Goal: Task Accomplishment & Management: Manage account settings

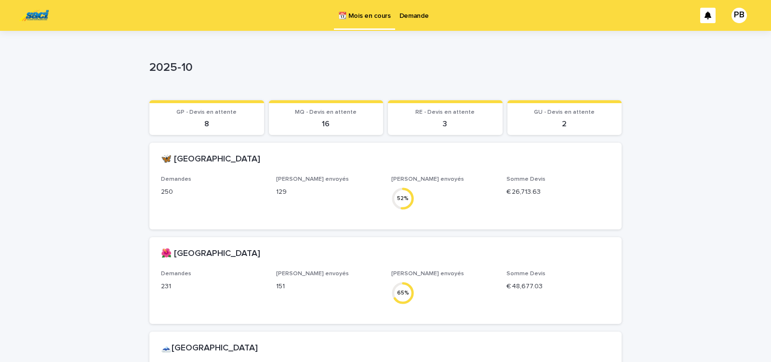
click at [417, 16] on p "Demande" at bounding box center [414, 10] width 29 height 20
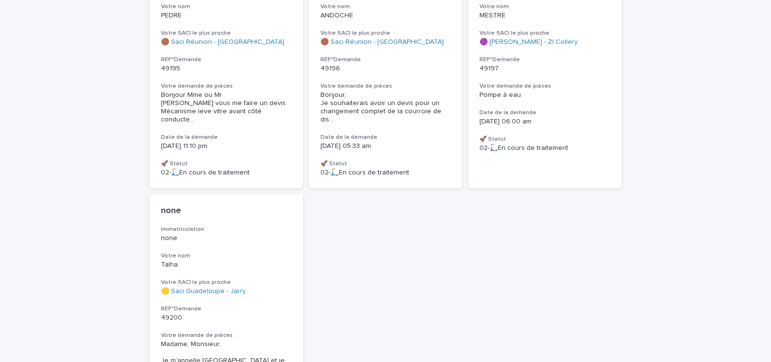
scroll to position [1032, 0]
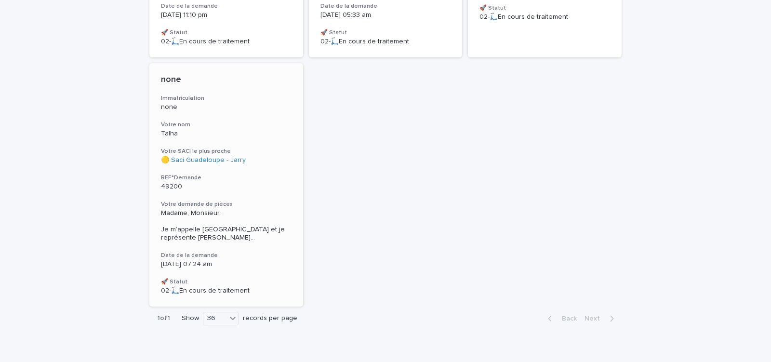
click at [261, 183] on p "49200" at bounding box center [226, 187] width 131 height 8
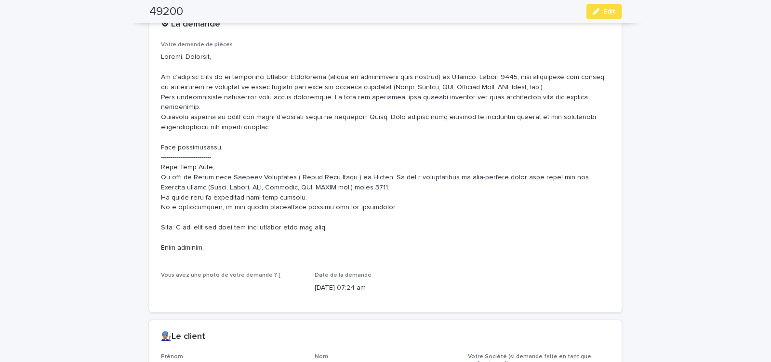
scroll to position [451, 0]
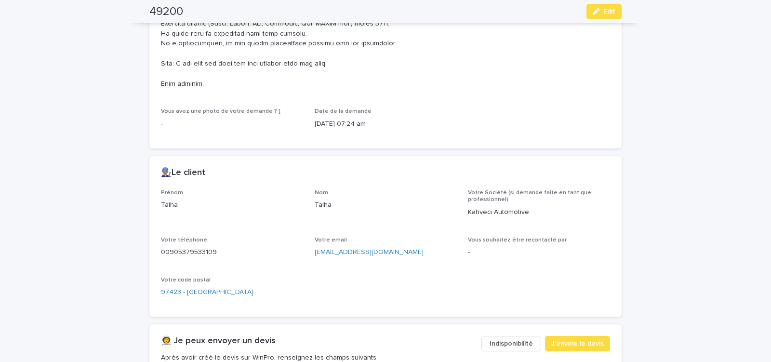
click at [505, 339] on span "Indisponibilité" at bounding box center [511, 344] width 43 height 10
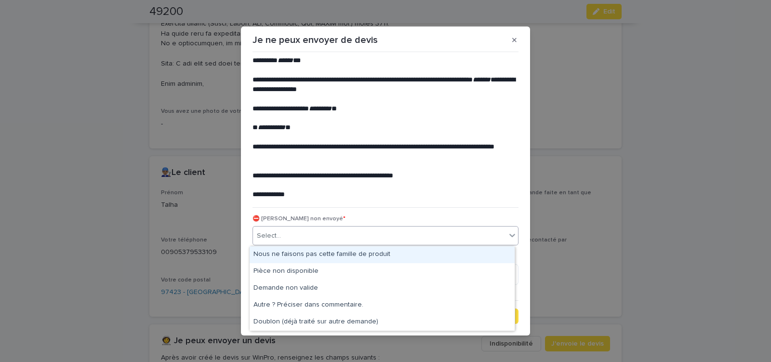
click at [336, 233] on div "Select..." at bounding box center [379, 236] width 253 height 16
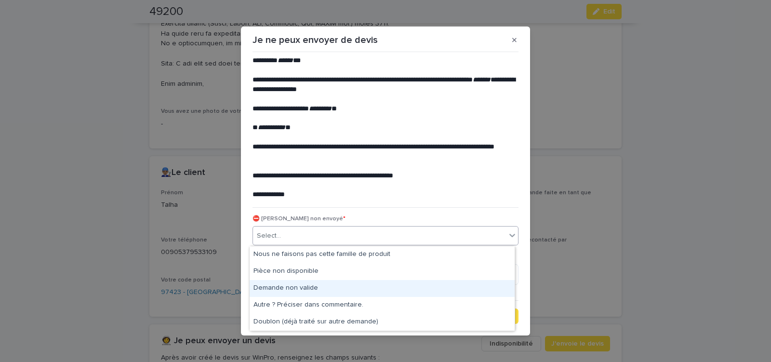
drag, startPoint x: 303, startPoint y: 286, endPoint x: 455, endPoint y: 322, distance: 157.0
click at [308, 286] on div "Demande non valide" at bounding box center [382, 288] width 265 height 17
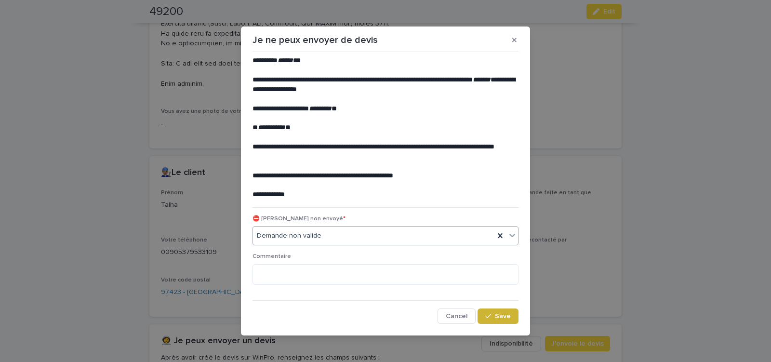
click at [496, 311] on button "Save" at bounding box center [498, 315] width 41 height 15
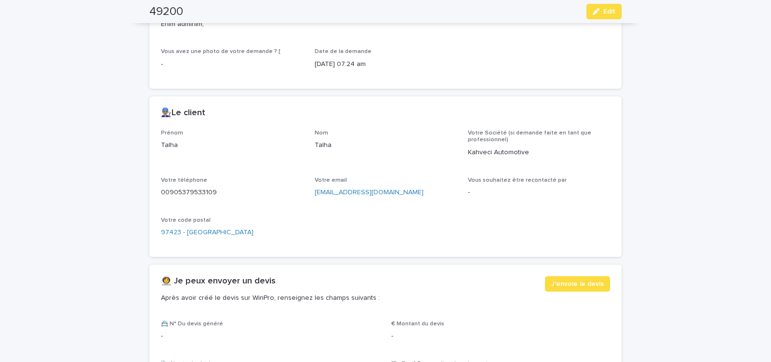
scroll to position [574, 0]
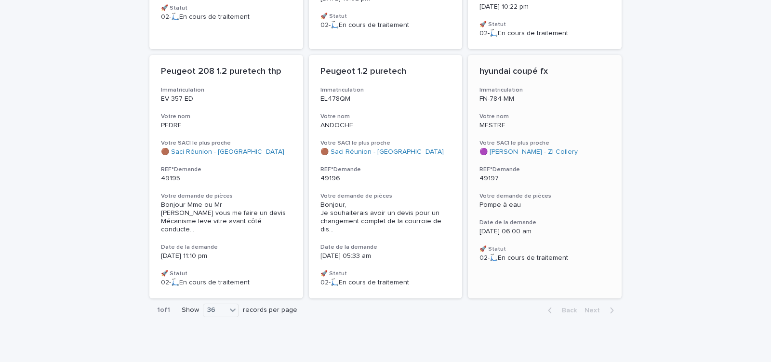
scroll to position [783, 0]
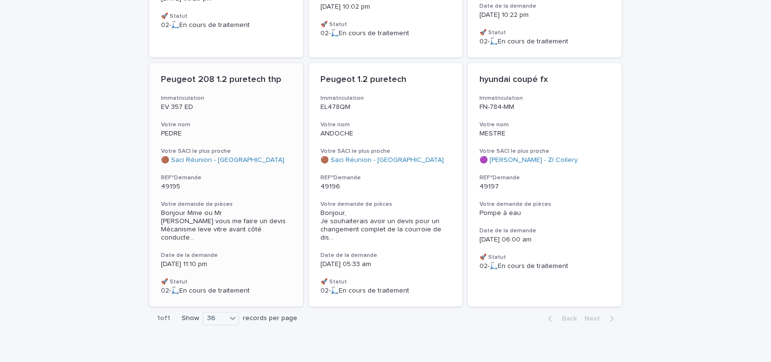
click at [252, 197] on div "Peugeot 208 1.2 puretech thp Immatriculation EV 357 ED Votre nom PEDRE Votre SA…" at bounding box center [226, 184] width 154 height 243
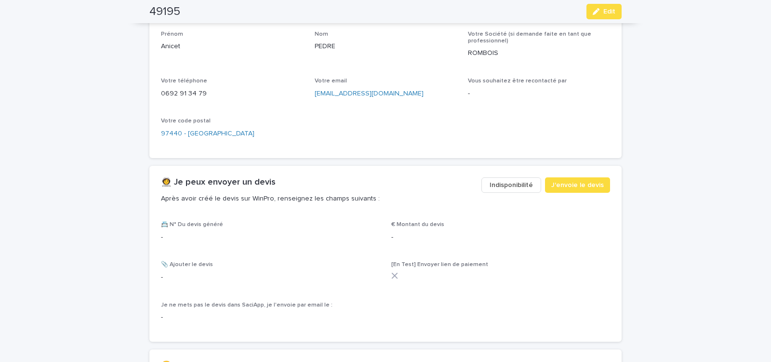
scroll to position [533, 0]
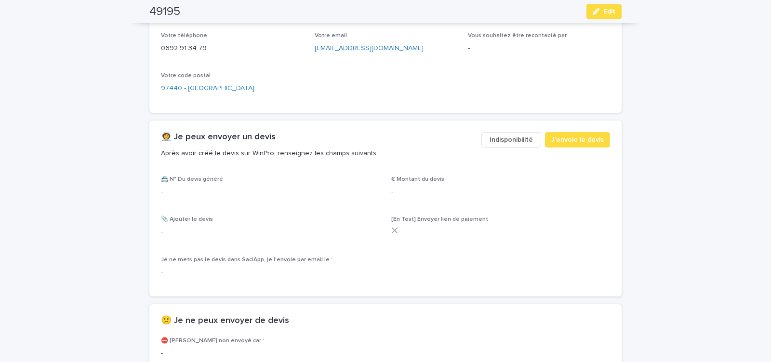
click at [503, 141] on span "Indisponibilité" at bounding box center [511, 140] width 43 height 10
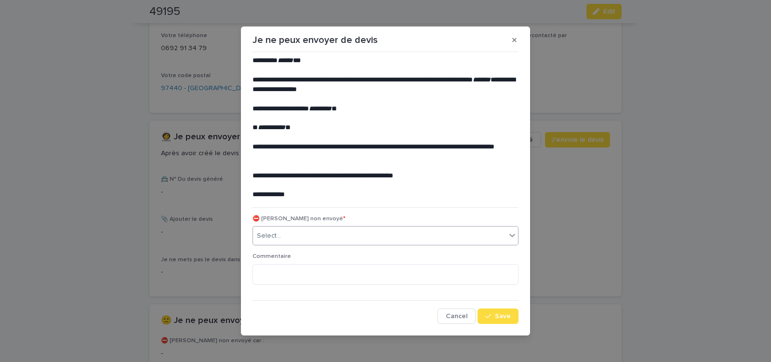
click at [291, 235] on div "Select..." at bounding box center [379, 236] width 253 height 16
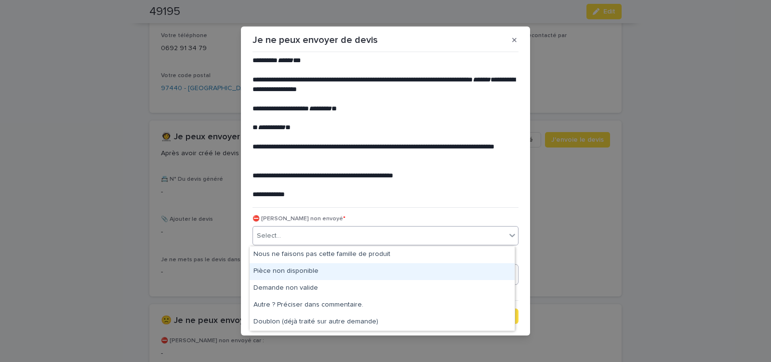
click at [291, 268] on div "Pièce non disponible" at bounding box center [382, 271] width 265 height 17
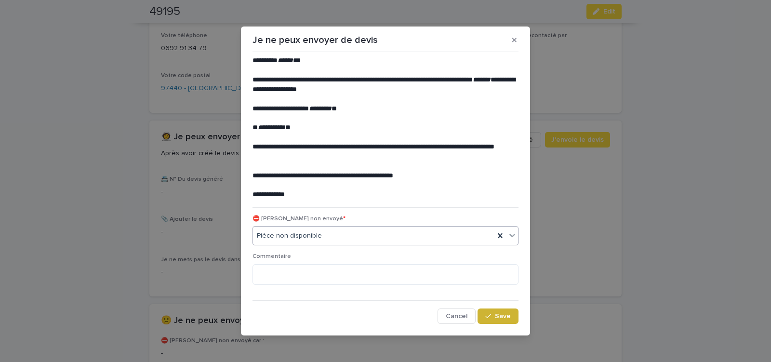
click at [489, 315] on icon "button" at bounding box center [488, 316] width 6 height 7
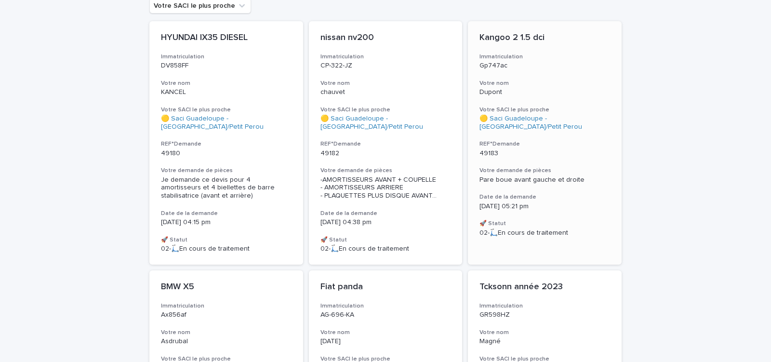
scroll to position [113, 0]
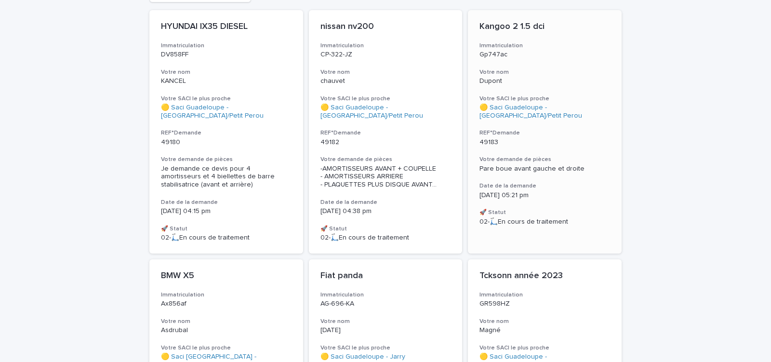
click at [562, 150] on div "Kangoo 2 1.5 dci Immatriculation Gp747ac Votre nom Dupont Votre SACI le plus pr…" at bounding box center [545, 123] width 154 height 227
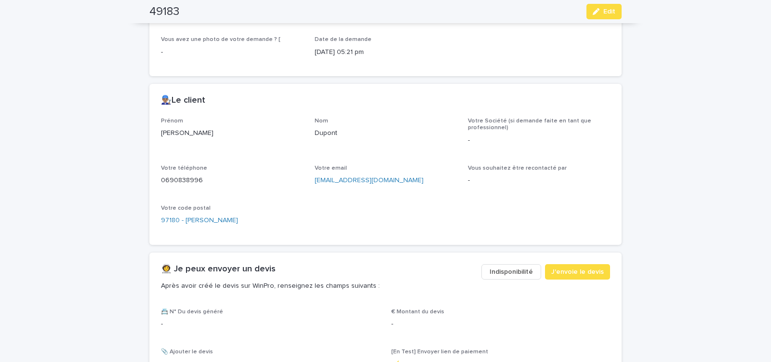
scroll to position [338, 0]
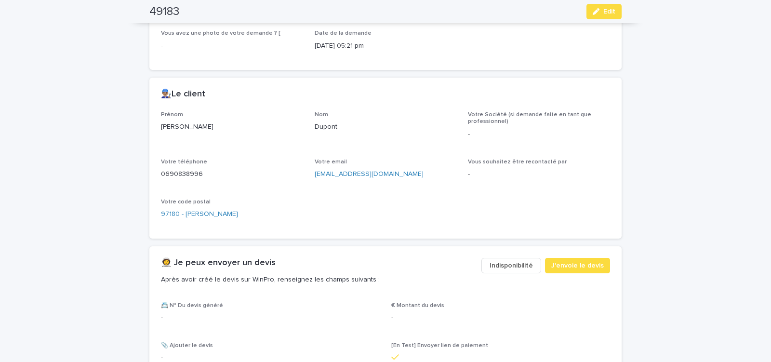
click at [514, 267] on span "Indisponibilité" at bounding box center [511, 266] width 43 height 10
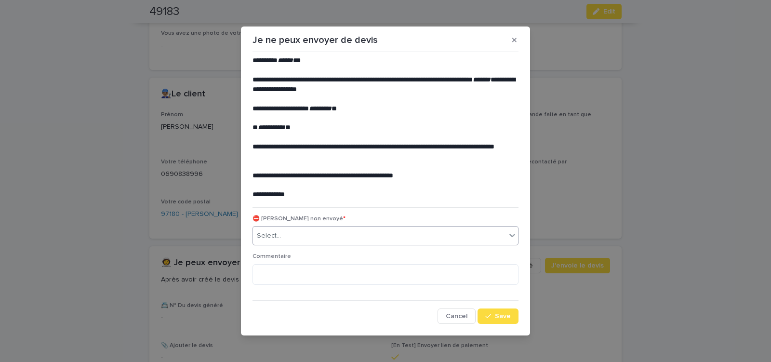
click at [353, 234] on div "Select..." at bounding box center [379, 236] width 253 height 16
click at [491, 320] on button "Save" at bounding box center [498, 315] width 41 height 15
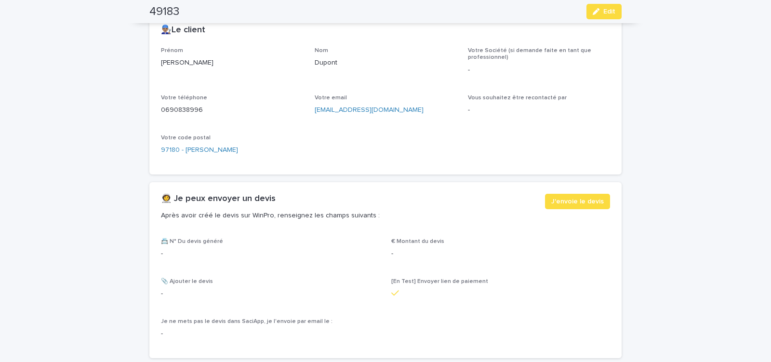
scroll to position [453, 0]
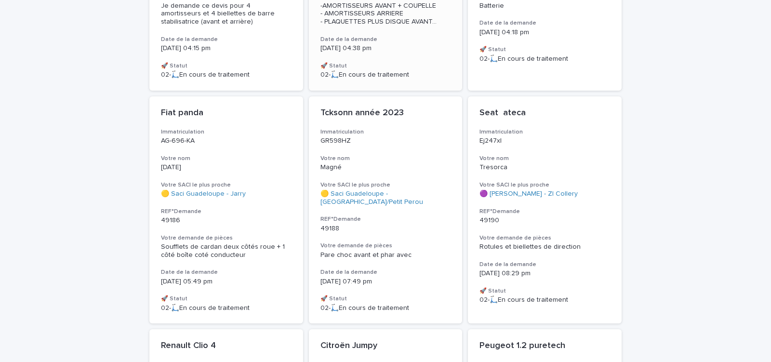
scroll to position [276, 0]
click at [401, 227] on p "49188" at bounding box center [386, 228] width 131 height 8
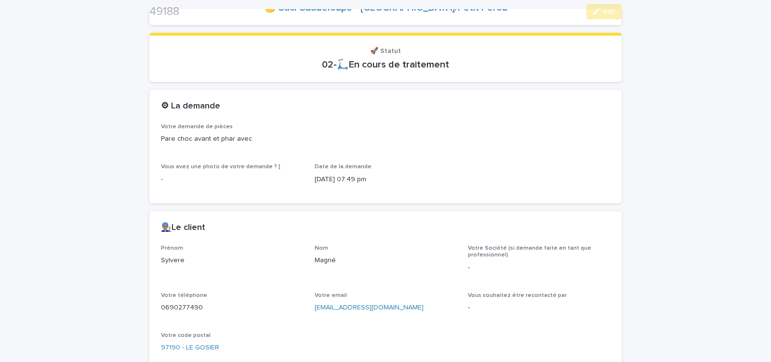
scroll to position [410, 0]
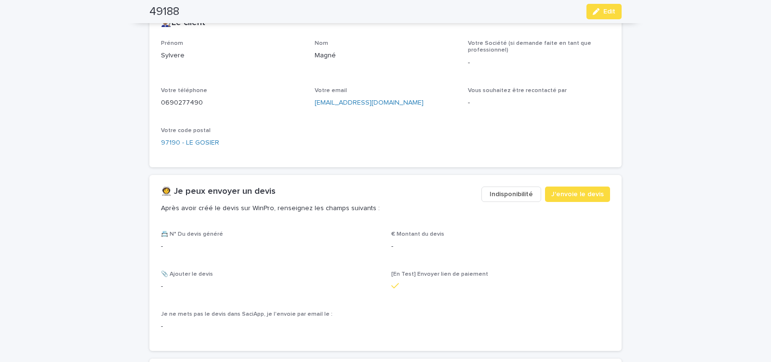
click at [505, 195] on span "Indisponibilité" at bounding box center [511, 194] width 43 height 10
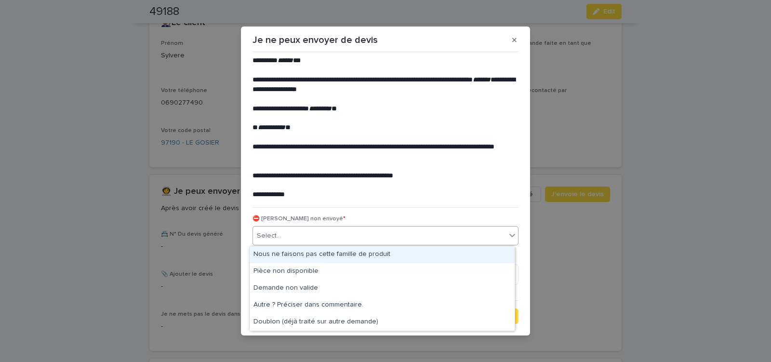
drag, startPoint x: 315, startPoint y: 235, endPoint x: 313, endPoint y: 241, distance: 6.1
click at [314, 236] on div "Select..." at bounding box center [379, 236] width 253 height 16
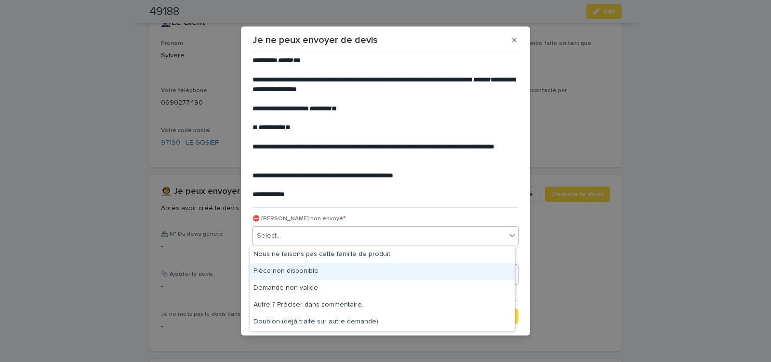
drag, startPoint x: 305, startPoint y: 264, endPoint x: 384, endPoint y: 284, distance: 81.1
click at [303, 274] on div "Pièce non disponible" at bounding box center [382, 271] width 265 height 17
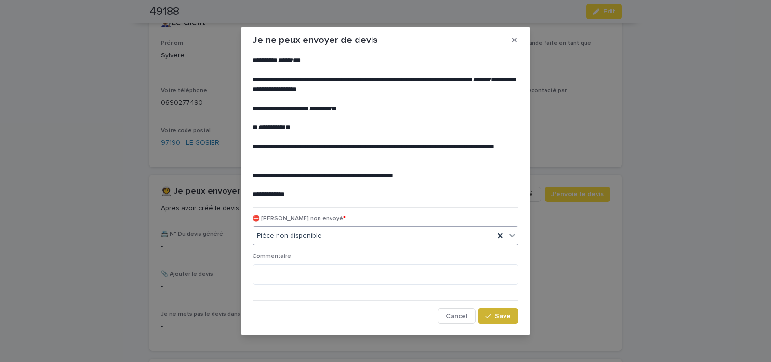
click at [503, 315] on span "Save" at bounding box center [503, 316] width 16 height 7
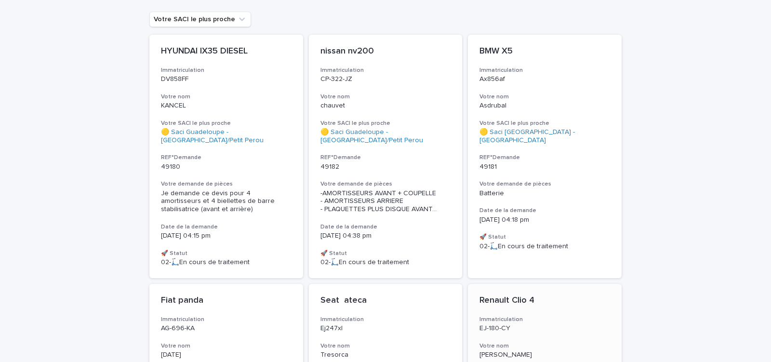
scroll to position [123, 0]
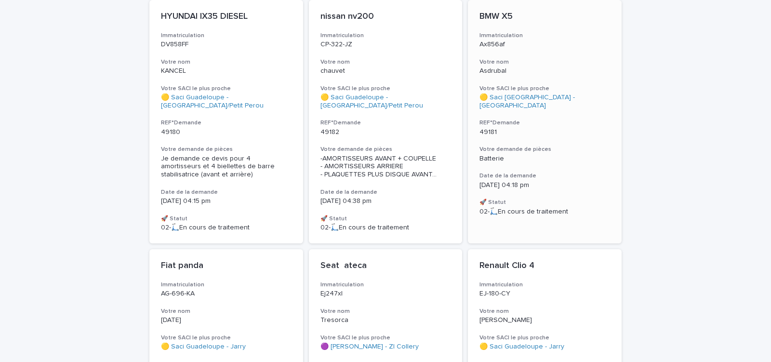
click at [541, 130] on div "BMW X5 Immatriculation Ax856af Votre nom Asdrubal Votre SACI le plus proche 🟡 S…" at bounding box center [545, 113] width 154 height 227
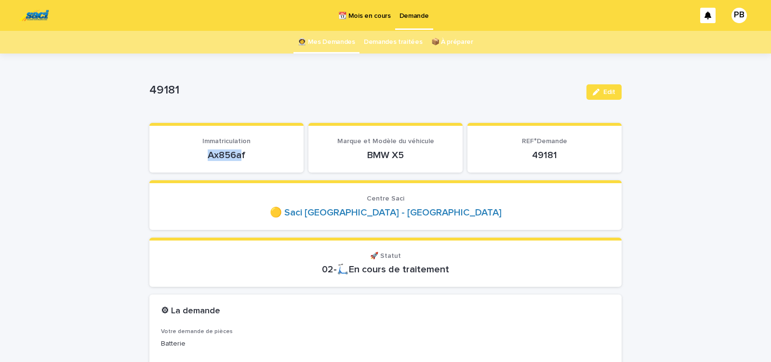
drag, startPoint x: 206, startPoint y: 158, endPoint x: 245, endPoint y: 158, distance: 38.6
click at [241, 158] on p "Ax856af" at bounding box center [226, 155] width 131 height 12
copy p "Ax856af"
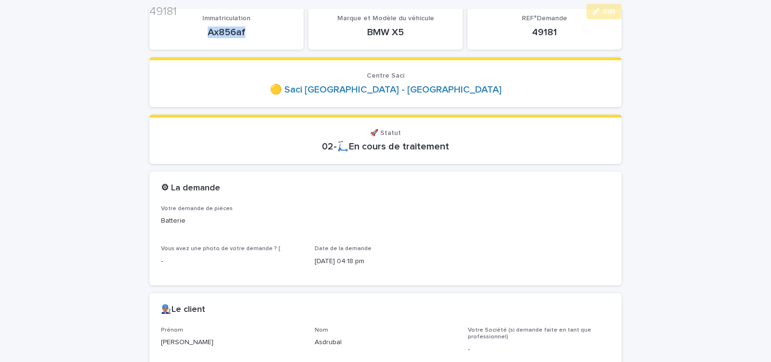
scroll to position [246, 0]
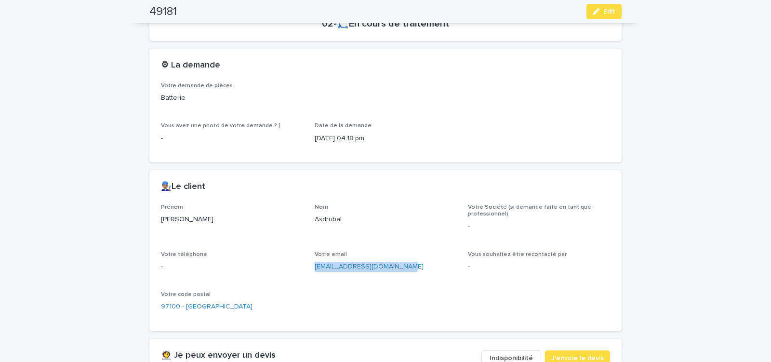
drag, startPoint x: 310, startPoint y: 269, endPoint x: 401, endPoint y: 261, distance: 90.9
click at [400, 261] on div "Prénom [PERSON_NAME] Votre Société (si demande faite en tant que professionnel)…" at bounding box center [385, 262] width 449 height 116
copy link "[EMAIL_ADDRESS][DOMAIN_NAME]"
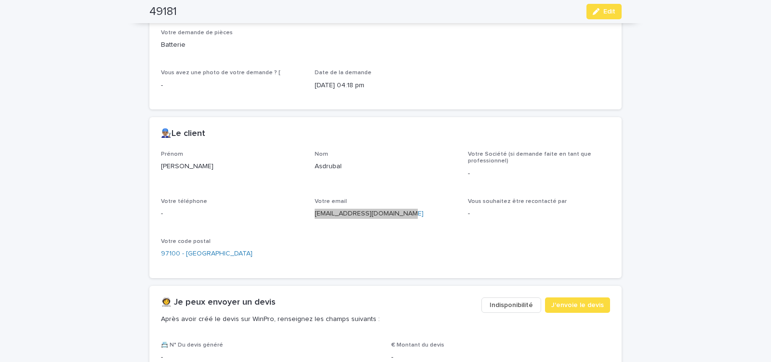
scroll to position [410, 0]
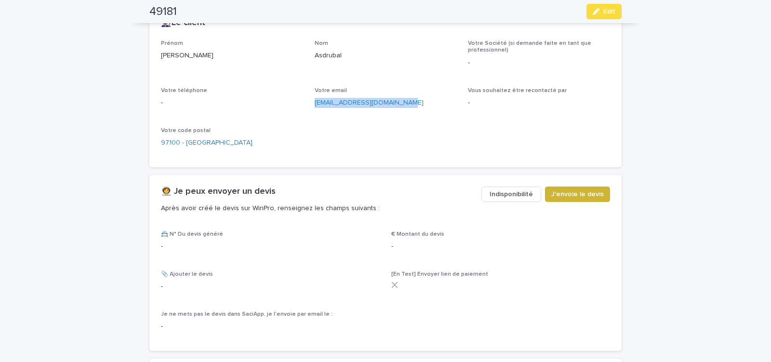
click at [556, 194] on span "J'envoie le devis" at bounding box center [577, 194] width 53 height 10
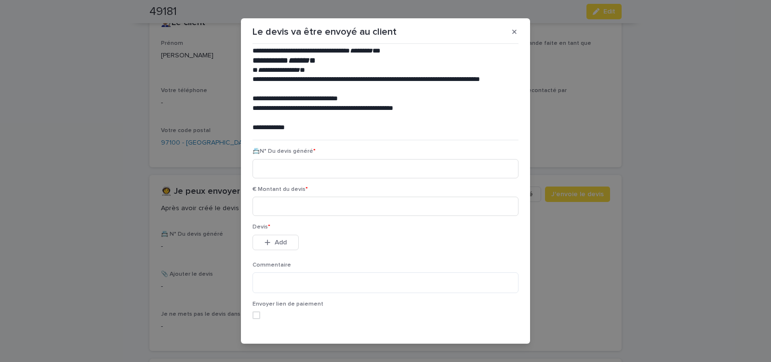
scroll to position [44, 0]
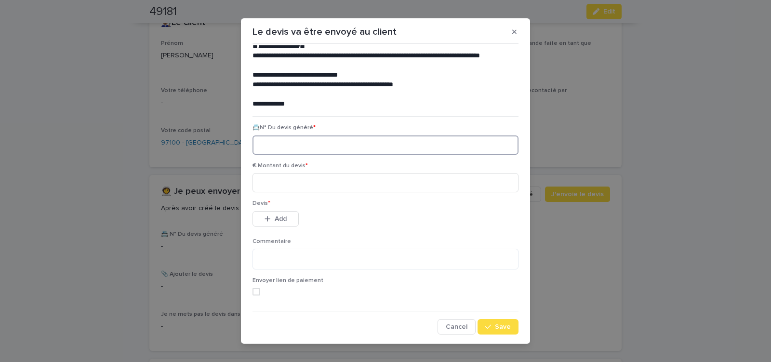
paste input "********"
type input "********"
click at [282, 183] on input at bounding box center [386, 182] width 266 height 19
type input "******"
click at [281, 216] on span "Add" at bounding box center [281, 218] width 12 height 7
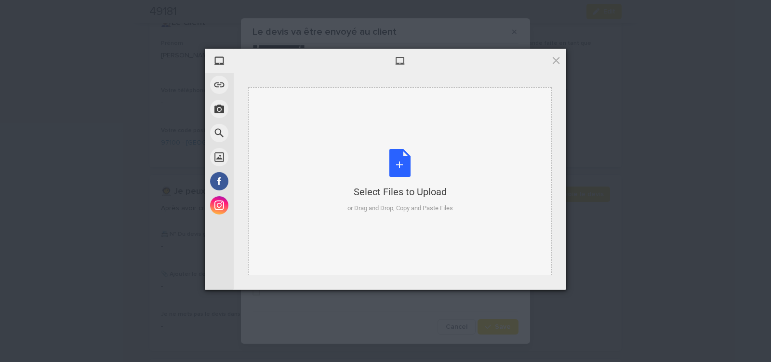
click at [403, 168] on div "Select Files to Upload or Drag and Drop, Copy and Paste Files" at bounding box center [401, 181] width 106 height 64
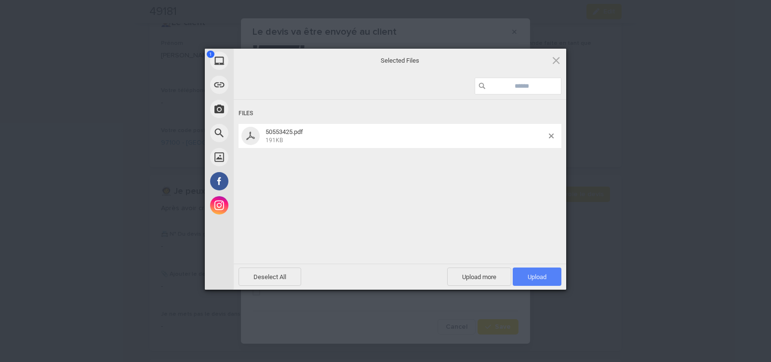
click at [531, 277] on span "Upload 1" at bounding box center [537, 276] width 19 height 7
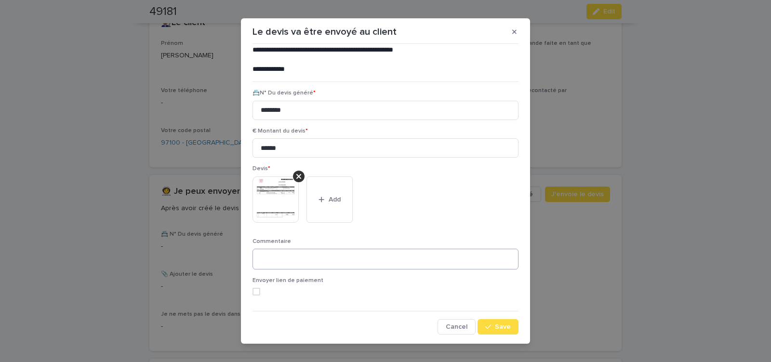
scroll to position [11, 0]
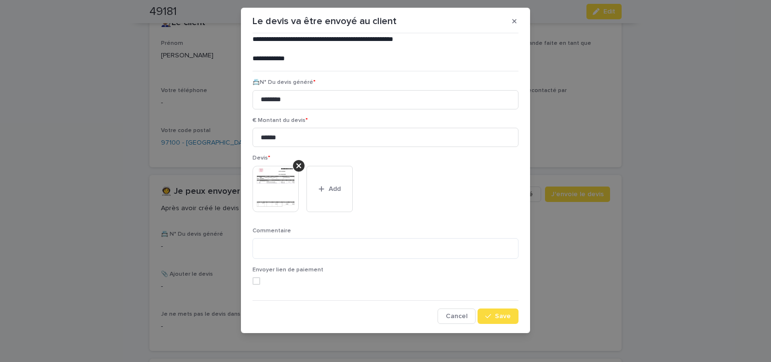
click at [496, 315] on span "Save" at bounding box center [503, 316] width 16 height 7
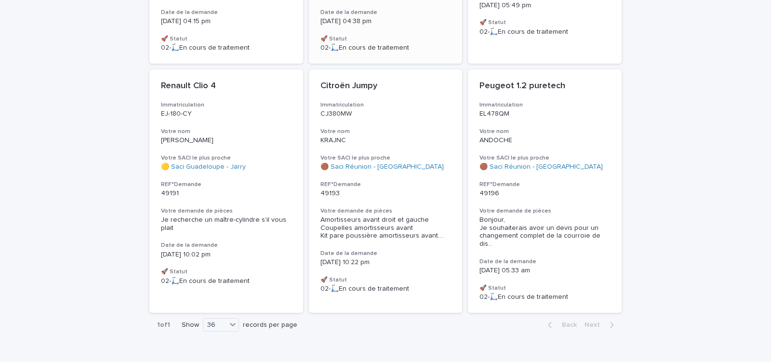
scroll to position [318, 0]
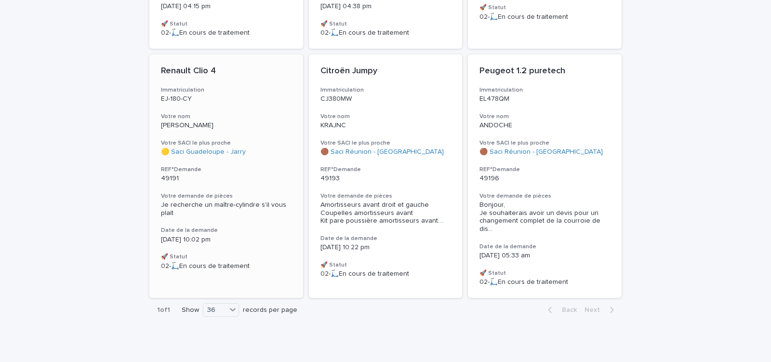
click at [274, 183] on div "Renault Clio 4 Immatriculation EJ-180-CY Votre nom [PERSON_NAME] SACI le plus p…" at bounding box center [226, 167] width 154 height 227
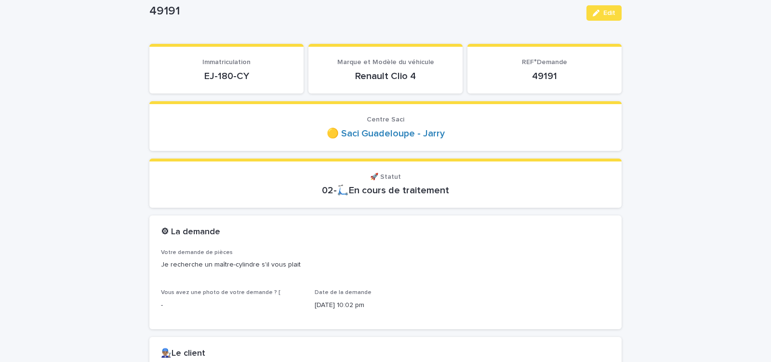
scroll to position [82, 0]
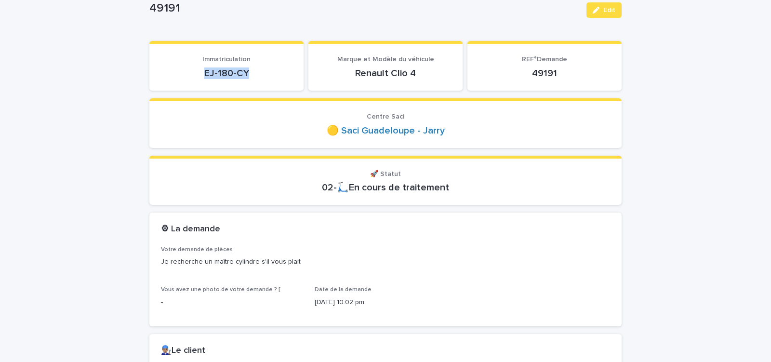
drag, startPoint x: 201, startPoint y: 75, endPoint x: 270, endPoint y: 81, distance: 69.6
click at [269, 79] on div "EJ-180-CY" at bounding box center [226, 72] width 131 height 13
copy p "EJ-180-CY"
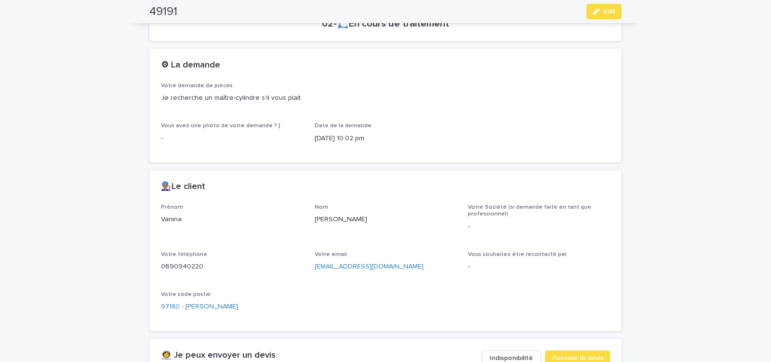
scroll to position [287, 0]
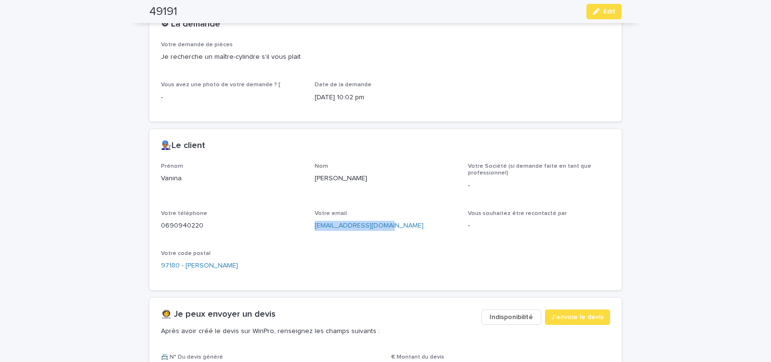
drag, startPoint x: 311, startPoint y: 227, endPoint x: 400, endPoint y: 237, distance: 89.3
click at [400, 237] on div "[PERSON_NAME] Société (si demande faite en tant que professionnel) - Votre télé…" at bounding box center [385, 221] width 449 height 116
copy link "[EMAIL_ADDRESS][DOMAIN_NAME]"
click at [580, 315] on span "J'envoie le devis" at bounding box center [577, 317] width 53 height 10
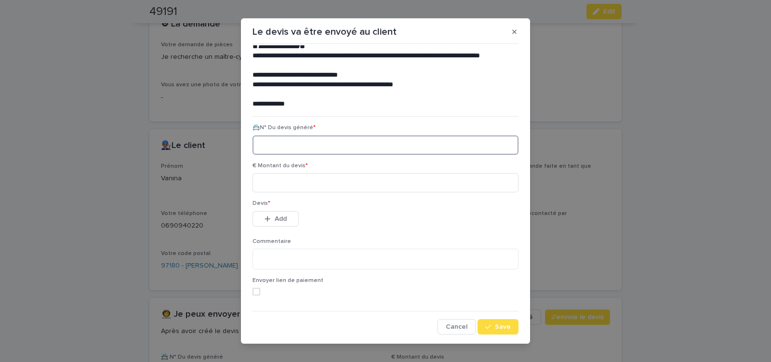
paste input "********"
type input "********"
click at [294, 183] on input at bounding box center [386, 182] width 266 height 19
type input "*****"
click at [275, 220] on span "Add" at bounding box center [281, 218] width 12 height 7
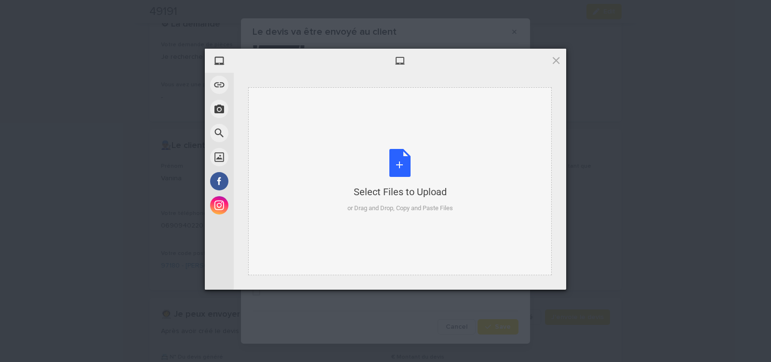
click at [395, 170] on div "Select Files to Upload or Drag and Drop, Copy and Paste Files" at bounding box center [401, 181] width 106 height 64
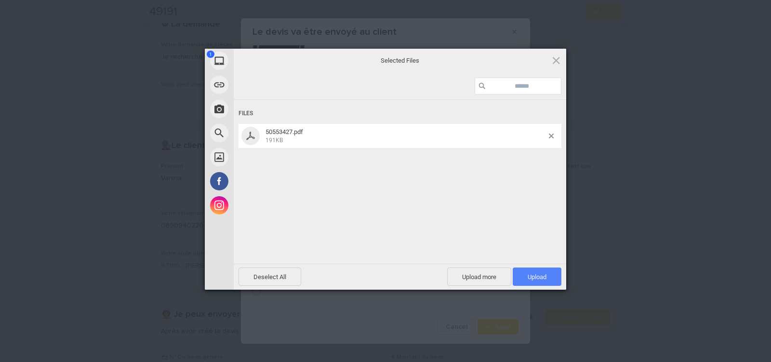
click at [524, 277] on span "Upload 1" at bounding box center [537, 277] width 49 height 18
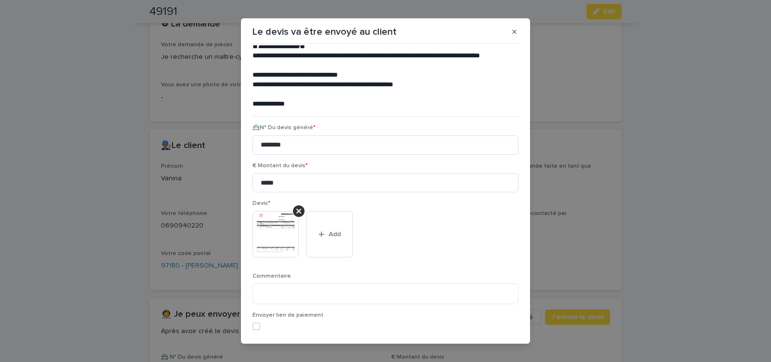
scroll to position [79, 0]
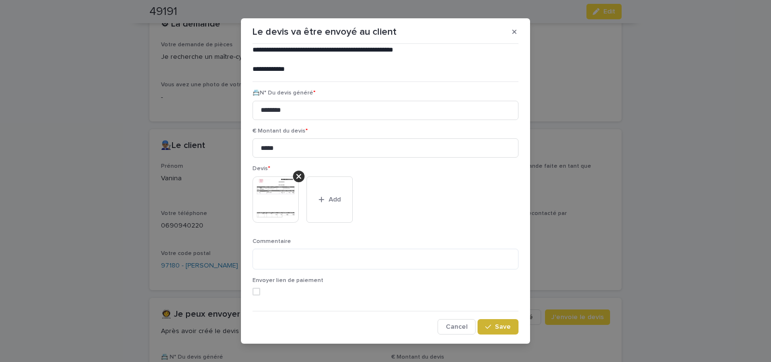
click at [495, 325] on span "Save" at bounding box center [503, 326] width 16 height 7
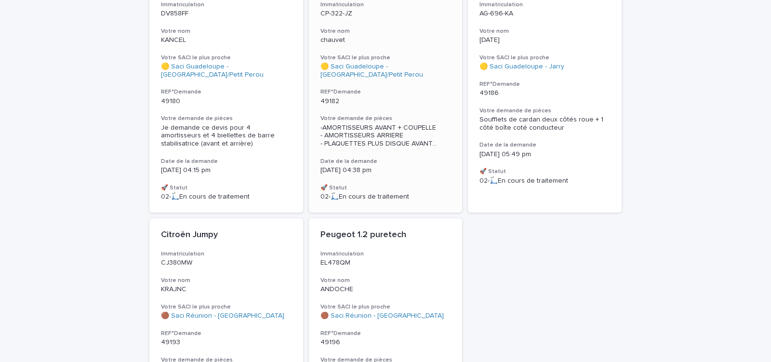
scroll to position [158, 0]
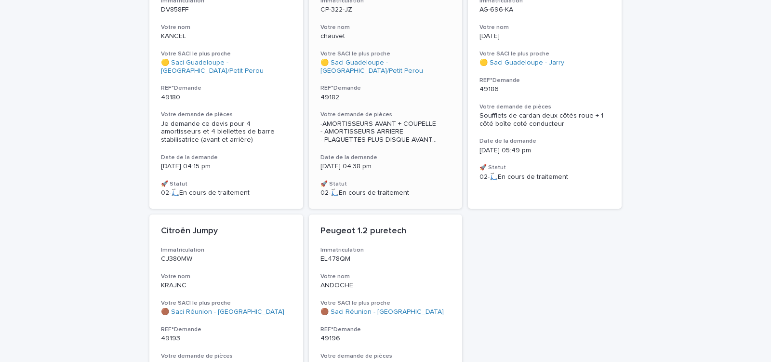
click at [422, 106] on div "nissan nv200 Immatriculation CP-322-JZ Votre nom chauvet Votre SACI le plus pro…" at bounding box center [386, 86] width 154 height 243
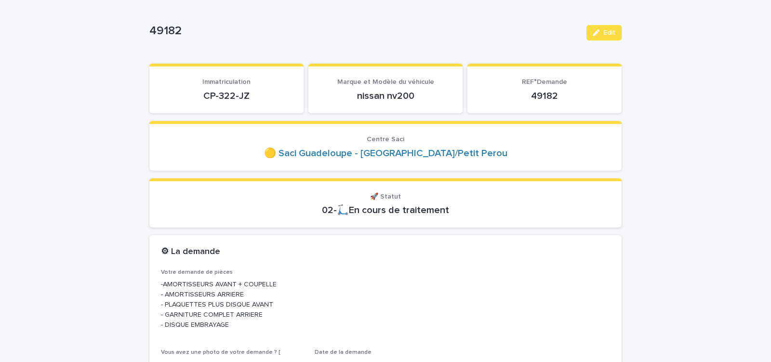
scroll to position [82, 0]
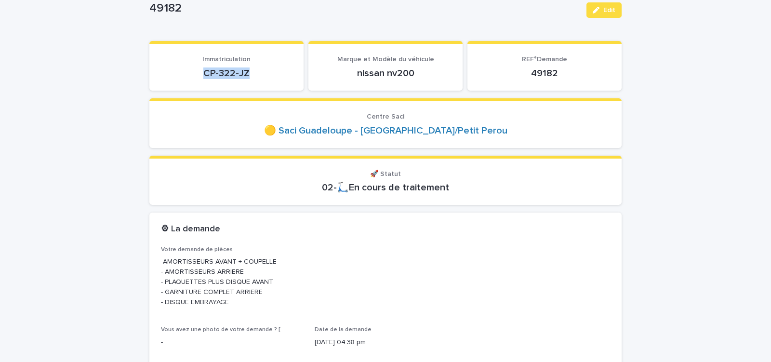
drag, startPoint x: 200, startPoint y: 71, endPoint x: 255, endPoint y: 77, distance: 55.2
click at [254, 77] on p "CP-322-JZ" at bounding box center [226, 73] width 131 height 12
copy p "CP-322-JZ"
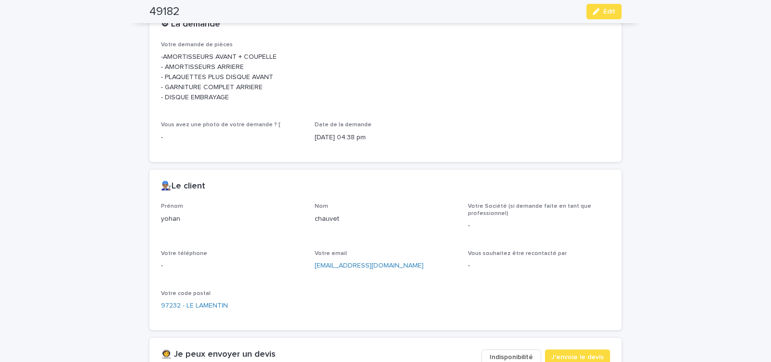
scroll to position [328, 0]
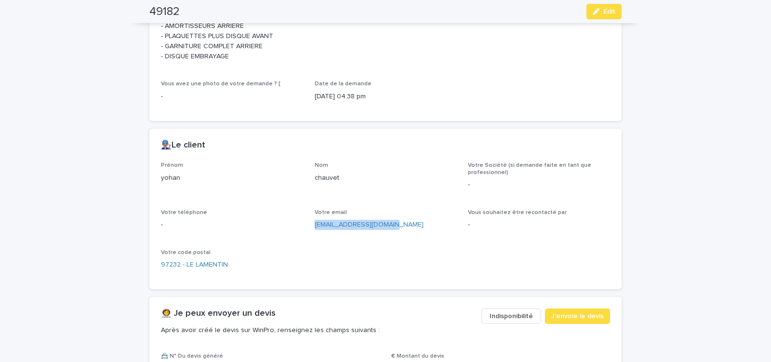
drag, startPoint x: 308, startPoint y: 227, endPoint x: 402, endPoint y: 236, distance: 94.4
click at [401, 237] on div "Prénom [PERSON_NAME] Nom chauvet Votre Société (si demande faite en tant que pr…" at bounding box center [385, 220] width 449 height 116
copy link "[EMAIL_ADDRESS][DOMAIN_NAME]"
click at [565, 317] on span "J'envoie le devis" at bounding box center [577, 316] width 53 height 10
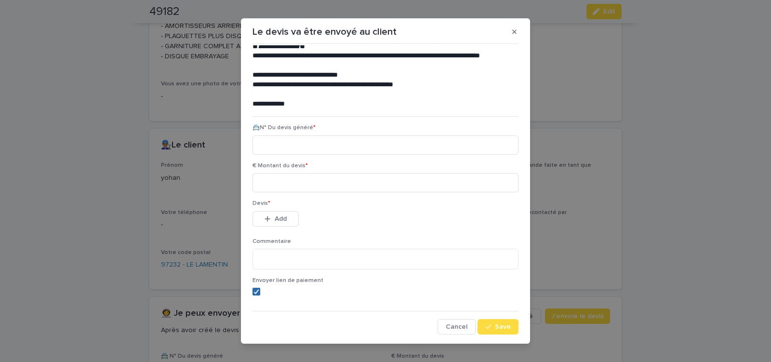
click at [254, 293] on icon at bounding box center [257, 291] width 6 height 5
drag, startPoint x: 292, startPoint y: 185, endPoint x: 319, endPoint y: 187, distance: 27.1
click at [293, 183] on input at bounding box center [386, 182] width 266 height 19
type input "******"
paste input "********"
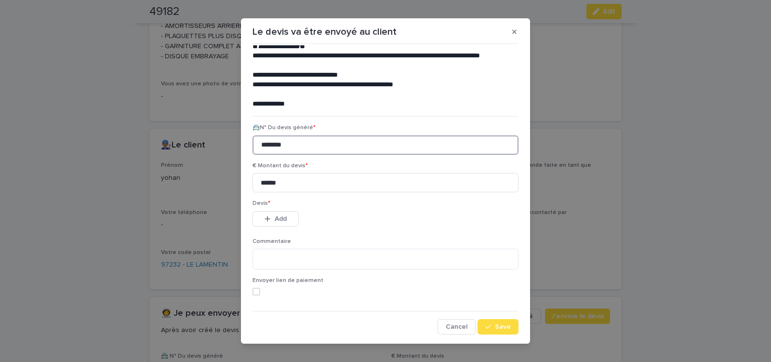
type input "********"
click at [277, 218] on span "Add" at bounding box center [281, 218] width 12 height 7
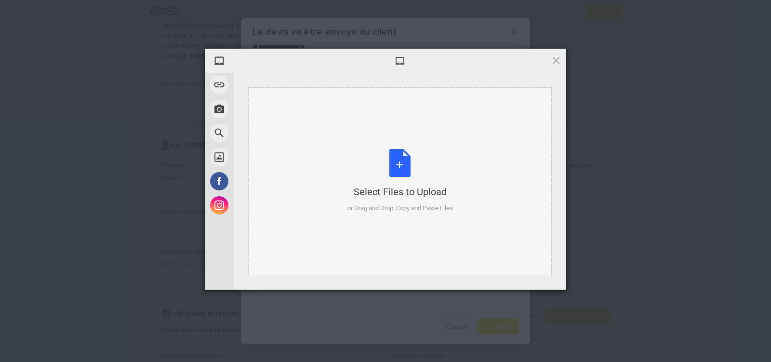
click at [403, 168] on div "Select Files to Upload or Drag and Drop, Copy and Paste Files" at bounding box center [401, 181] width 106 height 64
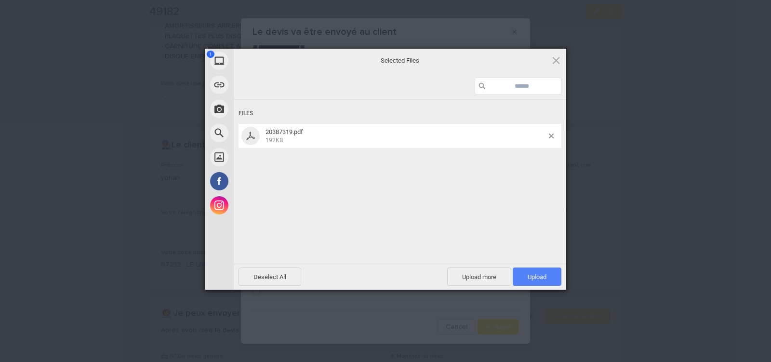
click at [532, 274] on span "Upload 1" at bounding box center [537, 276] width 19 height 7
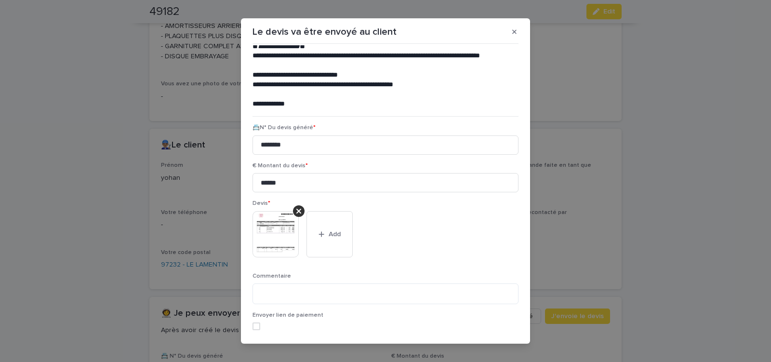
scroll to position [79, 0]
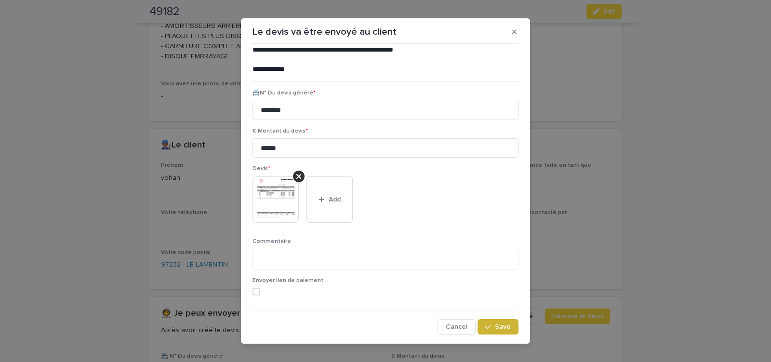
click at [498, 327] on span "Save" at bounding box center [503, 326] width 16 height 7
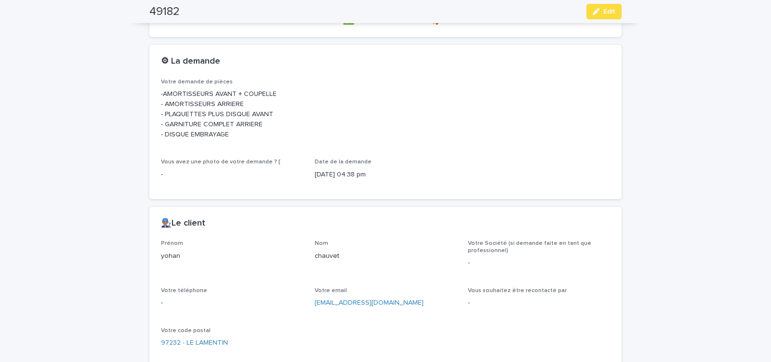
scroll to position [244, 0]
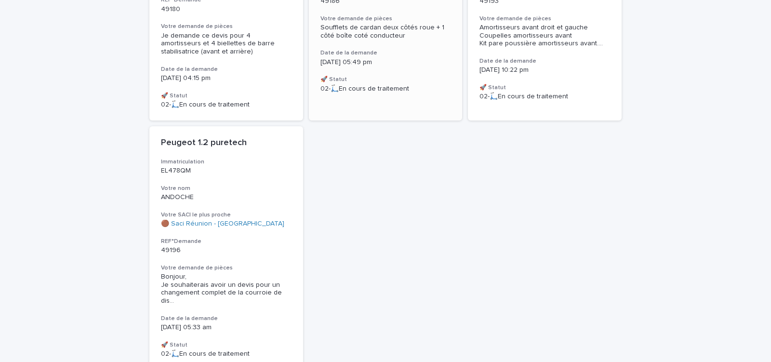
scroll to position [164, 0]
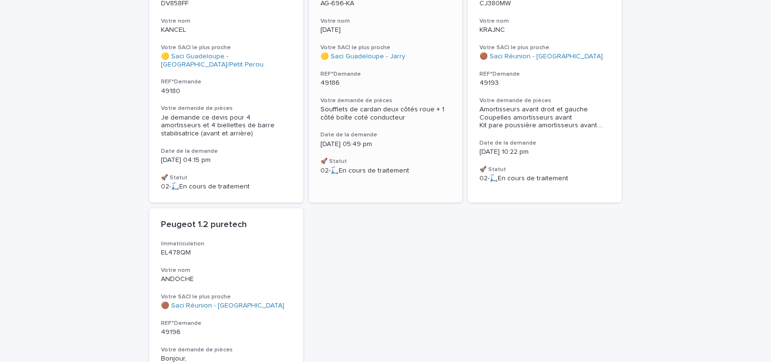
click at [405, 83] on p "49186" at bounding box center [386, 83] width 131 height 8
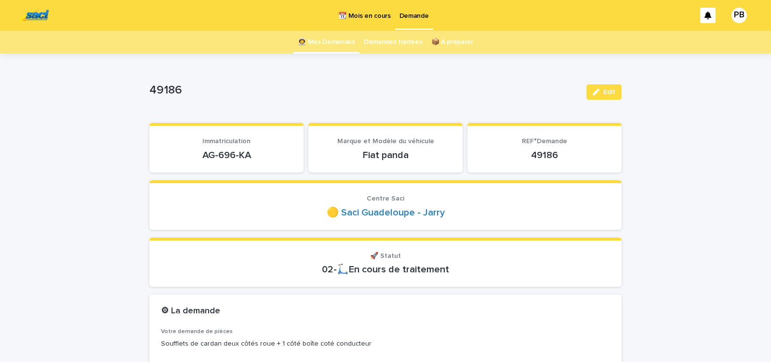
scroll to position [41, 0]
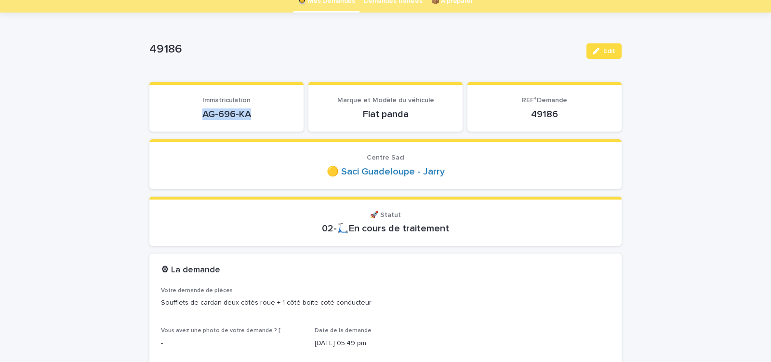
drag, startPoint x: 200, startPoint y: 113, endPoint x: 268, endPoint y: 117, distance: 68.6
click at [268, 117] on p "AG-696-KA" at bounding box center [226, 114] width 131 height 12
copy p "AG-696-KA"
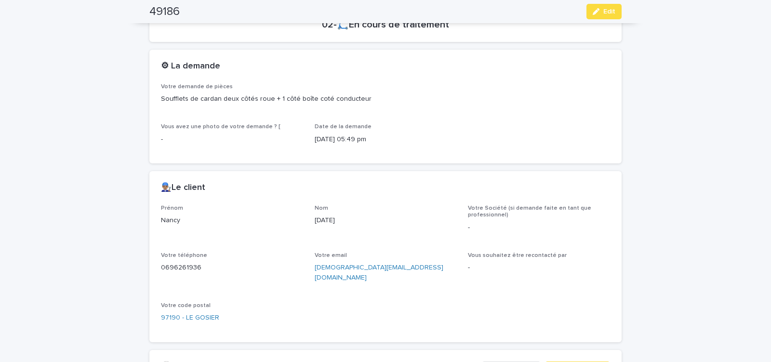
scroll to position [246, 0]
drag, startPoint x: 312, startPoint y: 274, endPoint x: 404, endPoint y: 278, distance: 92.1
click at [404, 278] on div "Votre email [DEMOGRAPHIC_DATA][EMAIL_ADDRESS][DOMAIN_NAME]" at bounding box center [386, 270] width 142 height 39
copy link "[DEMOGRAPHIC_DATA][EMAIL_ADDRESS][DOMAIN_NAME]"
click at [572, 361] on span "J'envoie le devis" at bounding box center [577, 368] width 53 height 10
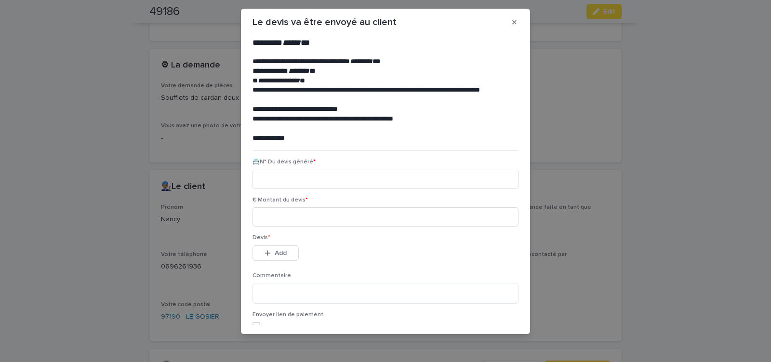
scroll to position [11, 0]
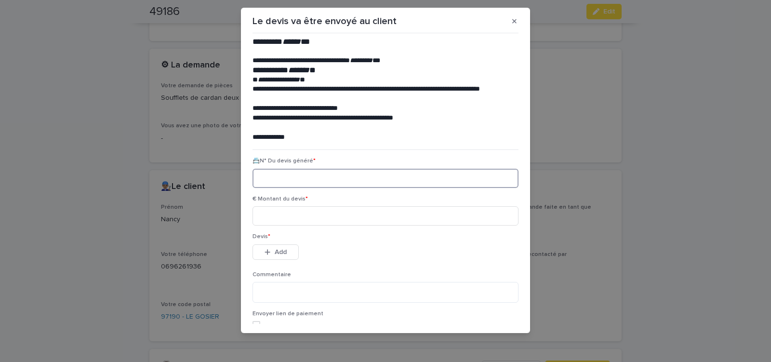
paste input "********"
type input "********"
click at [308, 215] on input at bounding box center [386, 215] width 266 height 19
type input "*****"
click at [277, 255] on span "Add" at bounding box center [281, 252] width 12 height 7
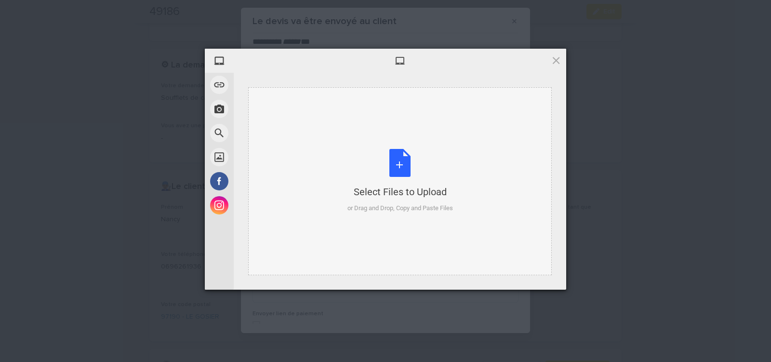
click at [401, 159] on div "Select Files to Upload or Drag and Drop, Copy and Paste Files" at bounding box center [401, 181] width 106 height 64
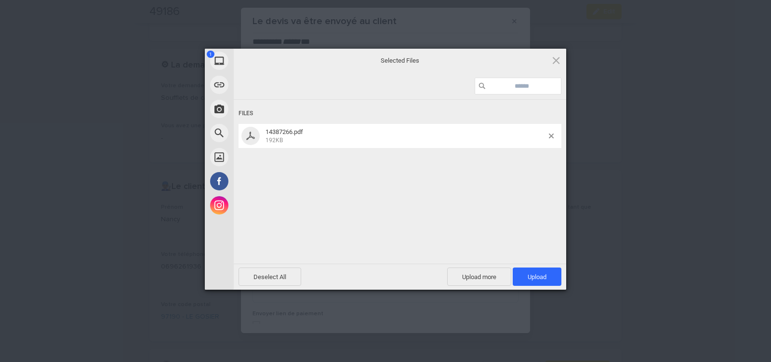
drag, startPoint x: 524, startPoint y: 275, endPoint x: 510, endPoint y: 257, distance: 23.3
click at [524, 275] on span "Upload 1" at bounding box center [537, 277] width 49 height 18
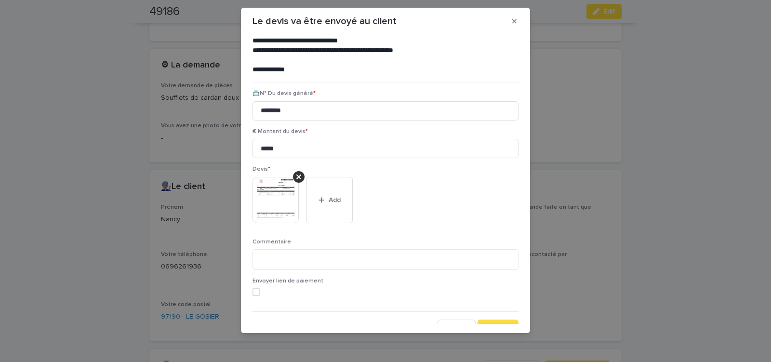
scroll to position [79, 0]
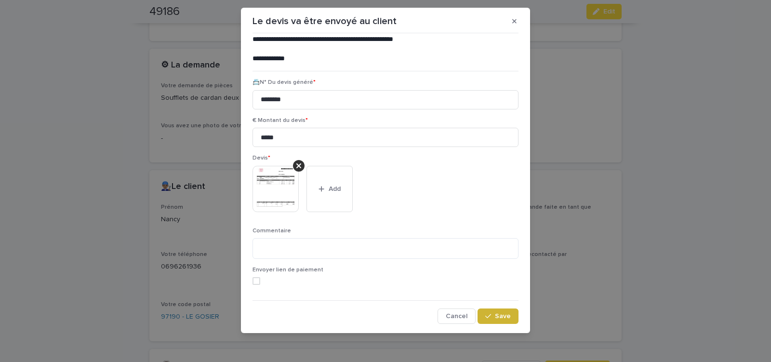
click at [496, 318] on span "Save" at bounding box center [503, 316] width 16 height 7
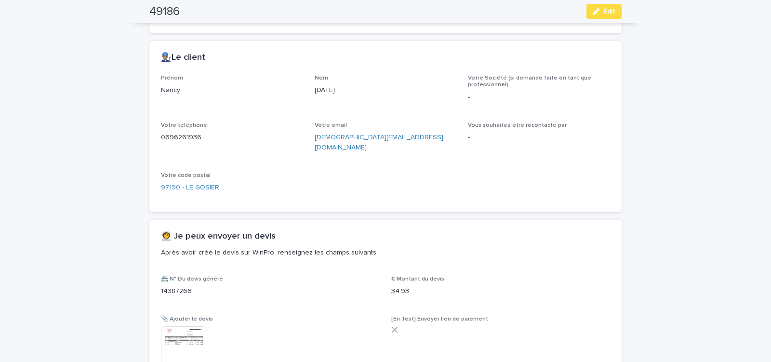
scroll to position [0, 0]
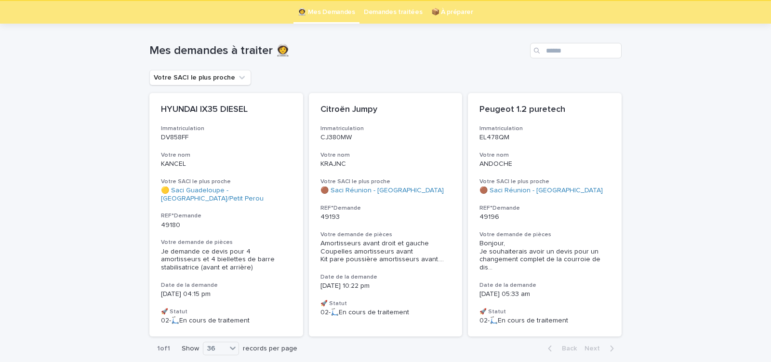
scroll to position [31, 0]
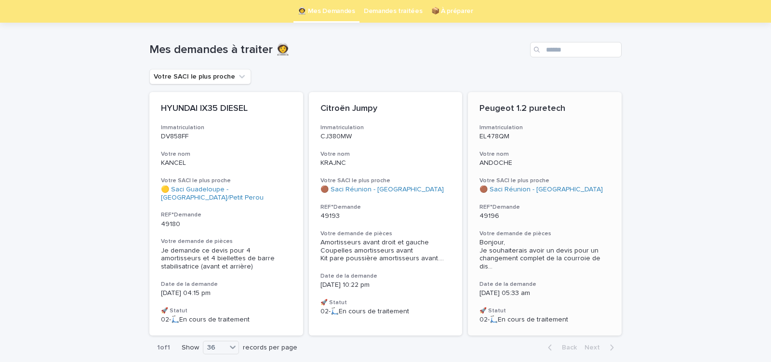
click at [563, 232] on h3 "Votre demande de pièces" at bounding box center [545, 234] width 131 height 8
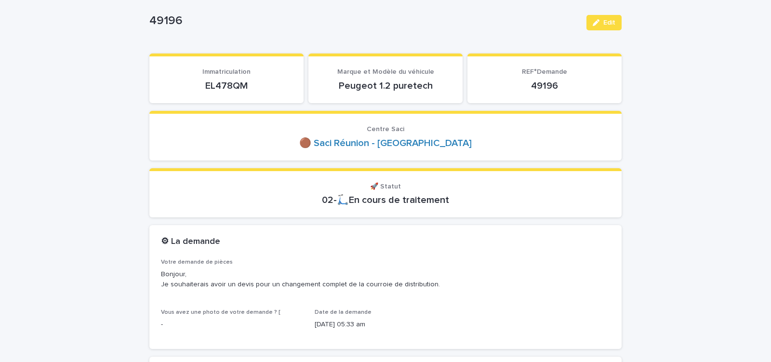
scroll to position [82, 0]
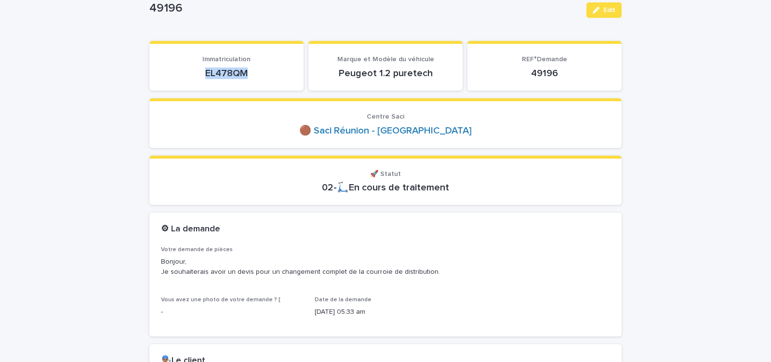
drag, startPoint x: 201, startPoint y: 75, endPoint x: 260, endPoint y: 73, distance: 58.4
click at [259, 74] on p "EL478QM" at bounding box center [226, 73] width 131 height 12
copy p "EL478QM"
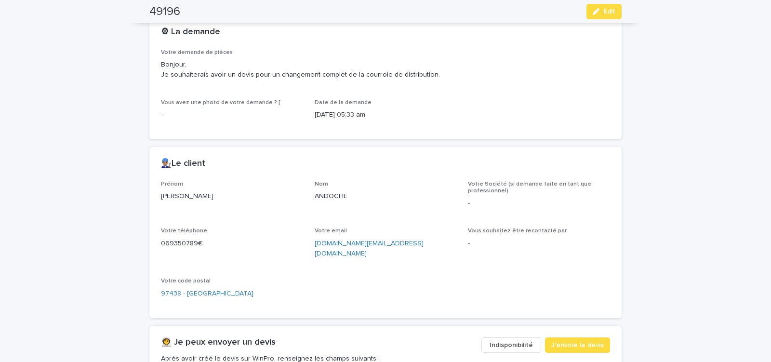
scroll to position [287, 0]
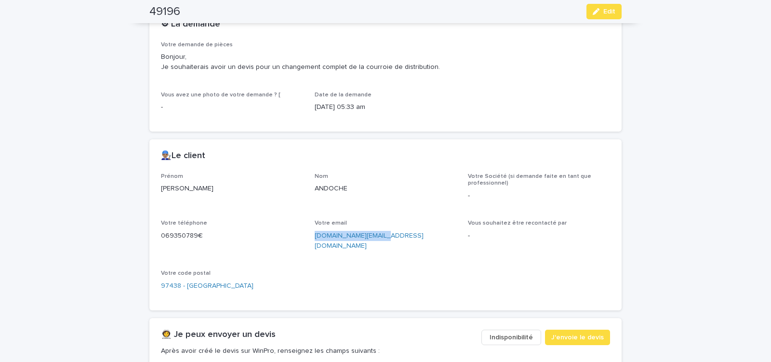
drag, startPoint x: 310, startPoint y: 238, endPoint x: 387, endPoint y: 242, distance: 76.8
click at [386, 242] on div "Prénom [PERSON_NAME] ANDOCHE Votre Société (si demande faite en tant que profes…" at bounding box center [385, 236] width 449 height 126
copy link "[DOMAIN_NAME][EMAIL_ADDRESS][DOMAIN_NAME]"
click at [568, 333] on span "J'envoie le devis" at bounding box center [577, 338] width 53 height 10
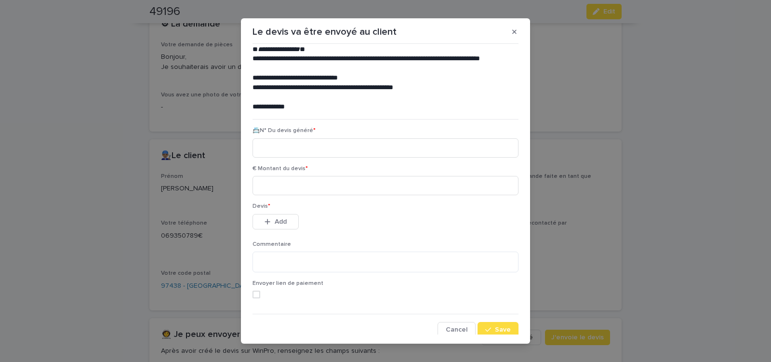
scroll to position [44, 0]
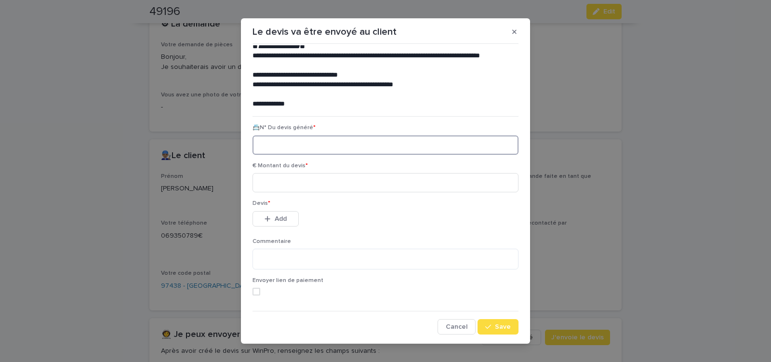
paste input "********"
type input "********"
click at [308, 183] on input at bounding box center [386, 182] width 266 height 19
type input "*****"
click at [275, 218] on span "Add" at bounding box center [281, 218] width 12 height 7
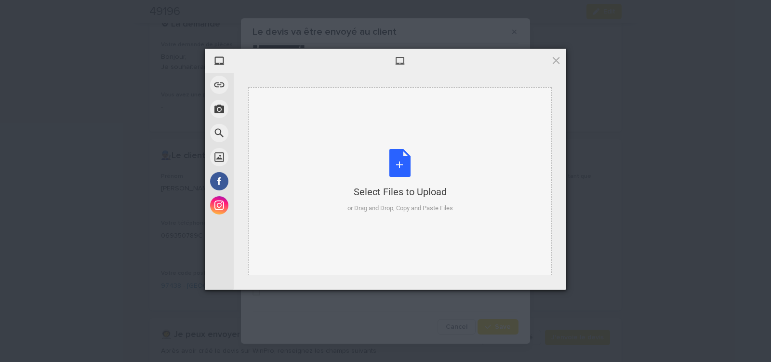
click at [398, 165] on div "Select Files to Upload or Drag and Drop, Copy and Paste Files" at bounding box center [401, 181] width 106 height 64
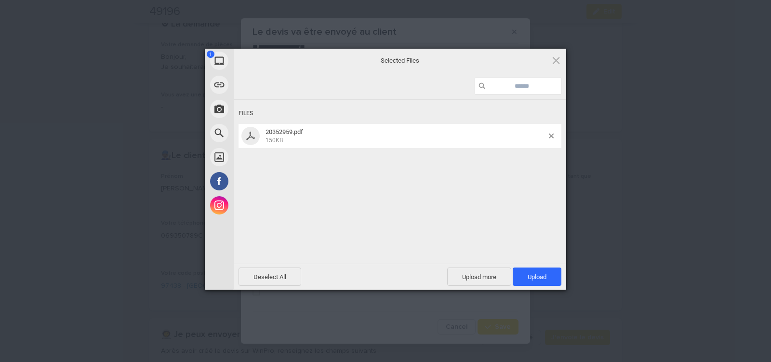
drag, startPoint x: 537, startPoint y: 269, endPoint x: 536, endPoint y: 256, distance: 13.0
click at [537, 270] on span "Upload 1" at bounding box center [537, 277] width 49 height 18
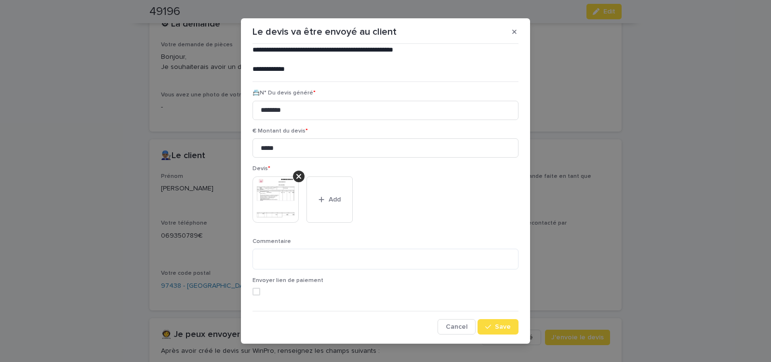
scroll to position [11, 0]
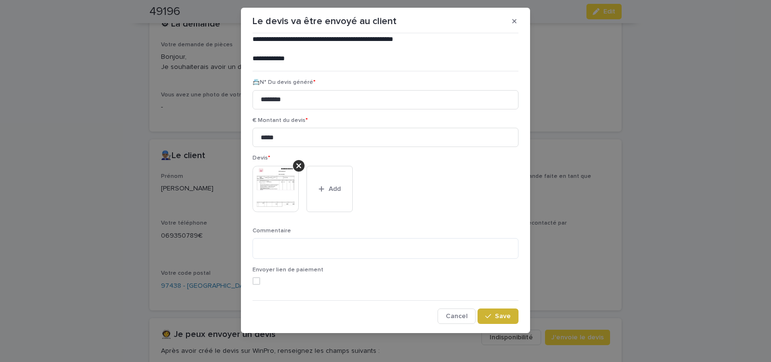
click at [495, 315] on span "Save" at bounding box center [503, 316] width 16 height 7
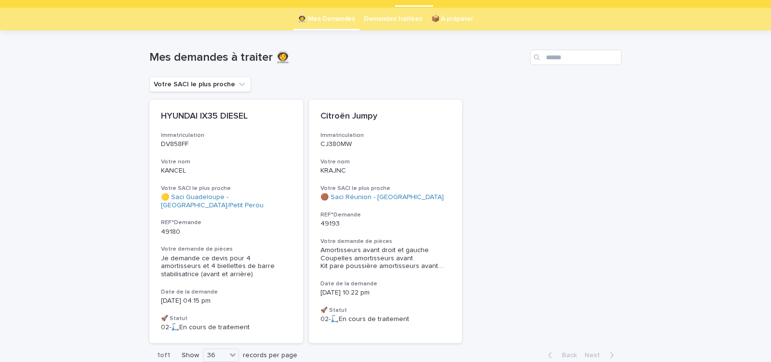
scroll to position [29, 0]
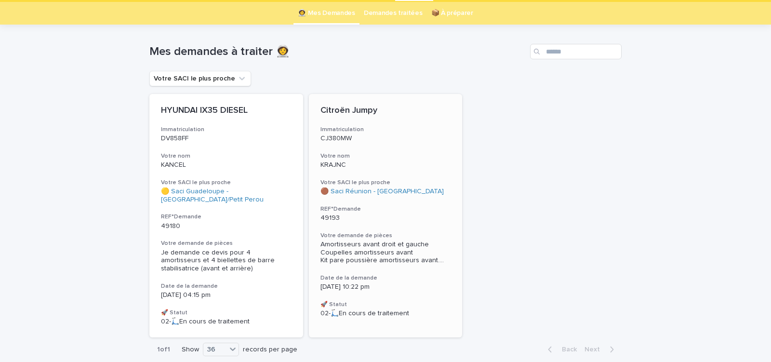
click at [428, 269] on div "Citroën Jumpy Immatriculation CJ380MW Votre nom KRAJNC Votre SACI le plus proch…" at bounding box center [386, 211] width 154 height 235
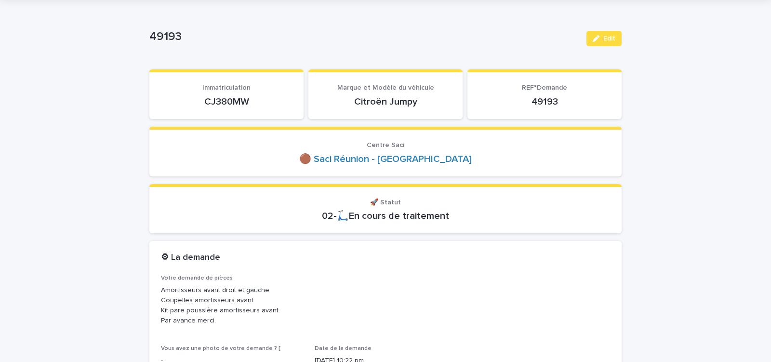
scroll to position [41, 0]
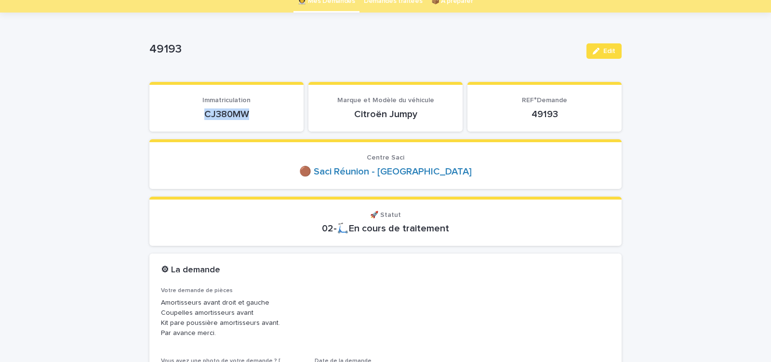
drag, startPoint x: 203, startPoint y: 119, endPoint x: 250, endPoint y: 120, distance: 46.8
click at [250, 120] on p "CJ380MW" at bounding box center [226, 114] width 131 height 12
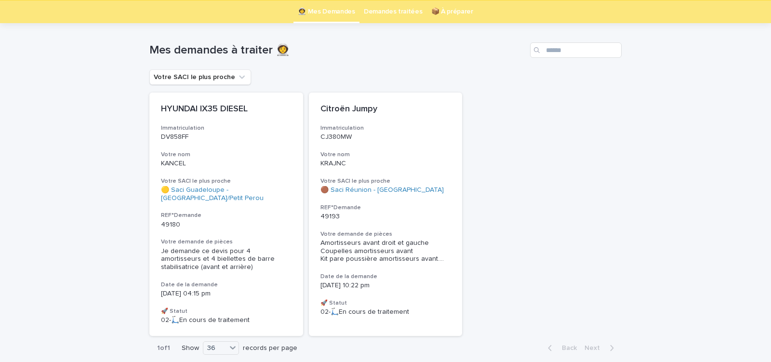
scroll to position [31, 0]
click at [400, 219] on p "49193" at bounding box center [386, 216] width 131 height 8
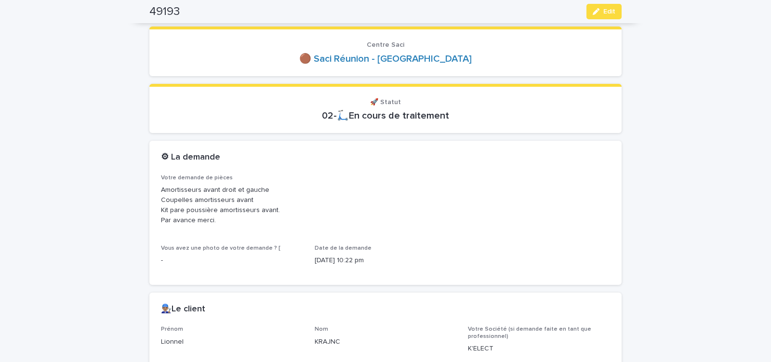
scroll to position [277, 0]
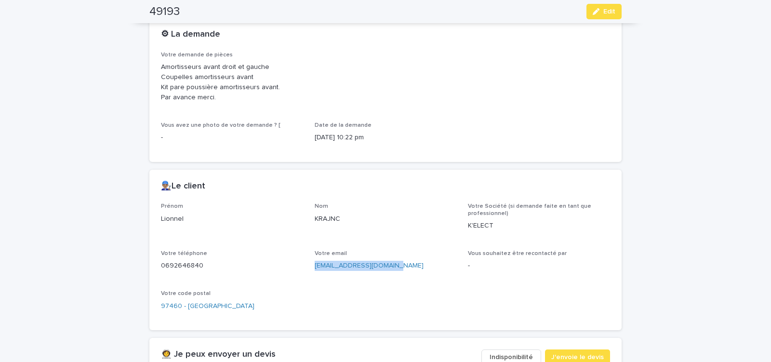
drag, startPoint x: 313, startPoint y: 270, endPoint x: 401, endPoint y: 275, distance: 88.4
click at [401, 275] on div "Prénom Lionnel Nom KRAJNC Votre Société (si demande faite en tant que professio…" at bounding box center [385, 261] width 449 height 116
click at [603, 13] on span "Edit" at bounding box center [609, 11] width 12 height 7
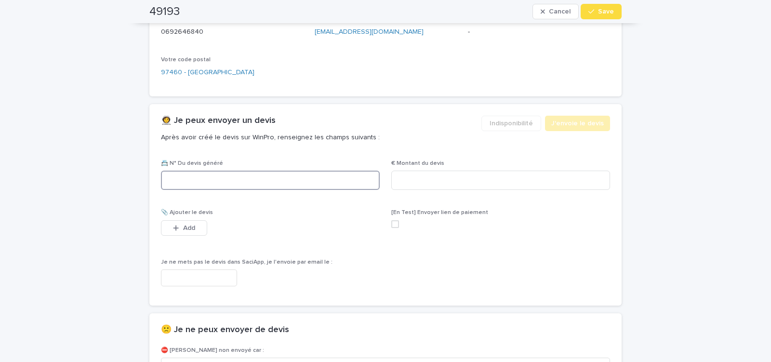
paste input "********"
type input "********"
click at [416, 180] on input at bounding box center [500, 180] width 219 height 19
click at [420, 180] on input at bounding box center [500, 180] width 219 height 19
type input "******"
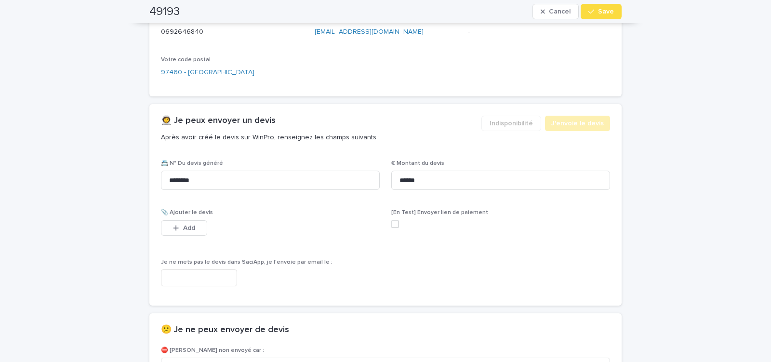
click at [225, 281] on input "text" at bounding box center [199, 277] width 76 height 17
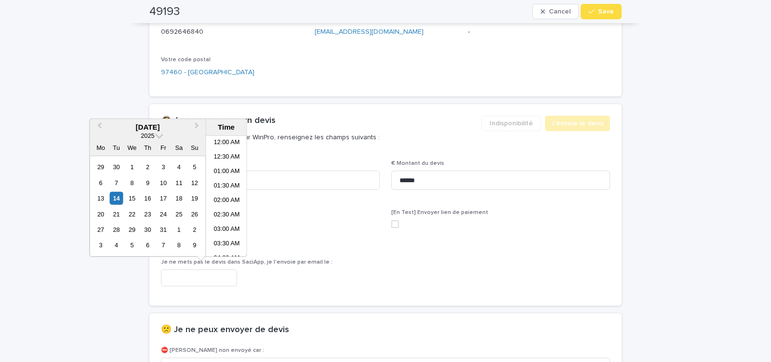
scroll to position [164, 0]
drag, startPoint x: 225, startPoint y: 206, endPoint x: 214, endPoint y: 202, distance: 11.7
click at [224, 207] on li "08:00 AM" at bounding box center [226, 210] width 41 height 14
type input "**********"
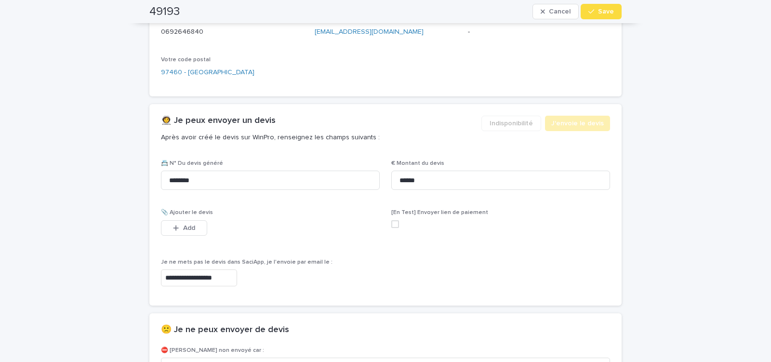
scroll to position [510, 0]
click at [598, 10] on span "Save" at bounding box center [606, 11] width 16 height 7
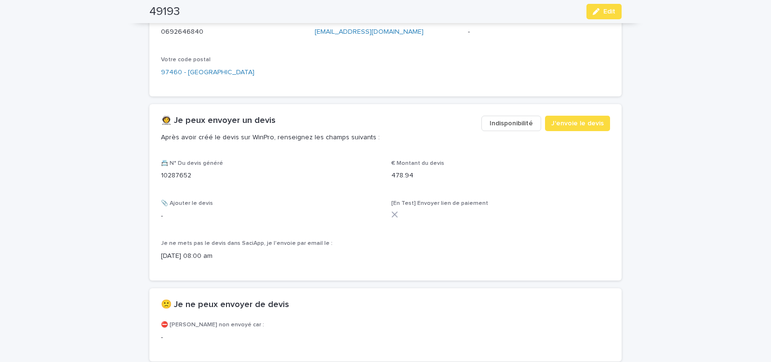
scroll to position [482, 0]
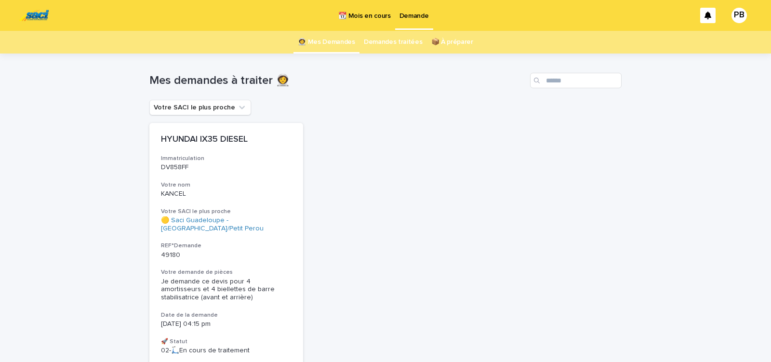
click at [495, 112] on div "Votre SACI le plus proche" at bounding box center [385, 107] width 472 height 15
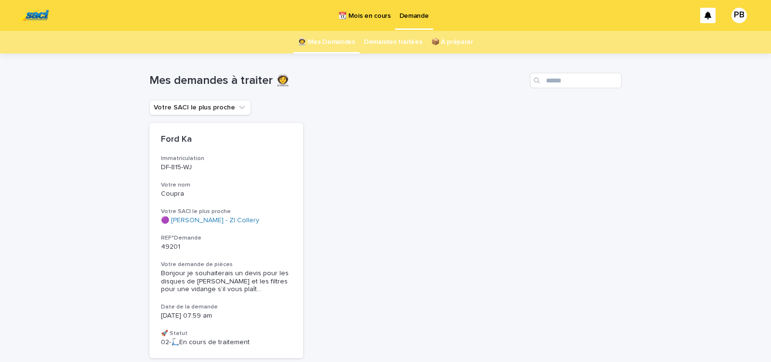
click at [372, 16] on p "📆 Mois en cours" at bounding box center [364, 10] width 52 height 20
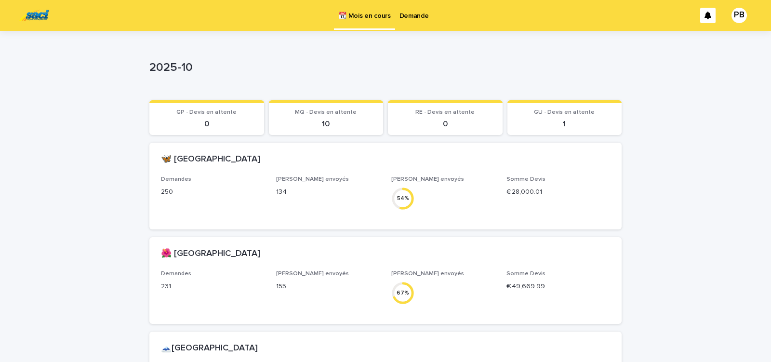
click at [655, 198] on div "Loading... Saving… Loading... Saving… 2025-10 2025-10 Sorry, there was an error…" at bounding box center [385, 300] width 771 height 538
click at [413, 16] on p "Demande" at bounding box center [414, 10] width 29 height 20
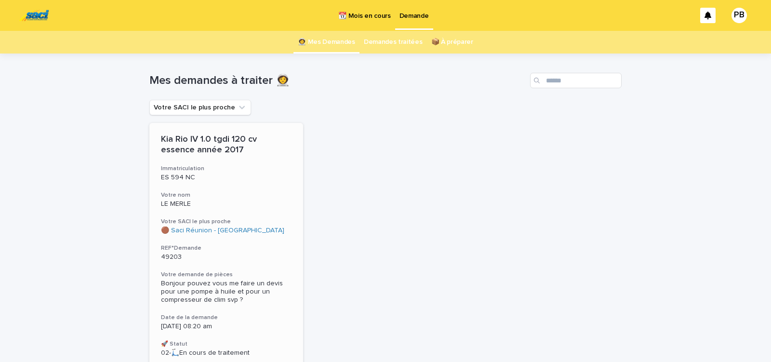
click at [239, 181] on p "ES 594 NC" at bounding box center [226, 178] width 131 height 8
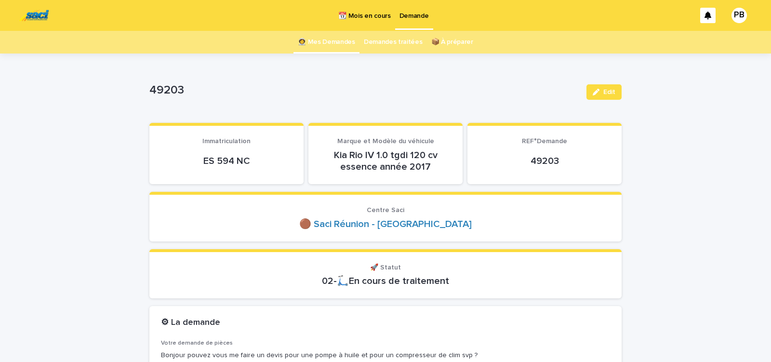
scroll to position [41, 0]
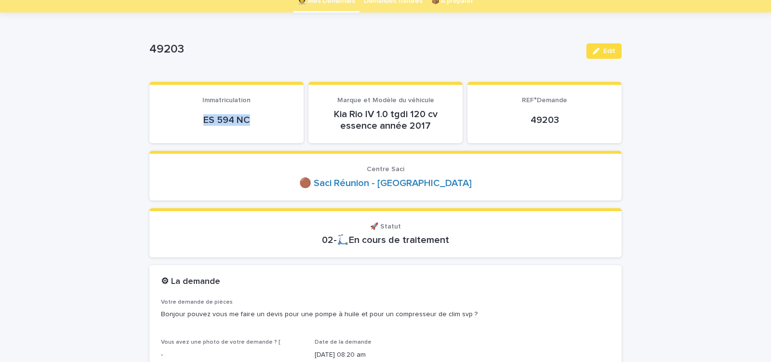
drag, startPoint x: 197, startPoint y: 122, endPoint x: 252, endPoint y: 123, distance: 55.0
click at [251, 123] on p "ES 594 NC" at bounding box center [226, 120] width 131 height 12
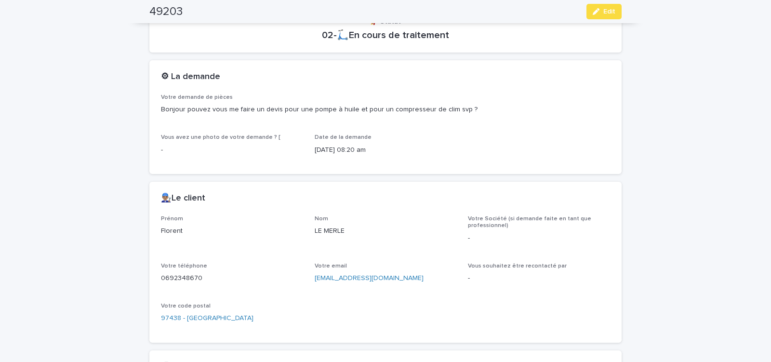
scroll to position [410, 0]
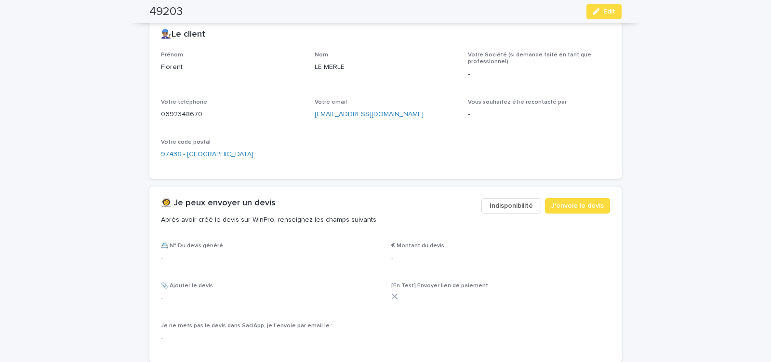
click at [503, 208] on span "Indisponibilité" at bounding box center [511, 206] width 43 height 10
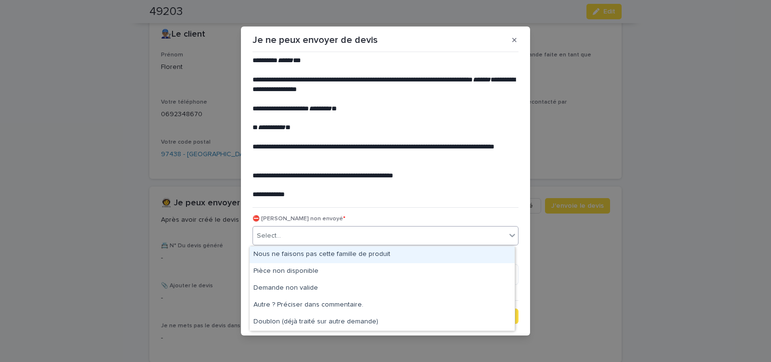
click at [334, 240] on div "Select..." at bounding box center [379, 236] width 253 height 16
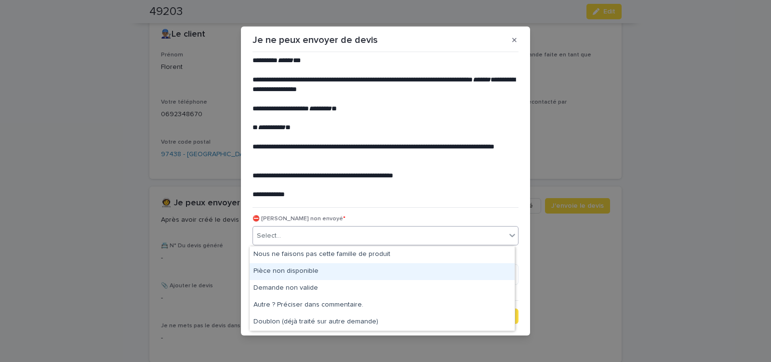
click at [307, 270] on div "Pièce non disponible" at bounding box center [382, 271] width 265 height 17
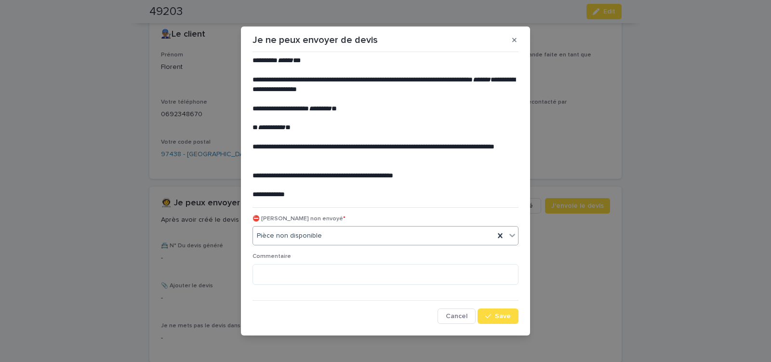
click at [491, 313] on button "Save" at bounding box center [498, 315] width 41 height 15
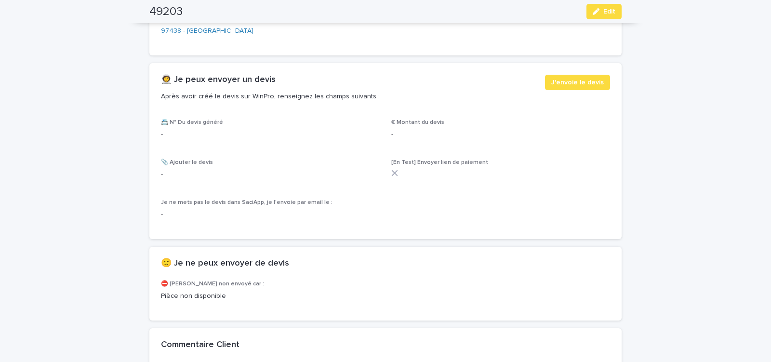
scroll to position [533, 0]
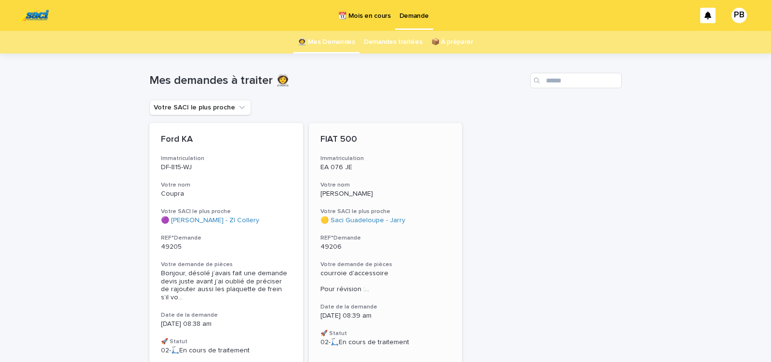
click at [400, 260] on div "FIAT 500 Immatriculation EA 076 JE Votre nom [PERSON_NAME] SACI le plus proche …" at bounding box center [386, 240] width 154 height 235
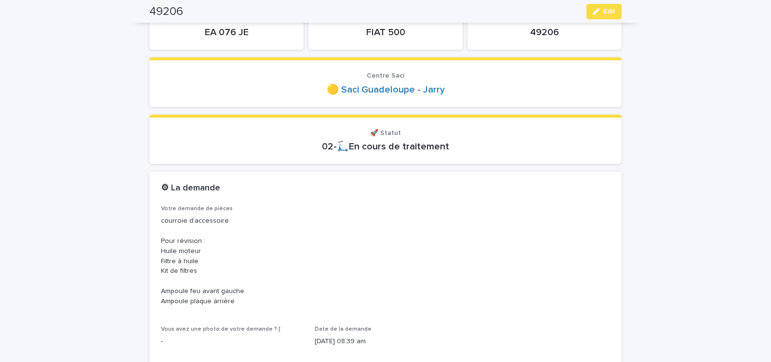
scroll to position [82, 0]
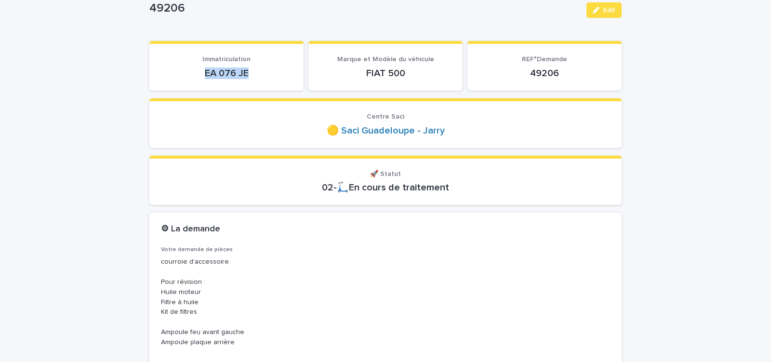
drag, startPoint x: 204, startPoint y: 73, endPoint x: 264, endPoint y: 78, distance: 60.4
click at [264, 78] on p "EA 076 JE" at bounding box center [226, 73] width 131 height 12
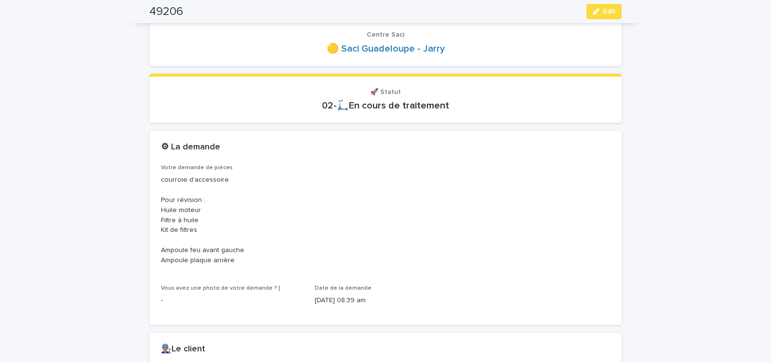
scroll to position [123, 0]
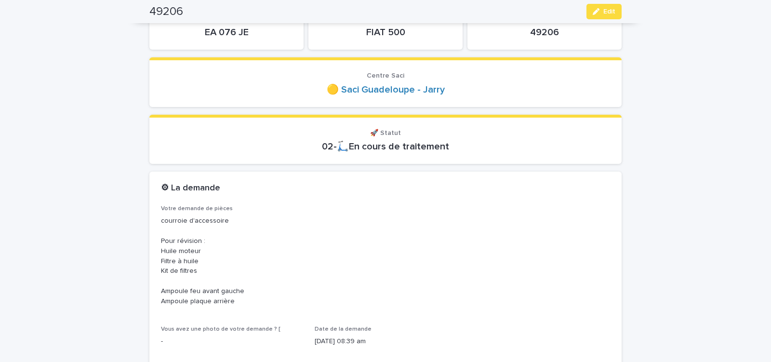
click at [272, 35] on p "EA 076 JE" at bounding box center [226, 33] width 131 height 12
drag, startPoint x: 199, startPoint y: 33, endPoint x: 252, endPoint y: 38, distance: 53.3
click at [252, 38] on div "EA 076 JE" at bounding box center [226, 31] width 131 height 13
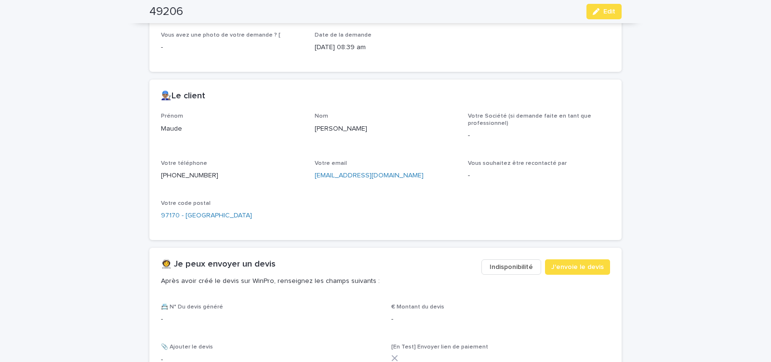
scroll to position [451, 0]
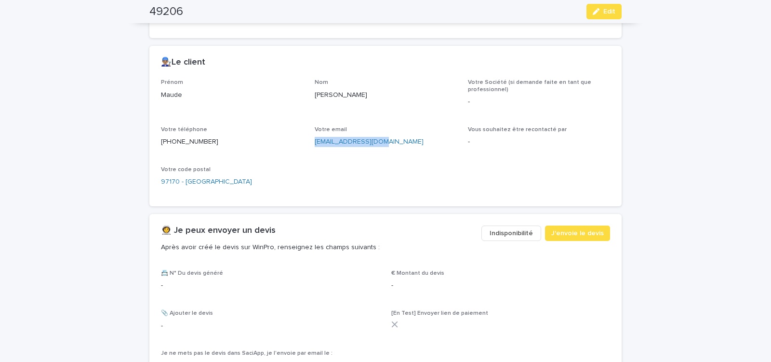
drag, startPoint x: 310, startPoint y: 147, endPoint x: 378, endPoint y: 148, distance: 67.5
click at [378, 148] on div "[PERSON_NAME] Nom [PERSON_NAME] Société (si demande faite en tant que professio…" at bounding box center [385, 137] width 449 height 116
click at [349, 154] on div "Votre email [EMAIL_ADDRESS][DOMAIN_NAME]" at bounding box center [386, 140] width 142 height 28
drag, startPoint x: 309, startPoint y: 148, endPoint x: 402, endPoint y: 148, distance: 92.5
click at [400, 148] on div "[PERSON_NAME] Nom [PERSON_NAME] Société (si demande faite en tant que professio…" at bounding box center [385, 137] width 449 height 116
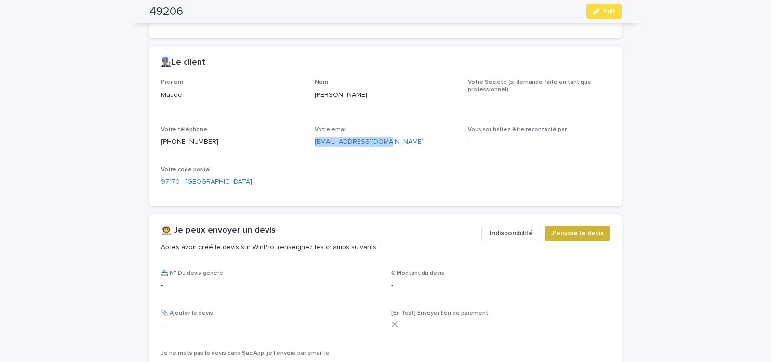
click at [580, 230] on span "J'envoie le devis" at bounding box center [577, 233] width 53 height 10
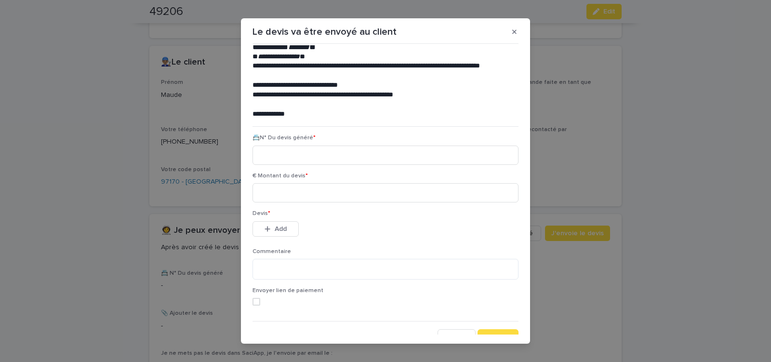
scroll to position [44, 0]
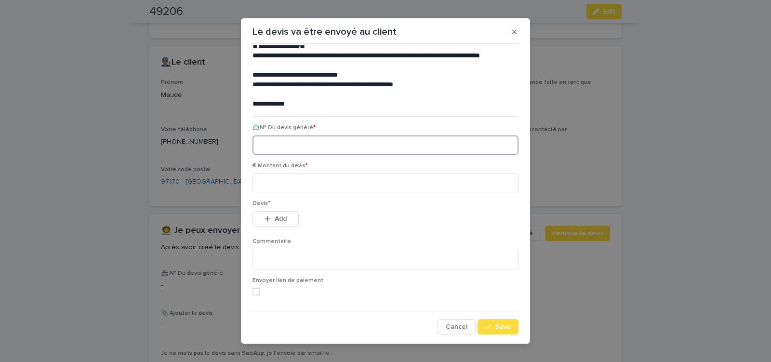
paste input "********"
type input "********"
click at [308, 184] on input at bounding box center [386, 182] width 266 height 19
type input "*****"
click at [270, 216] on button "Add" at bounding box center [276, 218] width 46 height 15
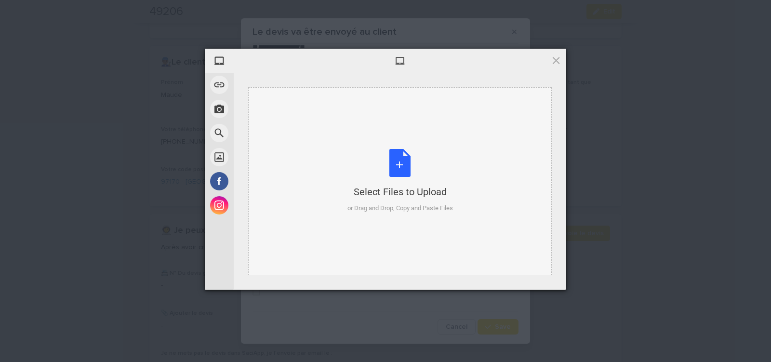
click at [401, 170] on div "Select Files to Upload or Drag and Drop, Copy and Paste Files" at bounding box center [401, 181] width 106 height 64
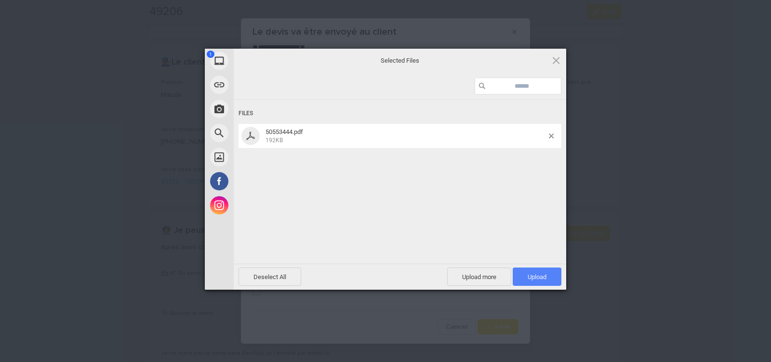
click at [536, 274] on span "Upload 1" at bounding box center [537, 276] width 19 height 7
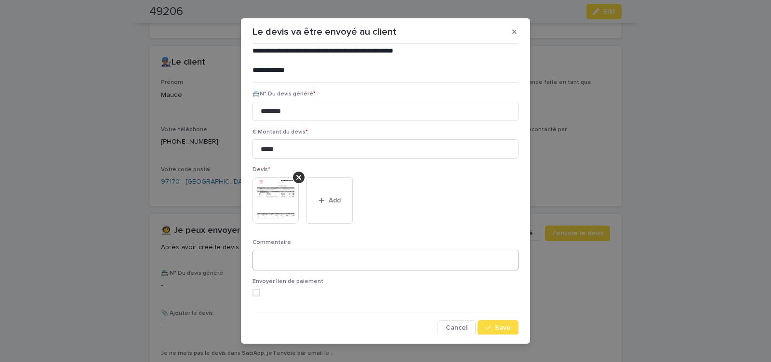
scroll to position [79, 0]
drag, startPoint x: 491, startPoint y: 322, endPoint x: 264, endPoint y: 208, distance: 253.9
click at [491, 322] on button "Save" at bounding box center [498, 326] width 41 height 15
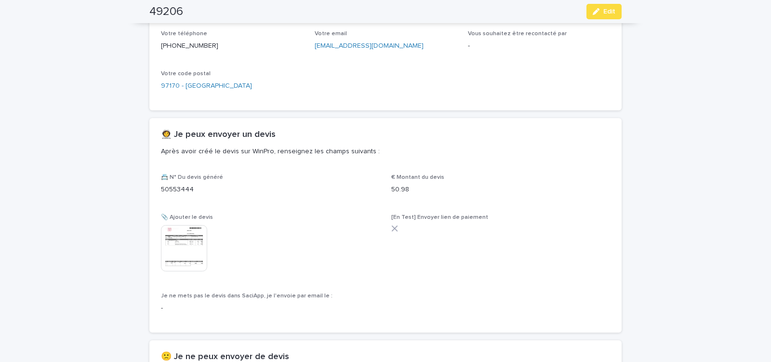
scroll to position [627, 0]
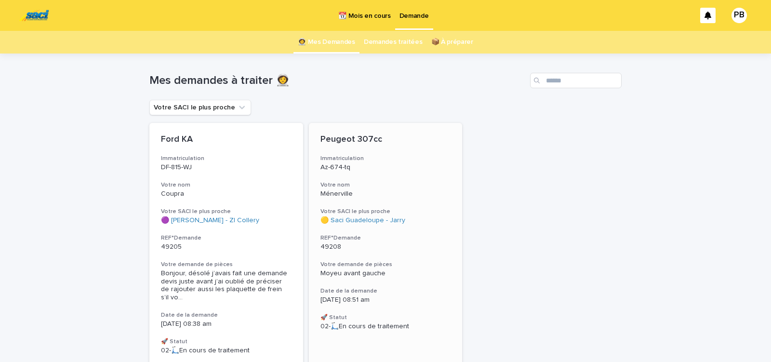
click at [407, 277] on div "Peugeot 307cc Immatriculation Az-674-tq Votre nom Ménerville Votre SACI le plus…" at bounding box center [386, 232] width 154 height 219
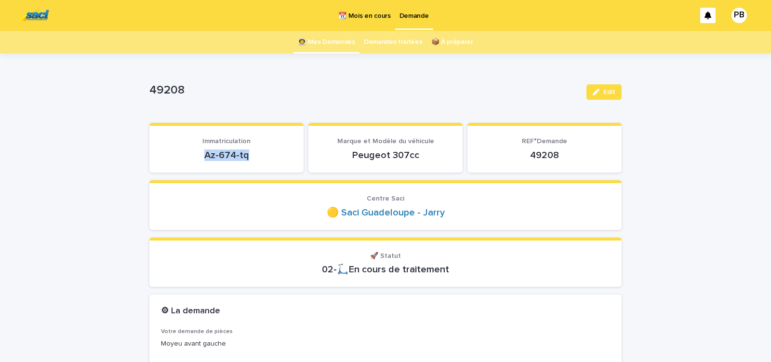
drag, startPoint x: 200, startPoint y: 155, endPoint x: 258, endPoint y: 154, distance: 58.3
click at [258, 154] on p "Az-674-tq" at bounding box center [226, 155] width 131 height 12
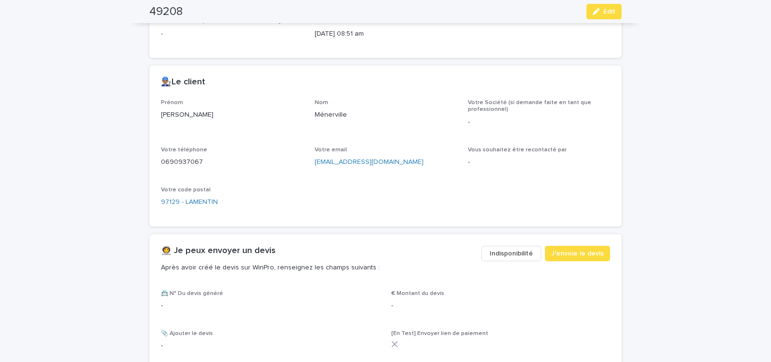
scroll to position [369, 0]
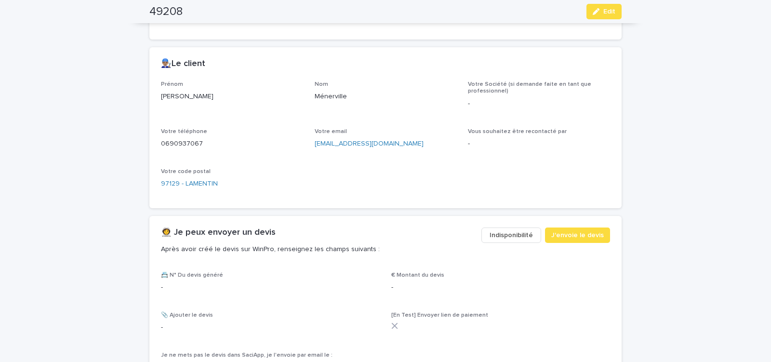
click at [507, 230] on span "Indisponibilité" at bounding box center [511, 235] width 43 height 10
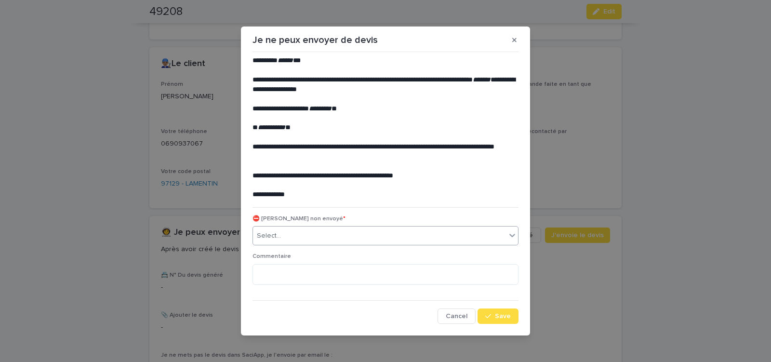
click at [298, 235] on div "Select..." at bounding box center [379, 236] width 253 height 16
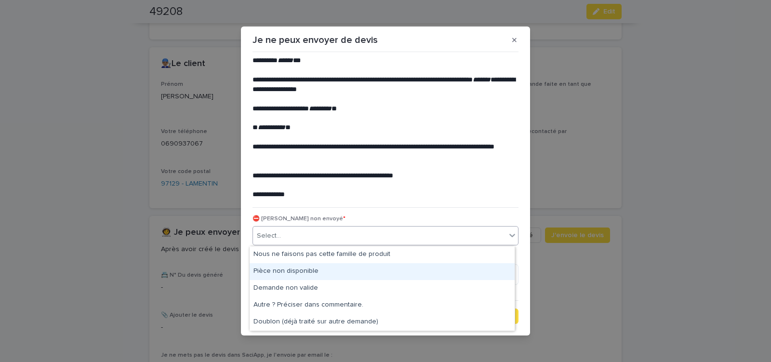
click at [281, 269] on div "Pièce non disponible" at bounding box center [382, 271] width 265 height 17
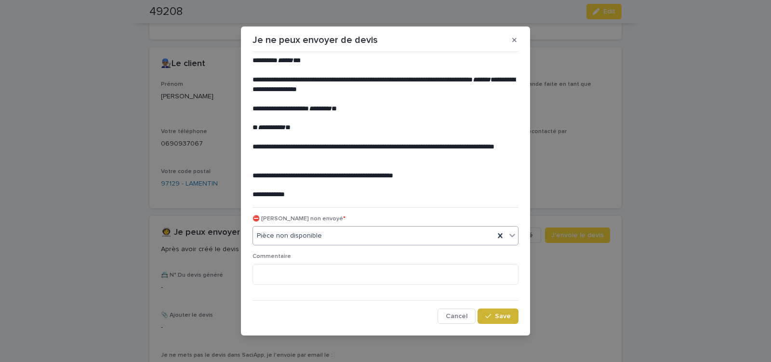
click at [495, 318] on span "Save" at bounding box center [503, 316] width 16 height 7
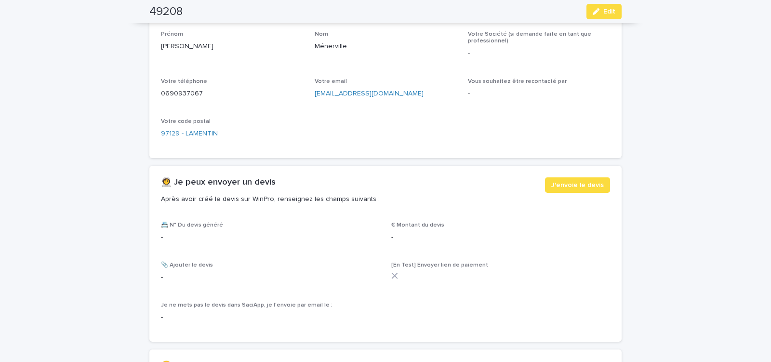
scroll to position [492, 0]
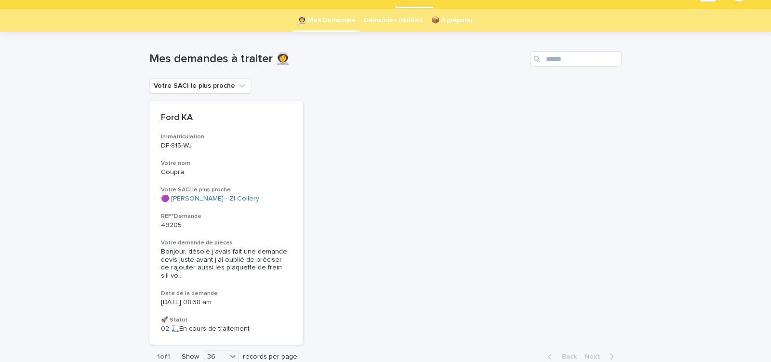
scroll to position [29, 0]
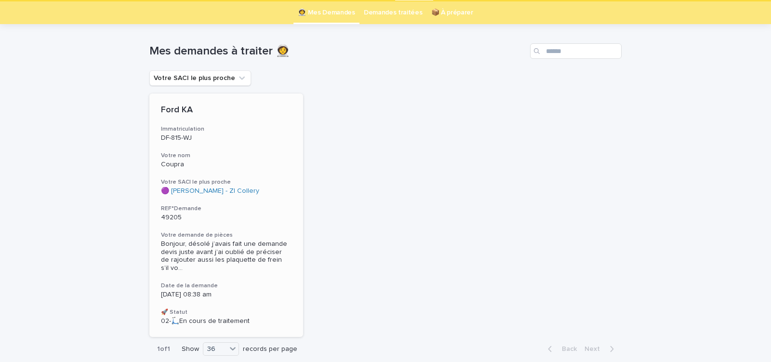
click at [274, 183] on h3 "Votre SACI le plus proche" at bounding box center [226, 182] width 131 height 8
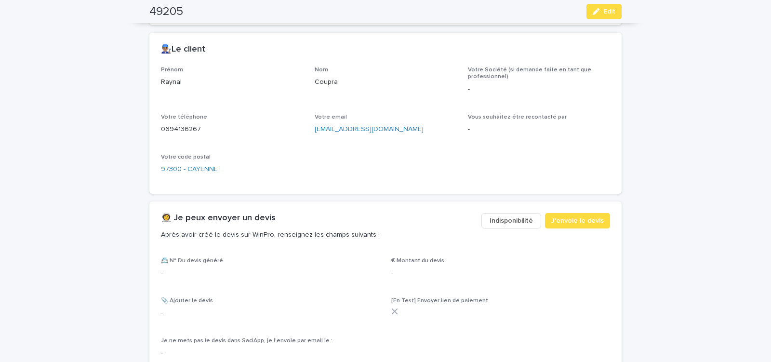
scroll to position [410, 0]
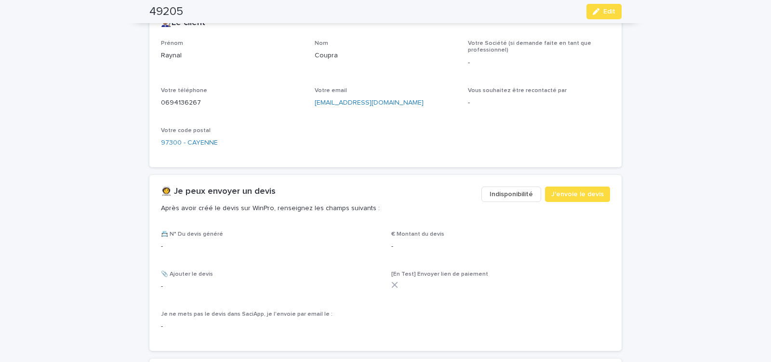
click at [519, 195] on span "Indisponibilité" at bounding box center [511, 194] width 43 height 10
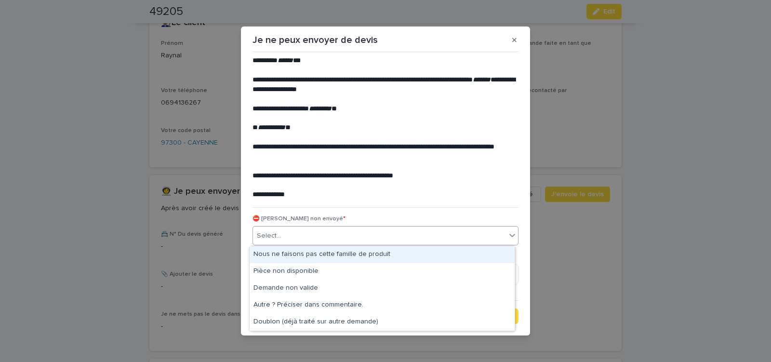
click at [335, 239] on div "Select..." at bounding box center [379, 236] width 253 height 16
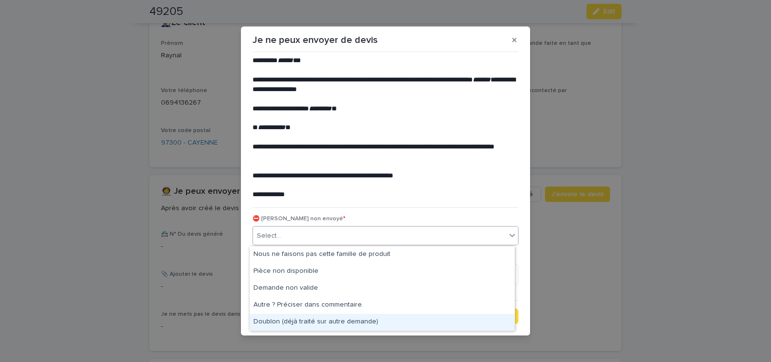
click at [303, 320] on div "Doublon (déjà traité sur autre demande)" at bounding box center [382, 322] width 265 height 17
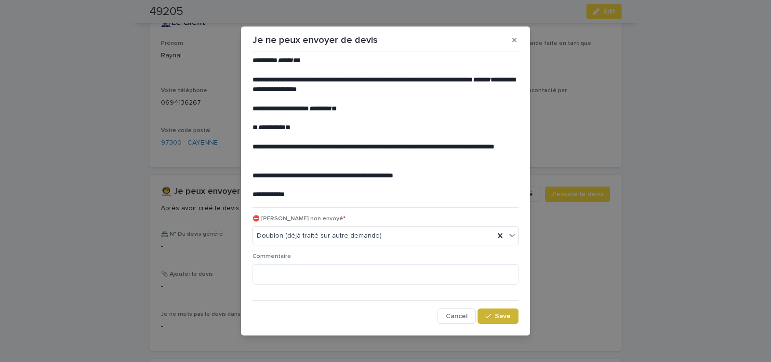
click at [502, 313] on span "Save" at bounding box center [503, 316] width 16 height 7
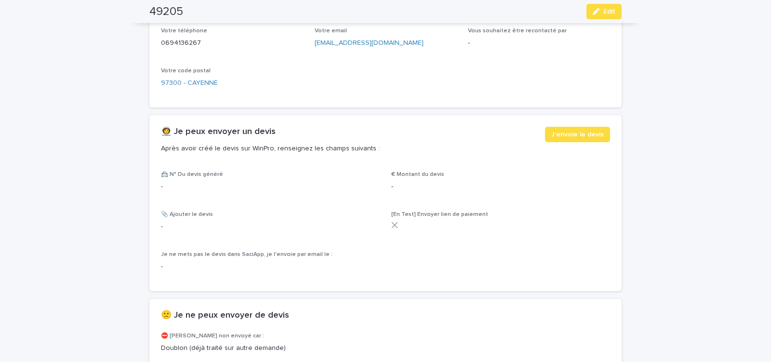
scroll to position [528, 0]
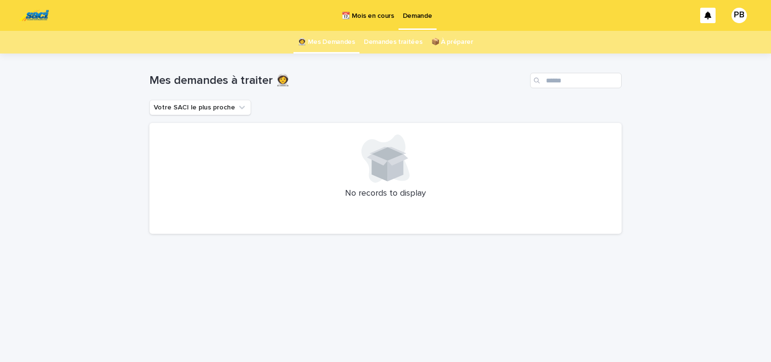
click at [112, 147] on div "Loading... Saving… Loading... Saving… Mes demandes à traiter 👩‍🚀 Votre SACI le …" at bounding box center [385, 208] width 771 height 308
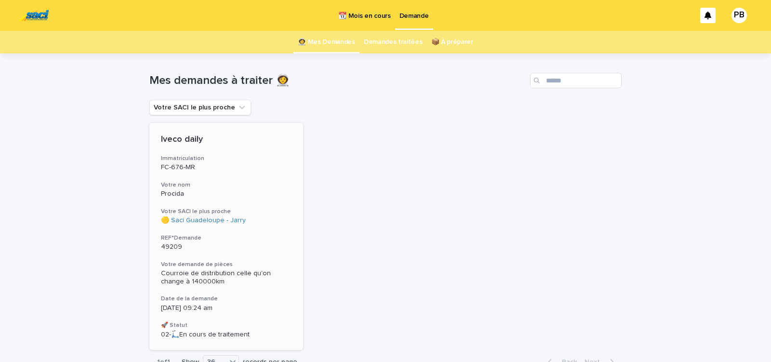
click at [252, 196] on p "Procida" at bounding box center [226, 194] width 131 height 8
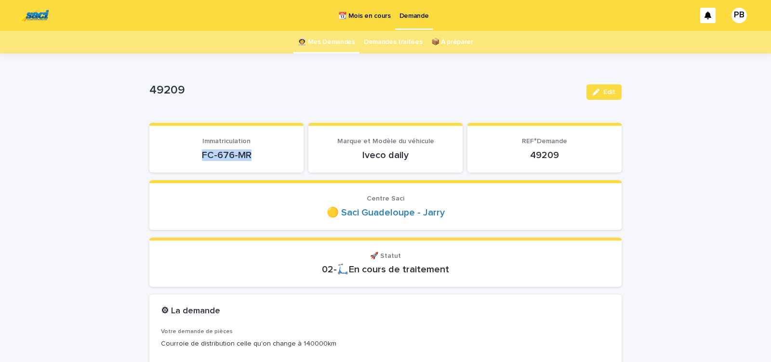
drag, startPoint x: 193, startPoint y: 154, endPoint x: 262, endPoint y: 154, distance: 68.4
click at [262, 154] on p "FC-676-MR" at bounding box center [226, 155] width 131 height 12
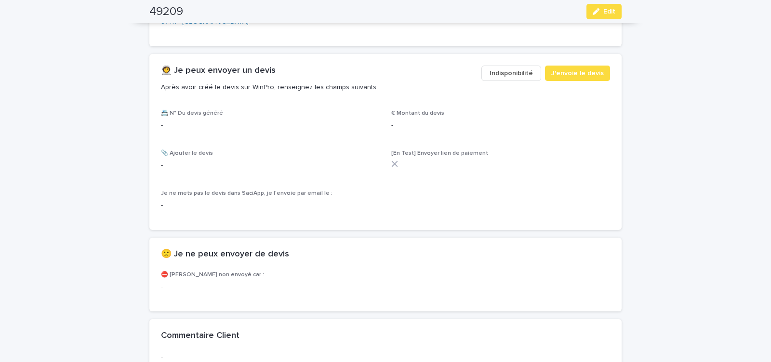
scroll to position [533, 0]
click at [515, 69] on span "Indisponibilité" at bounding box center [511, 72] width 43 height 10
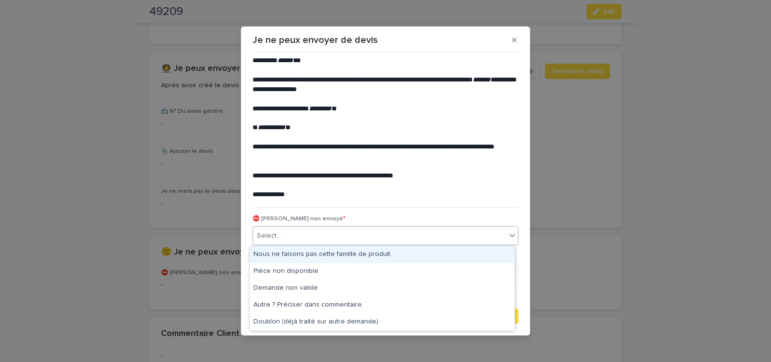
click at [300, 236] on div "Select..." at bounding box center [379, 236] width 253 height 16
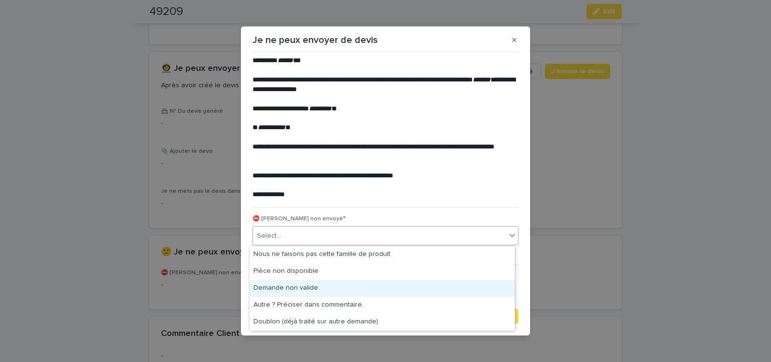
click at [300, 286] on div "Demande non valide" at bounding box center [382, 288] width 265 height 17
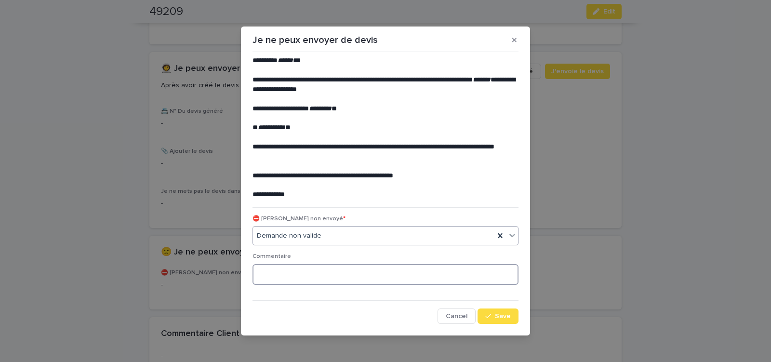
click at [287, 271] on textarea at bounding box center [386, 274] width 266 height 21
click at [302, 276] on textarea "**********" at bounding box center [386, 274] width 266 height 21
click at [358, 274] on textarea "**********" at bounding box center [386, 274] width 266 height 21
type textarea "**********"
click at [560, 170] on div "**********" at bounding box center [385, 181] width 771 height 362
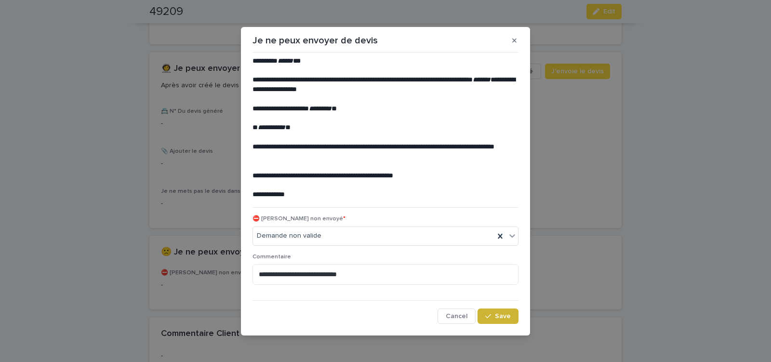
click at [492, 315] on div "button" at bounding box center [490, 316] width 10 height 7
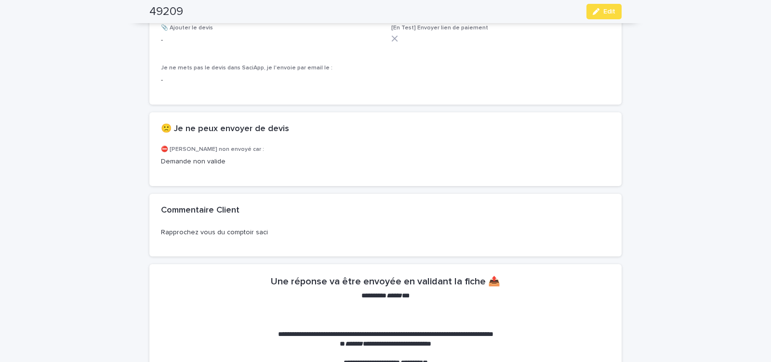
scroll to position [656, 0]
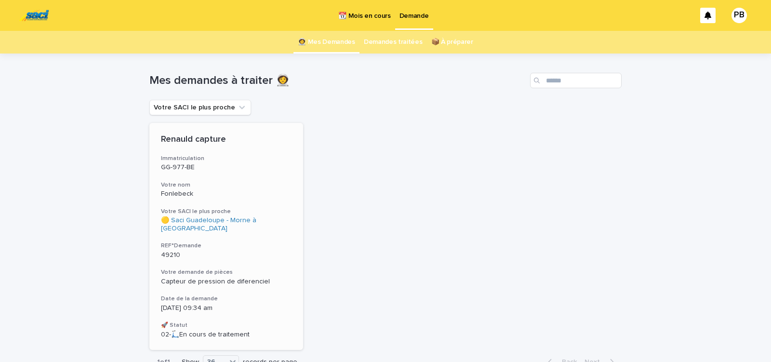
click at [271, 242] on h3 "REF°Demande" at bounding box center [226, 246] width 131 height 8
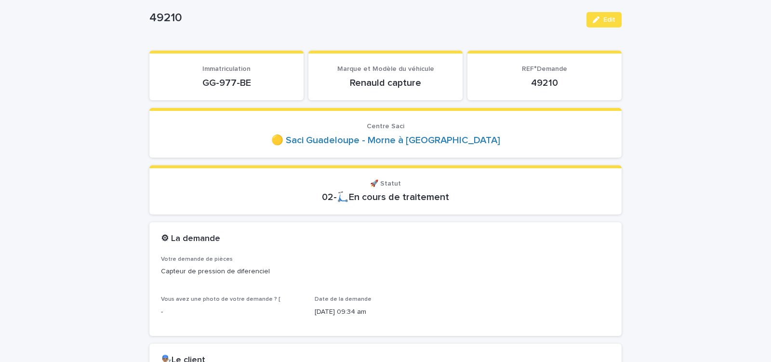
scroll to position [82, 0]
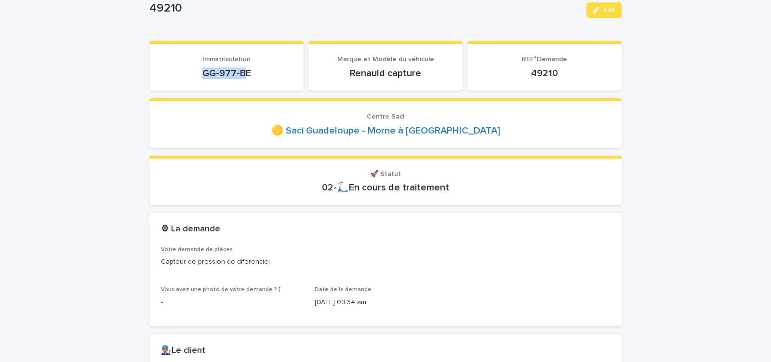
drag, startPoint x: 195, startPoint y: 72, endPoint x: 247, endPoint y: 72, distance: 52.1
click at [246, 72] on p "GG-977-BE" at bounding box center [226, 73] width 131 height 12
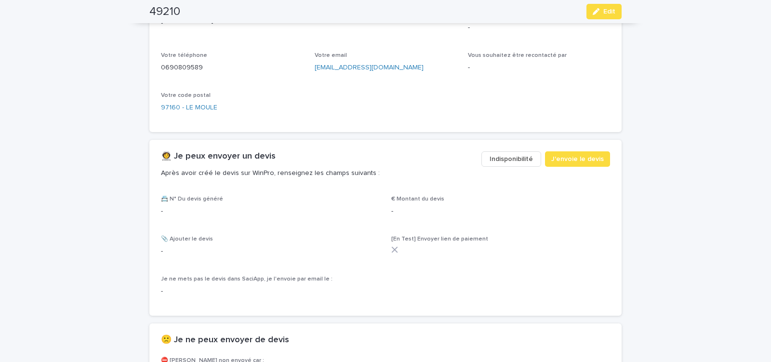
scroll to position [492, 0]
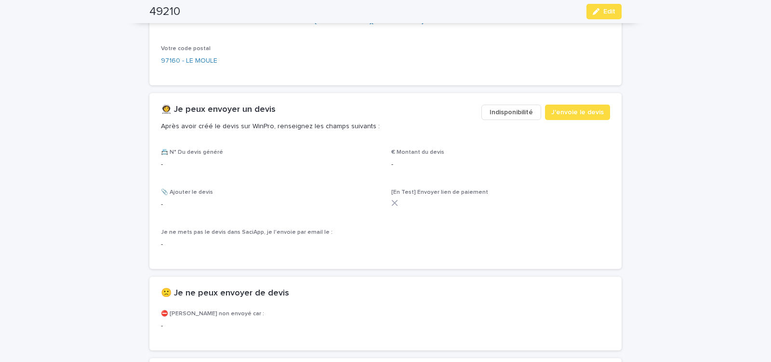
click at [498, 110] on span "Indisponibilité" at bounding box center [511, 112] width 43 height 10
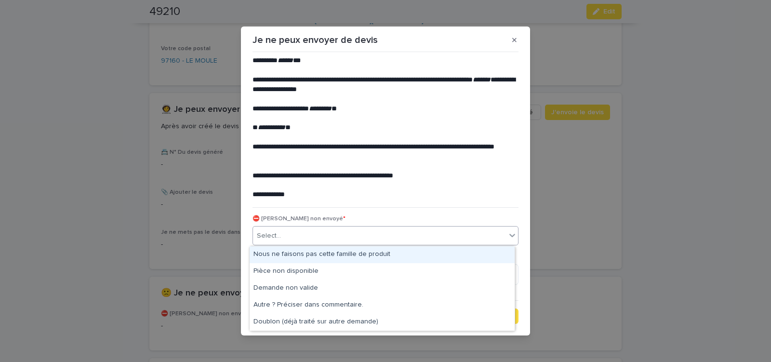
click at [314, 236] on div "Select..." at bounding box center [379, 236] width 253 height 16
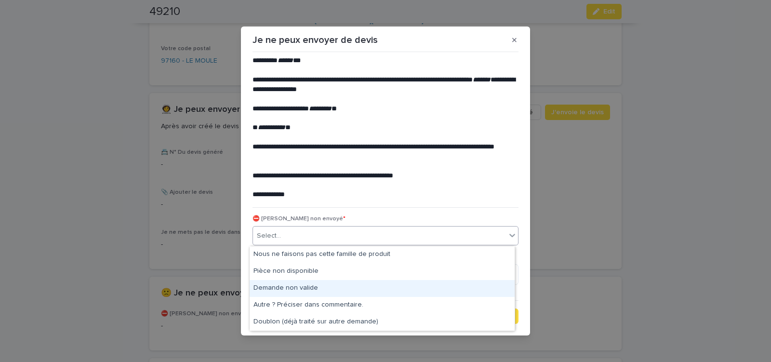
click at [292, 284] on div "Demande non valide" at bounding box center [382, 288] width 265 height 17
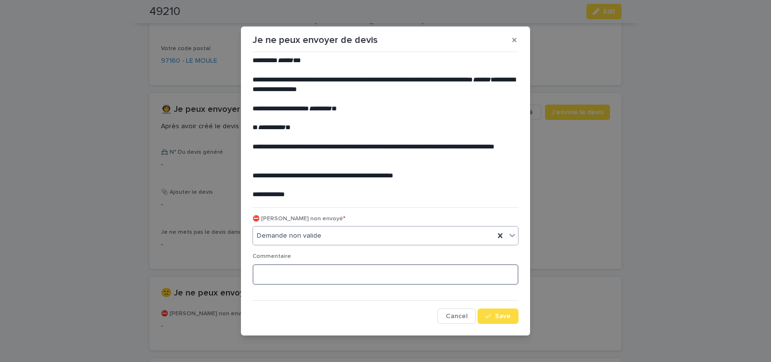
click at [281, 273] on textarea at bounding box center [386, 274] width 266 height 21
click at [331, 276] on textarea "**********" at bounding box center [386, 274] width 266 height 21
click at [332, 276] on textarea "**********" at bounding box center [386, 274] width 266 height 21
click at [409, 274] on textarea "**********" at bounding box center [386, 274] width 266 height 21
type textarea "**********"
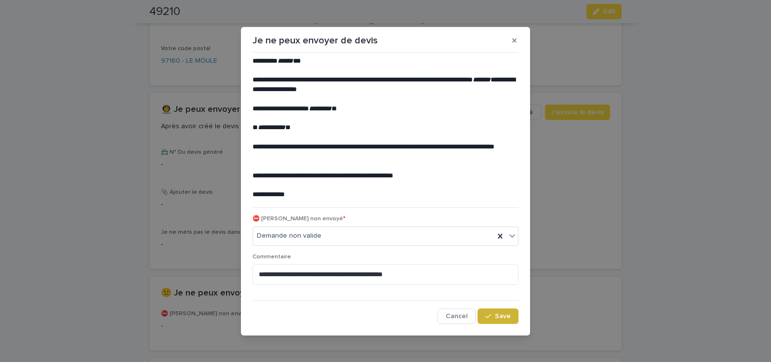
click at [485, 316] on icon "button" at bounding box center [488, 316] width 6 height 7
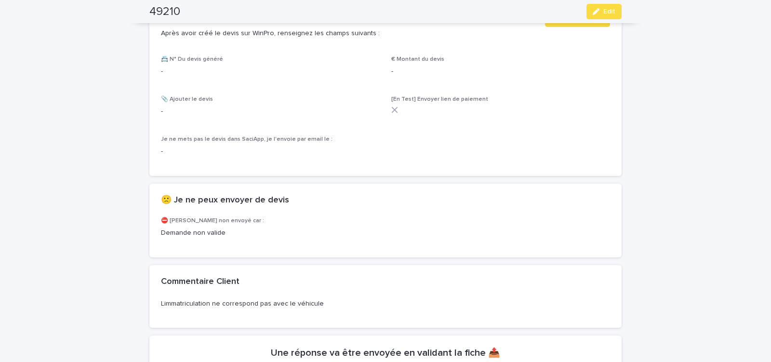
scroll to position [615, 0]
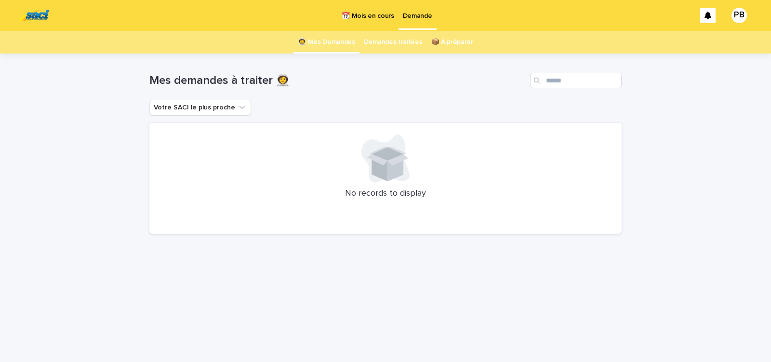
click at [110, 75] on div "Loading... Saving… Loading... Saving… Mes demandes à traiter 👩‍🚀 Votre SACI le …" at bounding box center [385, 208] width 771 height 308
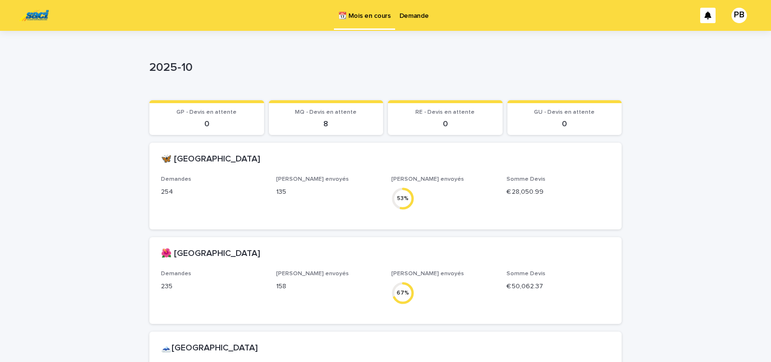
click at [420, 16] on p "Demande" at bounding box center [414, 10] width 29 height 20
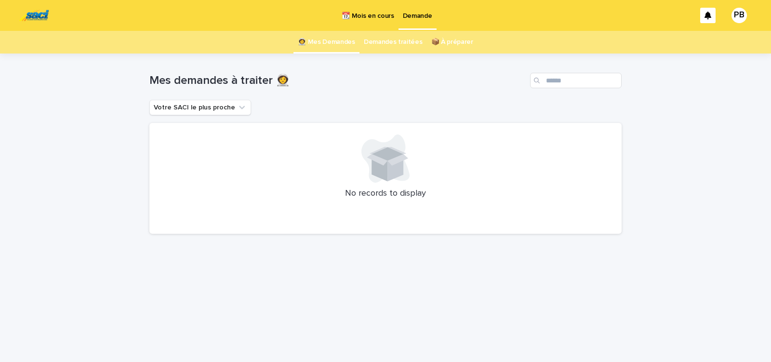
click at [367, 17] on p "📆 Mois en cours" at bounding box center [368, 10] width 52 height 20
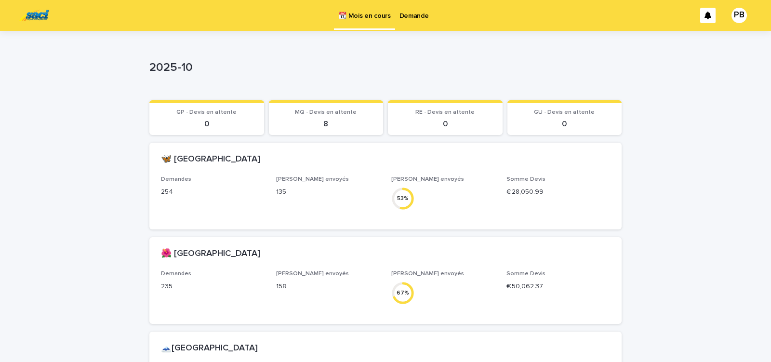
click at [409, 13] on p "Demande" at bounding box center [414, 10] width 29 height 20
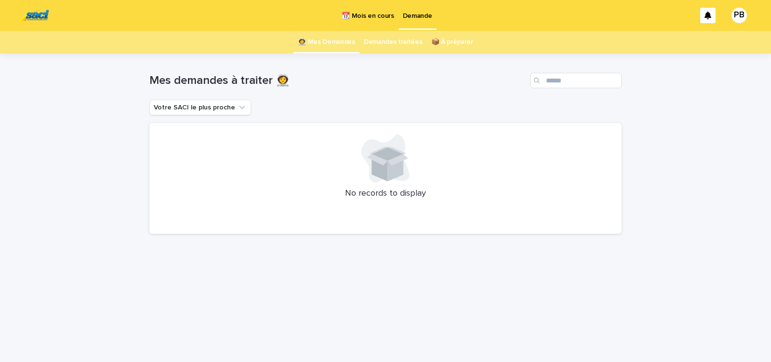
click at [365, 14] on p "📆 Mois en cours" at bounding box center [368, 10] width 52 height 20
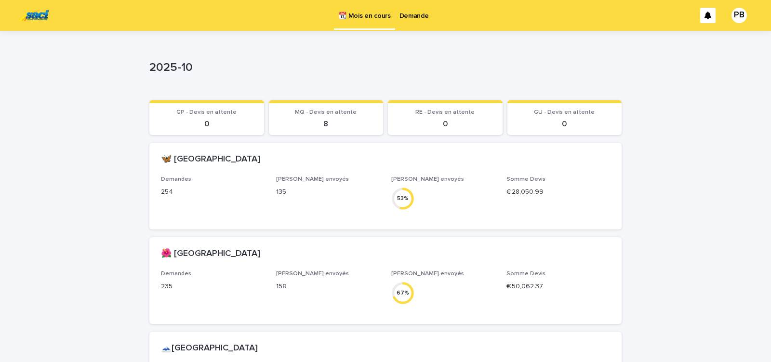
click at [405, 17] on p "Demande" at bounding box center [414, 10] width 29 height 20
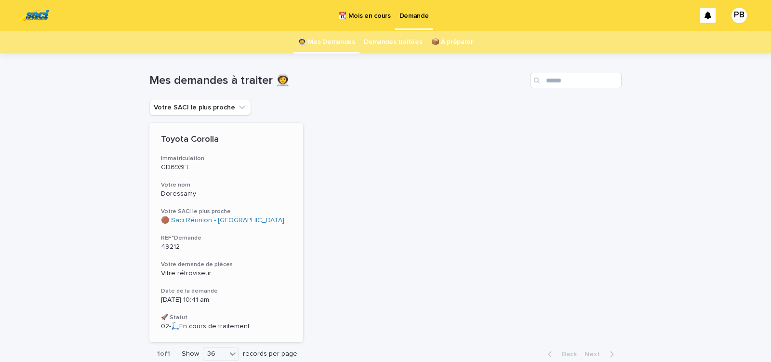
click at [258, 225] on div "Toyota Corolla Immatriculation GD693FL Votre nom Doressamy Votre SACI le plus p…" at bounding box center [226, 232] width 154 height 219
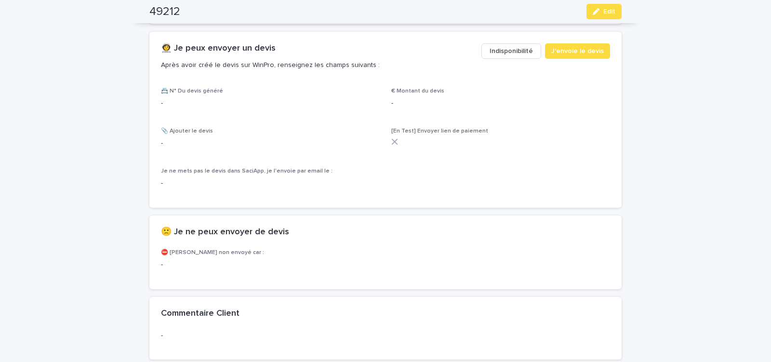
scroll to position [574, 0]
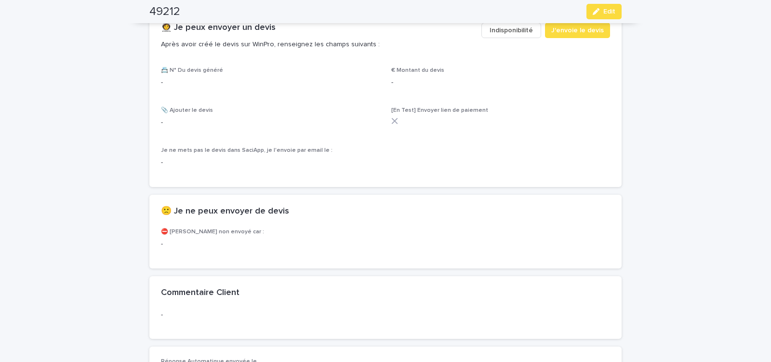
click at [495, 30] on span "Indisponibilité" at bounding box center [511, 31] width 43 height 10
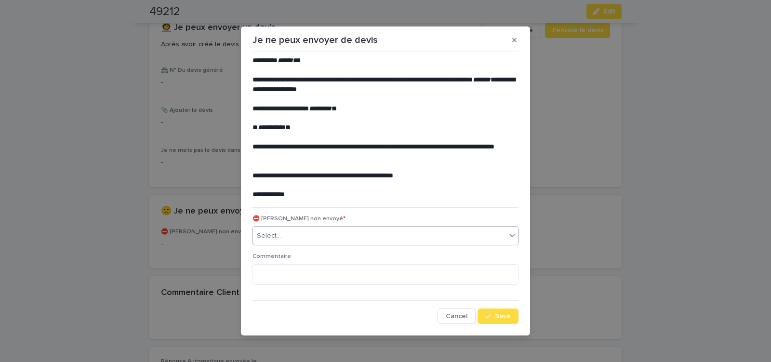
click at [334, 233] on div "Select..." at bounding box center [379, 236] width 253 height 16
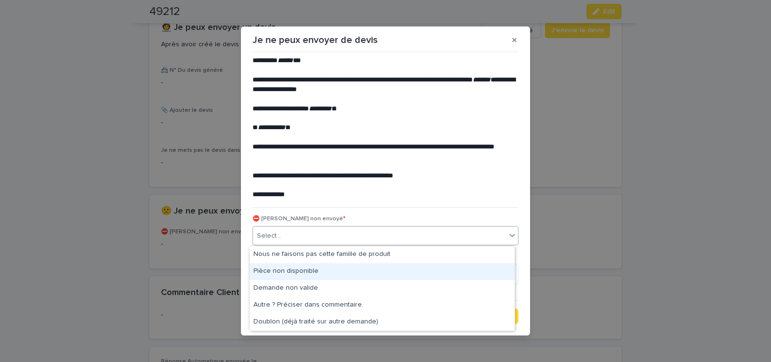
click at [308, 274] on div "Pièce non disponible" at bounding box center [382, 271] width 265 height 17
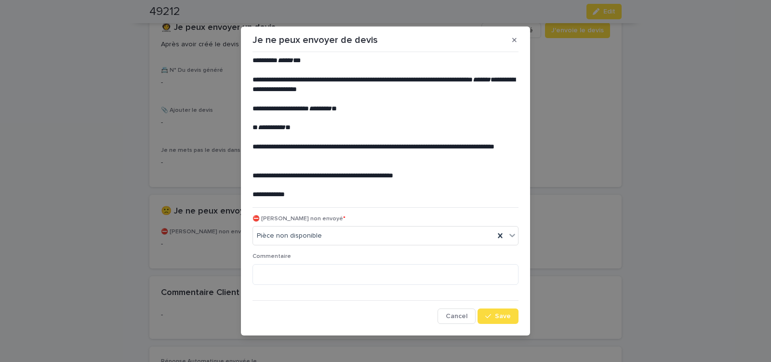
drag, startPoint x: 487, startPoint y: 313, endPoint x: 388, endPoint y: 260, distance: 112.6
click at [487, 312] on button "Save" at bounding box center [498, 315] width 41 height 15
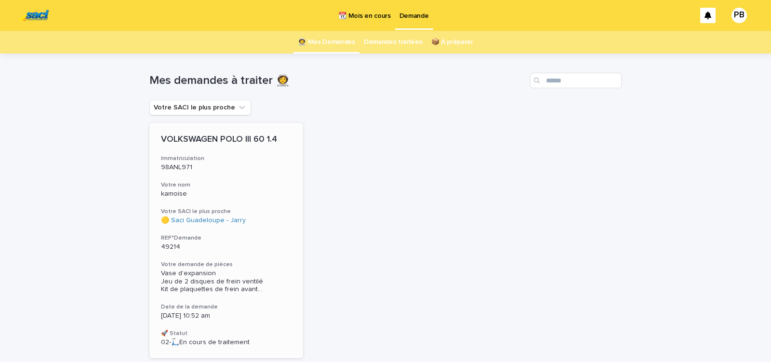
click at [275, 226] on div "VOLKSWAGEN POLO III 60 1.4 Immatriculation 98ANL971 Votre nom kamoise Votre SAC…" at bounding box center [226, 240] width 154 height 235
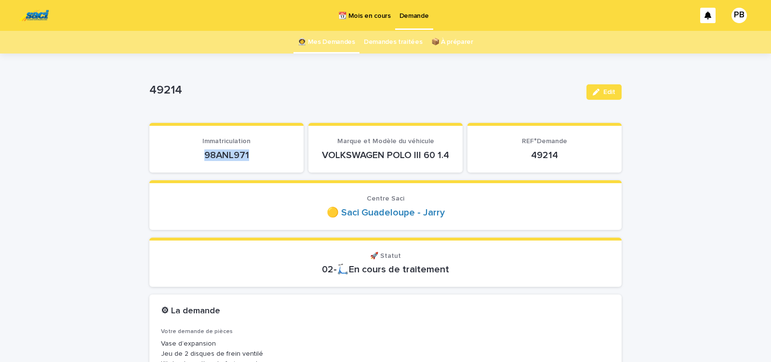
drag, startPoint x: 211, startPoint y: 158, endPoint x: 258, endPoint y: 158, distance: 46.8
click at [258, 158] on p "98ANL971" at bounding box center [226, 155] width 131 height 12
drag, startPoint x: 198, startPoint y: 156, endPoint x: 255, endPoint y: 156, distance: 56.9
click at [254, 156] on p "98ANL971" at bounding box center [226, 155] width 131 height 12
copy p "98ANL971"
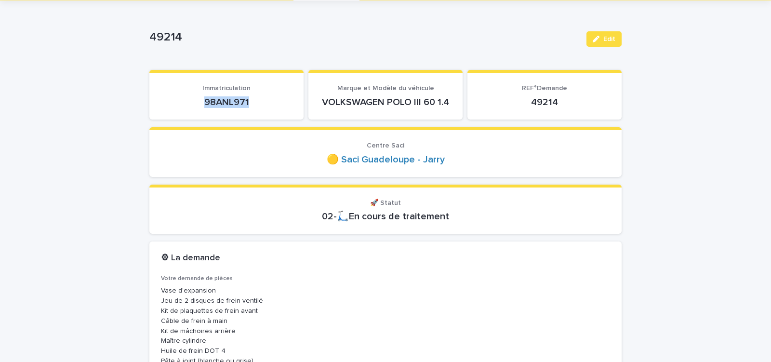
scroll to position [82, 0]
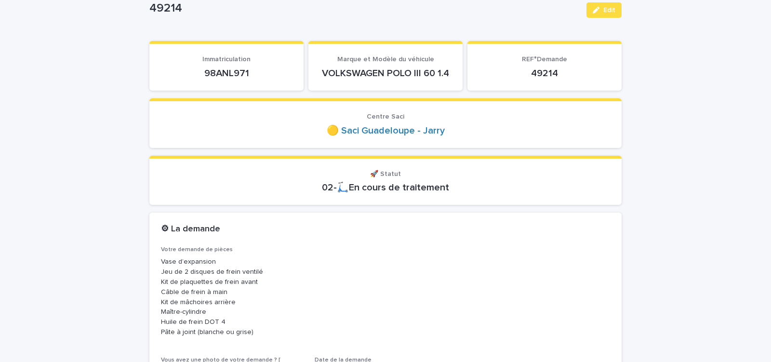
click at [265, 64] on div "Immatriculation 98ANL971" at bounding box center [226, 67] width 131 height 24
drag, startPoint x: 200, startPoint y: 72, endPoint x: 254, endPoint y: 72, distance: 54.5
click at [254, 72] on p "98ANL971" at bounding box center [226, 73] width 131 height 12
copy p "98ANL971"
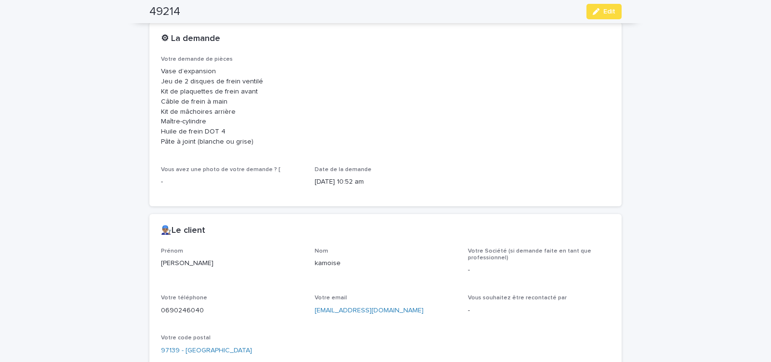
scroll to position [287, 0]
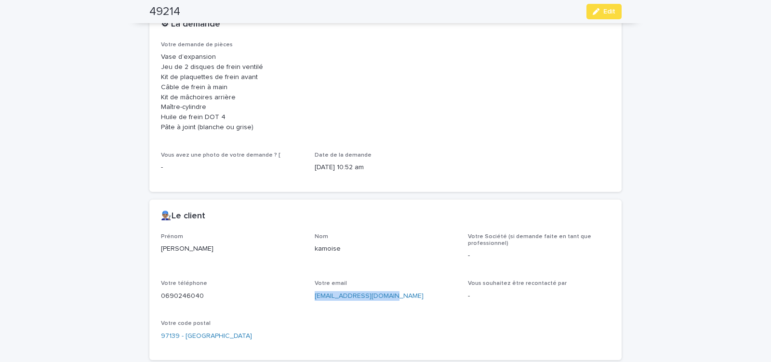
drag, startPoint x: 325, startPoint y: 299, endPoint x: 403, endPoint y: 306, distance: 77.9
click at [402, 301] on div "gca.caraibes@gmail.com" at bounding box center [386, 295] width 142 height 12
copy link "gca.caraibes@gmail.com"
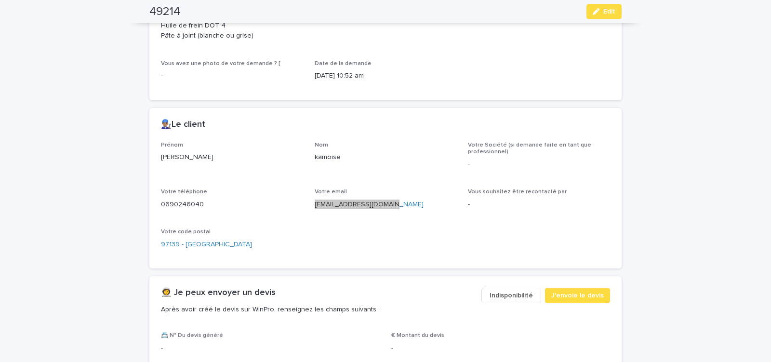
scroll to position [451, 0]
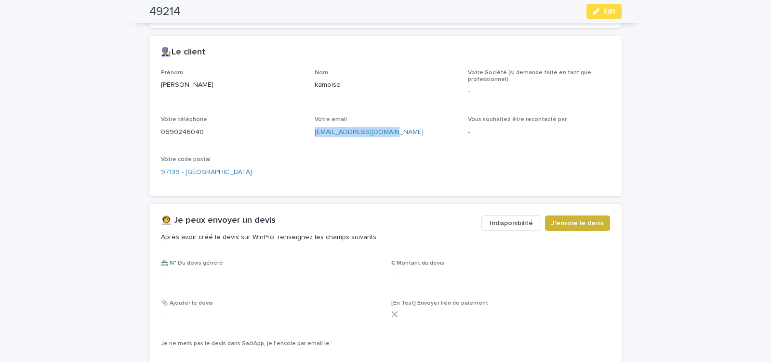
click at [559, 225] on span "J'envoie le devis" at bounding box center [577, 223] width 53 height 10
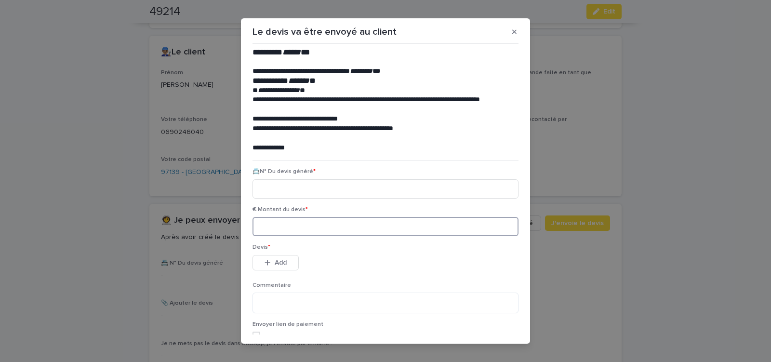
click at [300, 231] on input at bounding box center [386, 226] width 266 height 19
paste input "********"
type input "********"
click at [286, 227] on input at bounding box center [386, 226] width 266 height 19
type input "******"
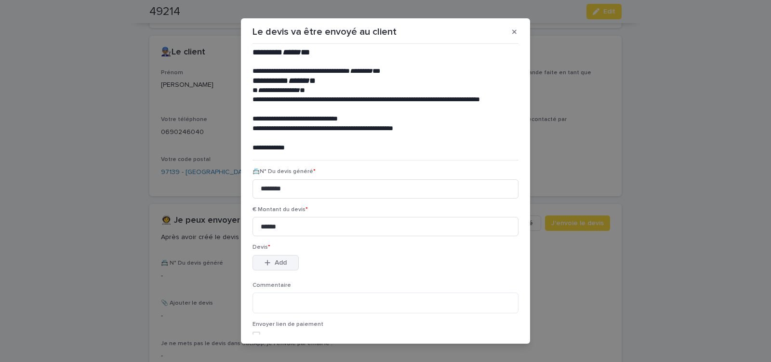
click at [278, 260] on span "Add" at bounding box center [281, 262] width 12 height 7
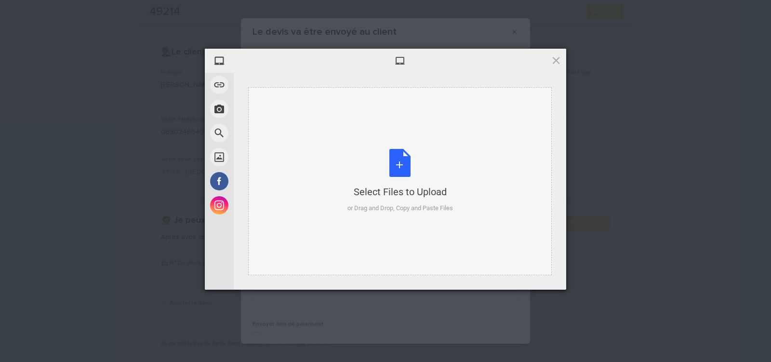
click at [399, 170] on div "Select Files to Upload or Drag and Drop, Copy and Paste Files" at bounding box center [401, 181] width 106 height 64
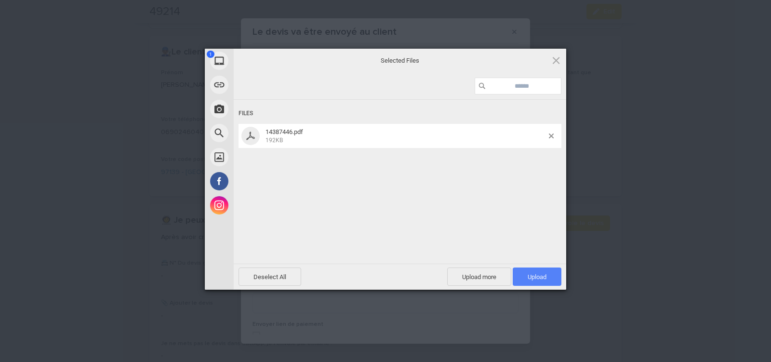
click at [527, 271] on span "Upload 1" at bounding box center [537, 277] width 49 height 18
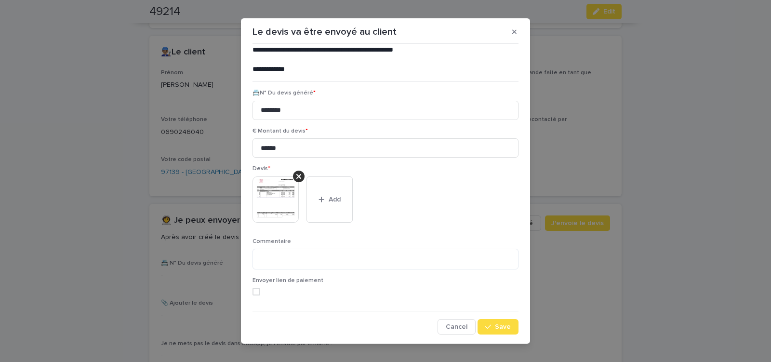
scroll to position [11, 0]
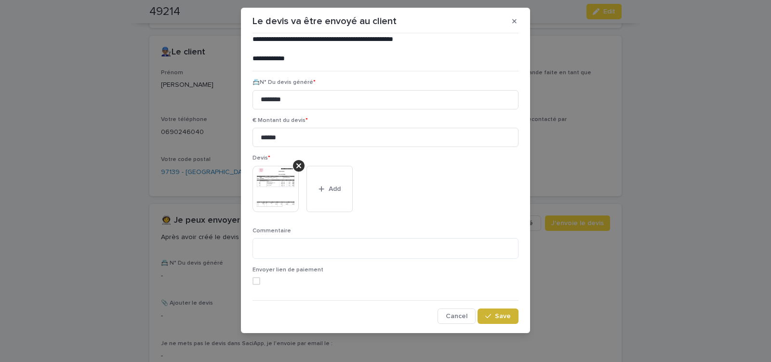
click at [504, 317] on span "Save" at bounding box center [503, 316] width 16 height 7
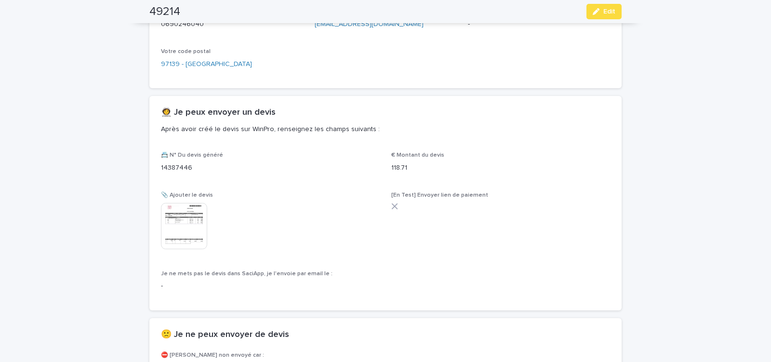
scroll to position [627, 0]
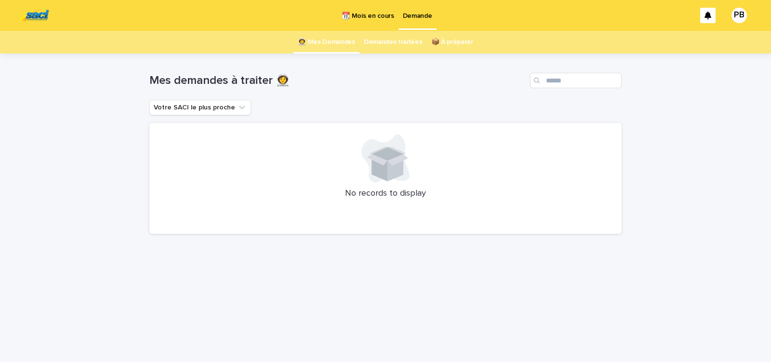
click at [641, 237] on div "Loading... Saving… Loading... Saving… Mes demandes à traiter 👩‍🚀 Votre SACI le …" at bounding box center [385, 208] width 771 height 308
click at [93, 166] on div "Loading... Saving… Loading... Saving… Mes demandes à traiter 👩‍🚀 Votre SACI le …" at bounding box center [385, 208] width 771 height 308
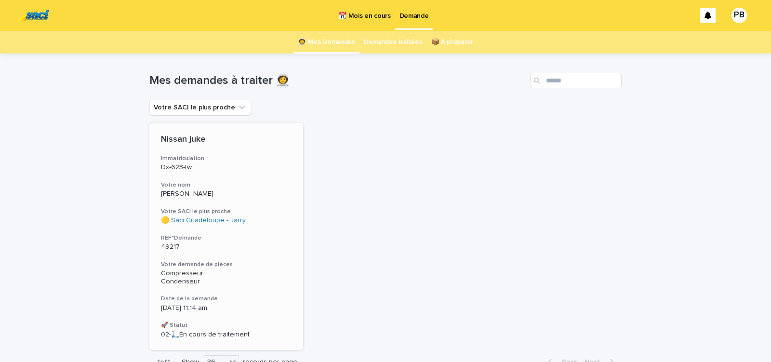
click at [261, 254] on div "Nissan juke Immatriculation Dx-623-tw Votre nom Leroy Votre SACI le plus proche…" at bounding box center [226, 236] width 154 height 227
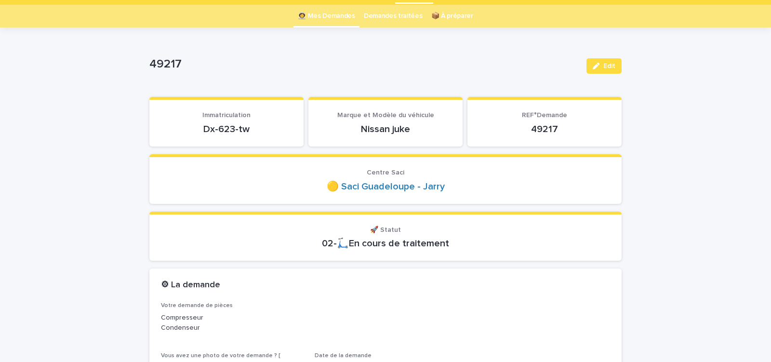
scroll to position [41, 0]
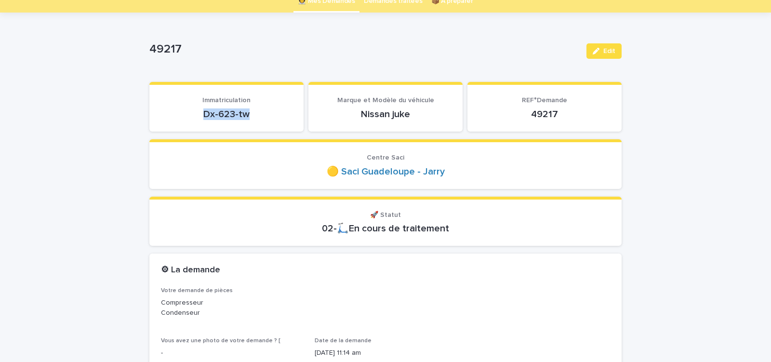
drag, startPoint x: 200, startPoint y: 118, endPoint x: 255, endPoint y: 116, distance: 55.9
click at [255, 116] on p "Dx-623-tw" at bounding box center [226, 114] width 131 height 12
copy p "Dx-623-tw"
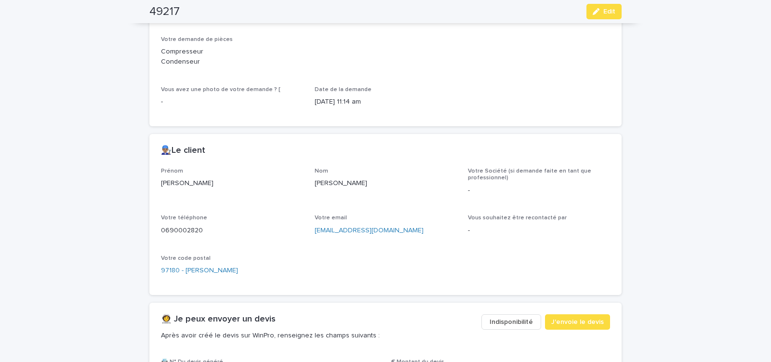
scroll to position [369, 0]
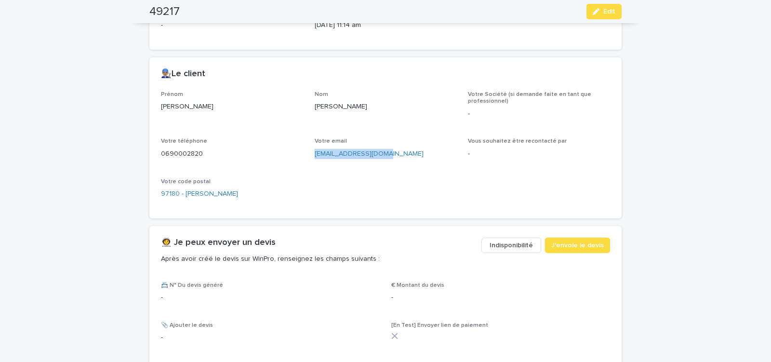
drag, startPoint x: 310, startPoint y: 159, endPoint x: 384, endPoint y: 162, distance: 73.3
click at [384, 162] on div "Prénom Cedric Nom Leroy Votre Société (si demande faite en tant que professionn…" at bounding box center [385, 149] width 449 height 116
copy link "djbonobo@hotmail.com"
click at [575, 242] on span "J'envoie le devis" at bounding box center [577, 246] width 53 height 10
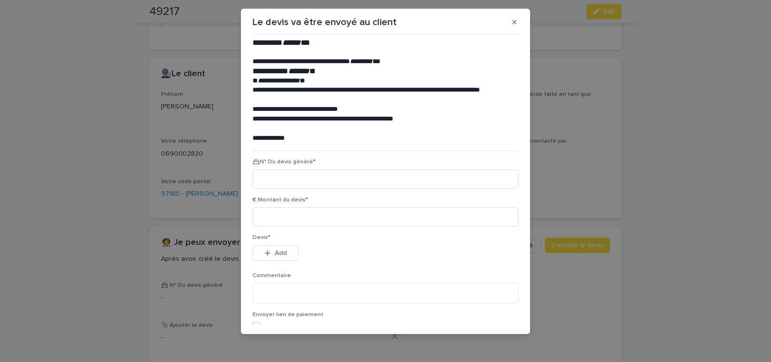
scroll to position [11, 0]
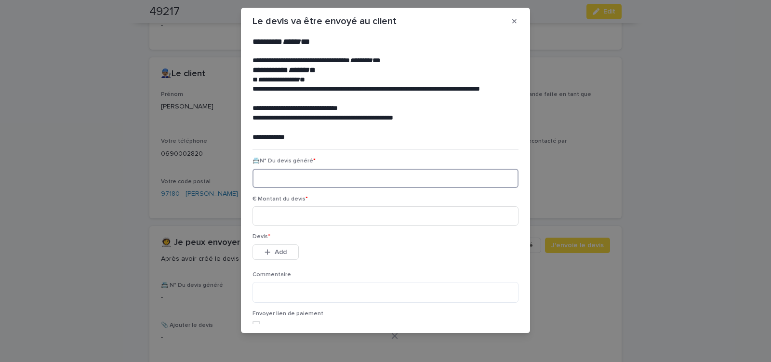
paste input "********"
type input "********"
click at [306, 217] on input at bounding box center [386, 215] width 266 height 19
type input "******"
click at [275, 250] on span "Add" at bounding box center [281, 252] width 12 height 7
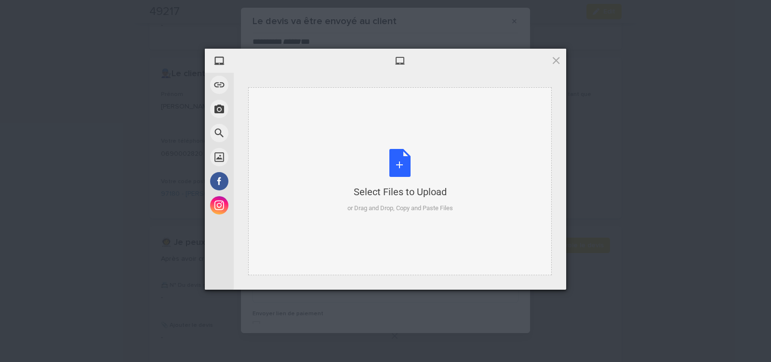
click at [405, 165] on div "Select Files to Upload or Drag and Drop, Copy and Paste Files" at bounding box center [401, 181] width 106 height 64
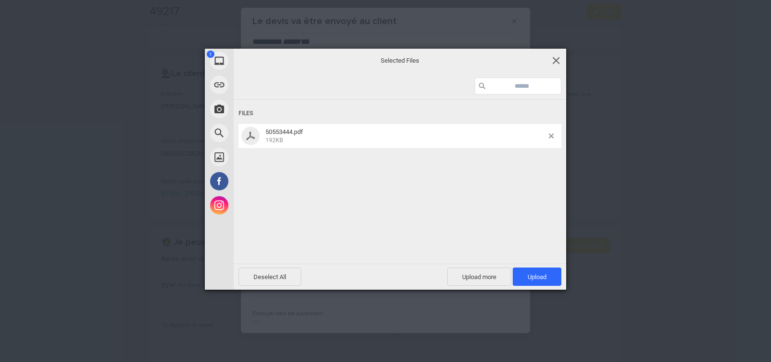
click at [561, 59] on span at bounding box center [556, 60] width 11 height 11
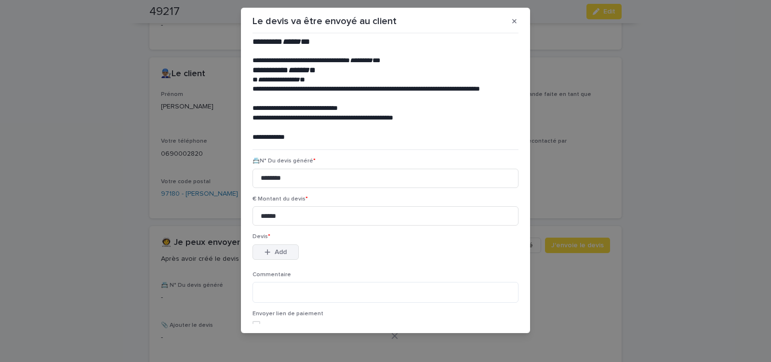
click at [282, 250] on span "Add" at bounding box center [281, 252] width 12 height 7
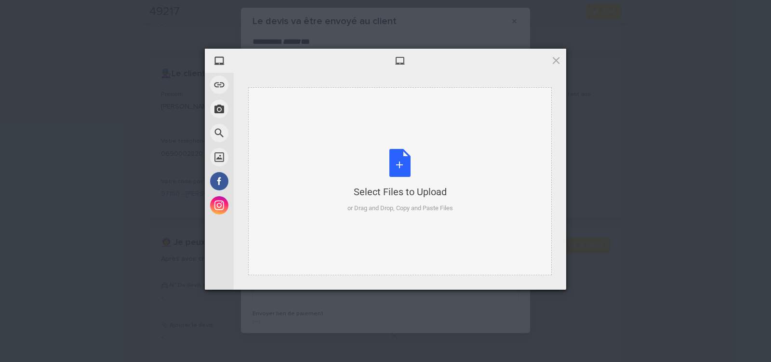
click at [396, 166] on div "Select Files to Upload or Drag and Drop, Copy and Paste Files" at bounding box center [401, 181] width 106 height 64
click at [556, 60] on span at bounding box center [556, 60] width 11 height 11
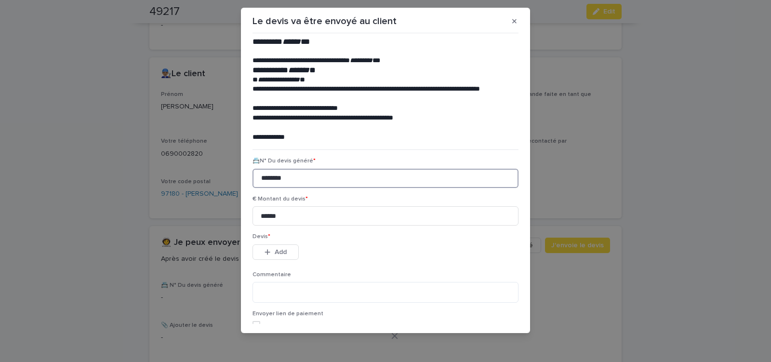
drag, startPoint x: 260, startPoint y: 179, endPoint x: 279, endPoint y: 175, distance: 19.1
click at [293, 175] on input "********" at bounding box center [386, 178] width 266 height 19
drag, startPoint x: 257, startPoint y: 179, endPoint x: 294, endPoint y: 175, distance: 37.3
click at [293, 176] on input "********" at bounding box center [386, 178] width 266 height 19
click at [282, 253] on span "Add" at bounding box center [281, 252] width 12 height 7
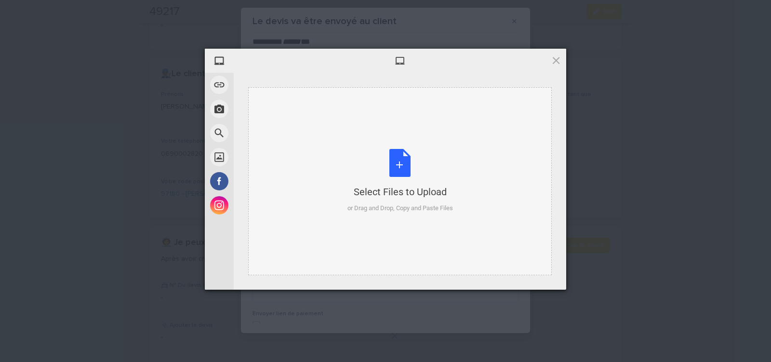
click at [402, 161] on div "Select Files to Upload or Drag and Drop, Copy and Paste Files" at bounding box center [401, 181] width 106 height 64
click at [402, 165] on div "Select Files to Upload or Drag and Drop, Copy and Paste Files" at bounding box center [401, 181] width 106 height 64
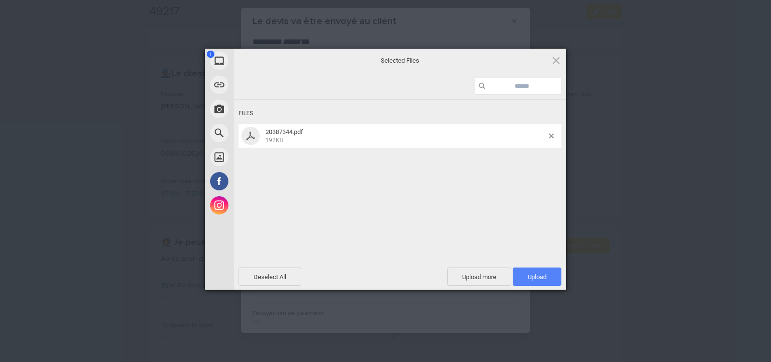
click at [541, 276] on span "Upload 1" at bounding box center [537, 276] width 19 height 7
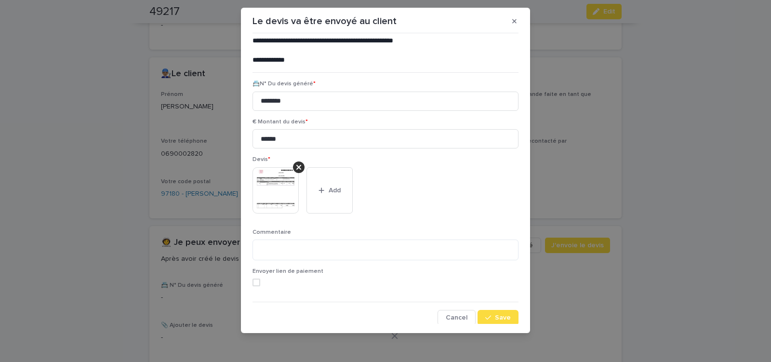
scroll to position [79, 0]
drag, startPoint x: 495, startPoint y: 318, endPoint x: 423, endPoint y: 293, distance: 76.7
click at [495, 315] on span "Save" at bounding box center [503, 316] width 16 height 7
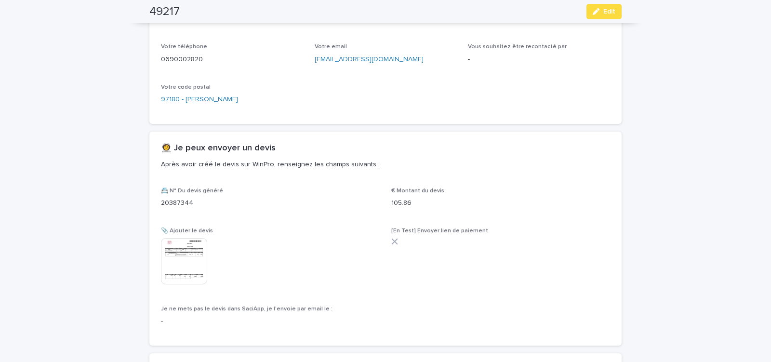
scroll to position [406, 0]
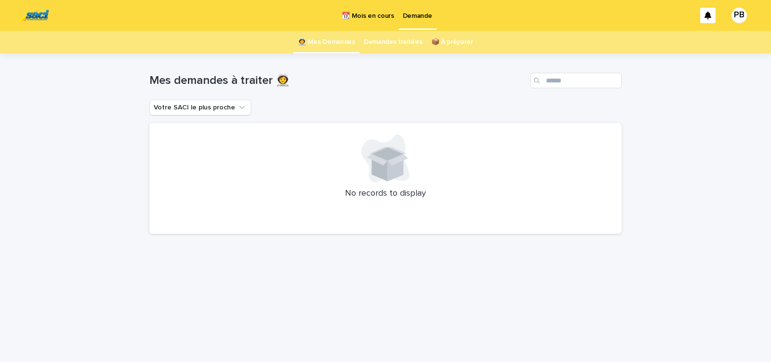
click at [442, 291] on div "Loading... Saving… Loading... Saving… Mes demandes à traiter 👩‍🚀 Votre SACI le …" at bounding box center [386, 196] width 482 height 284
click at [681, 187] on div "Loading... Saving… Loading... Saving… Mes demandes à traiter 👩‍🚀 Votre SACI le …" at bounding box center [385, 208] width 771 height 308
click at [440, 106] on div "Votre SACI le plus proche" at bounding box center [385, 107] width 472 height 15
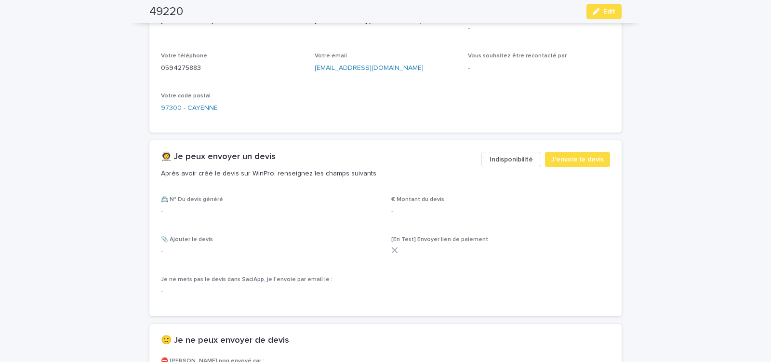
scroll to position [451, 0]
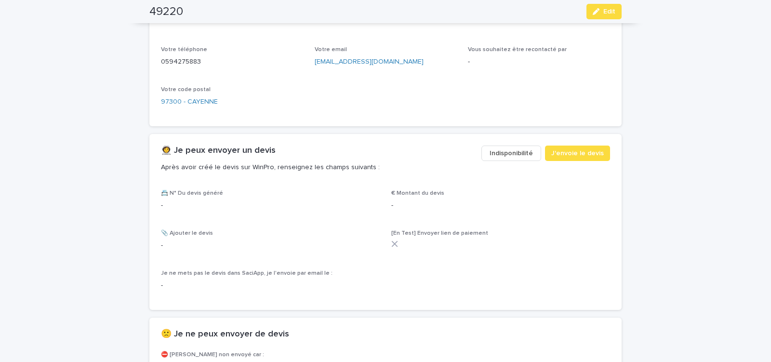
click at [500, 156] on span "Indisponibilité" at bounding box center [511, 153] width 43 height 10
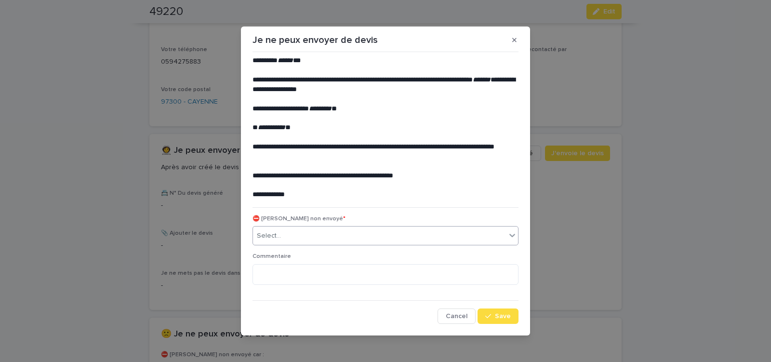
click at [324, 239] on div "Select..." at bounding box center [379, 236] width 253 height 16
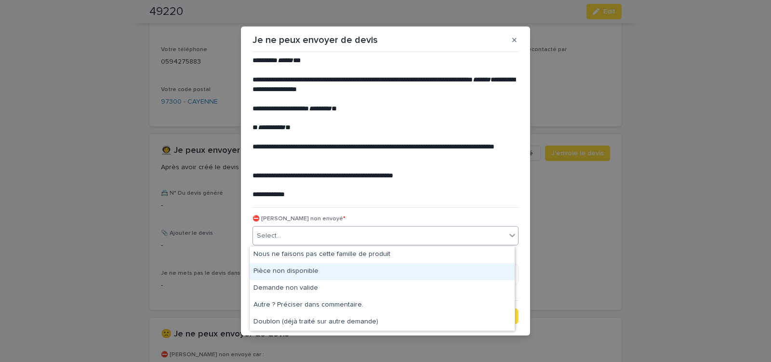
drag, startPoint x: 293, startPoint y: 274, endPoint x: 394, endPoint y: 301, distance: 104.4
click at [294, 272] on div "Pièce non disponible" at bounding box center [382, 271] width 265 height 17
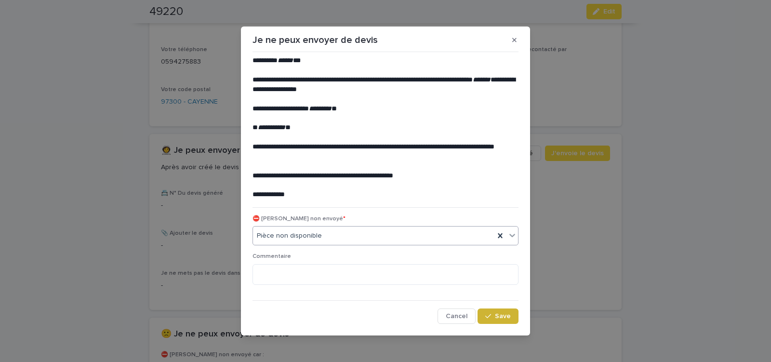
click at [498, 312] on button "Save" at bounding box center [498, 315] width 41 height 15
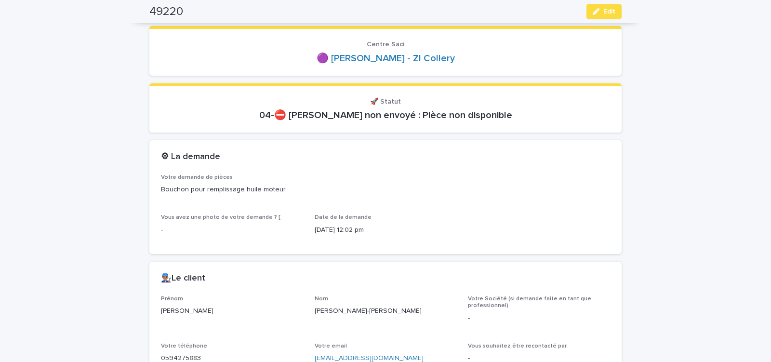
scroll to position [123, 0]
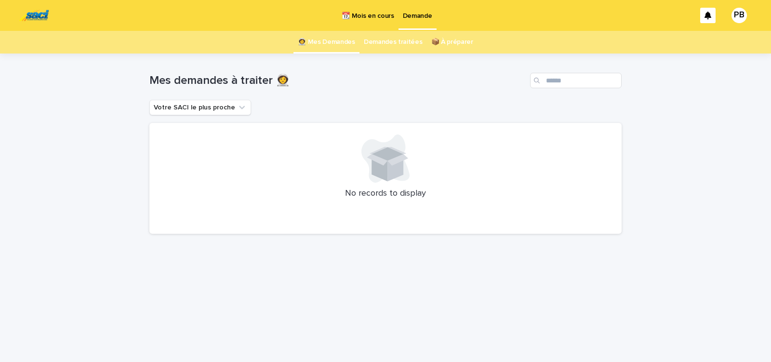
click at [384, 44] on link "Demandes traitées" at bounding box center [393, 42] width 59 height 23
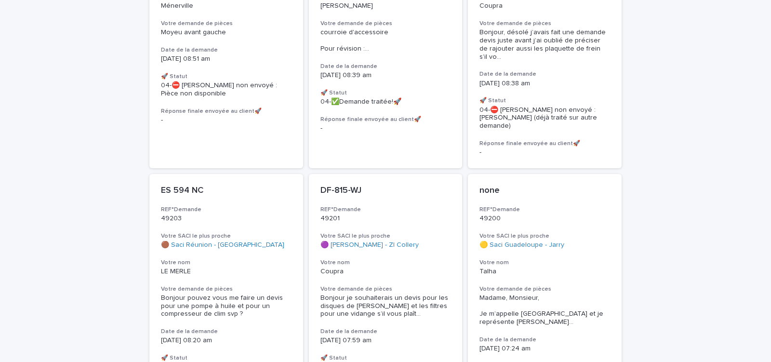
scroll to position [807, 0]
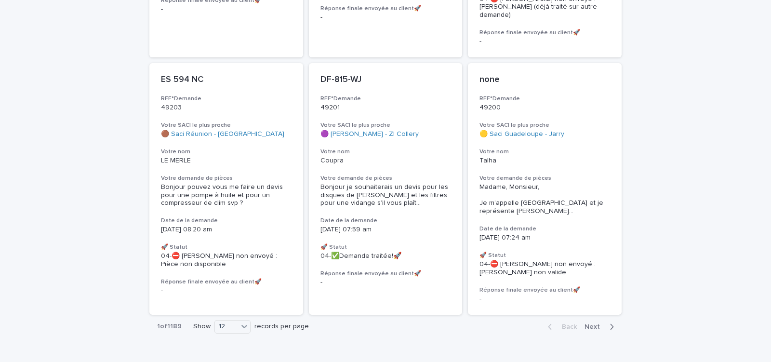
click at [611, 324] on icon "button" at bounding box center [612, 327] width 3 height 6
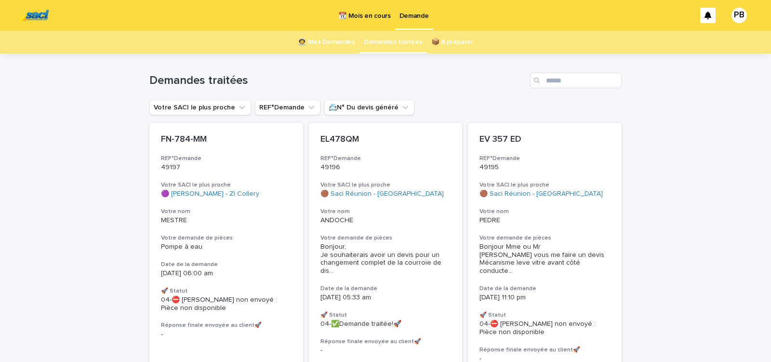
click at [366, 16] on p "📆 Mois en cours" at bounding box center [364, 10] width 52 height 20
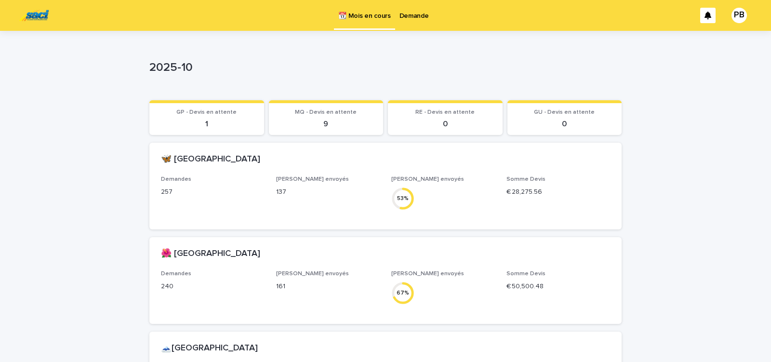
click at [417, 17] on p "Demande" at bounding box center [414, 10] width 29 height 20
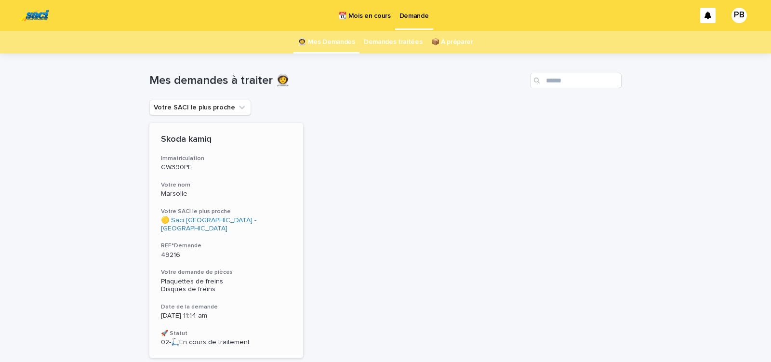
click at [264, 278] on div "Plaquettes de freins Disques de freins" at bounding box center [226, 286] width 131 height 16
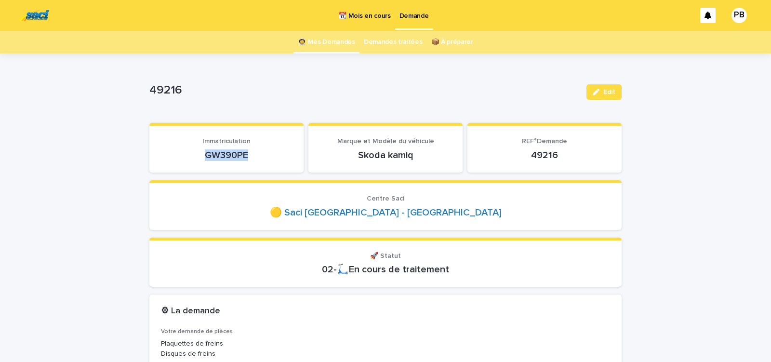
drag, startPoint x: 231, startPoint y: 158, endPoint x: 266, endPoint y: 156, distance: 35.2
click at [265, 157] on p "GW390PE" at bounding box center [226, 155] width 131 height 12
copy p "GW390PE"
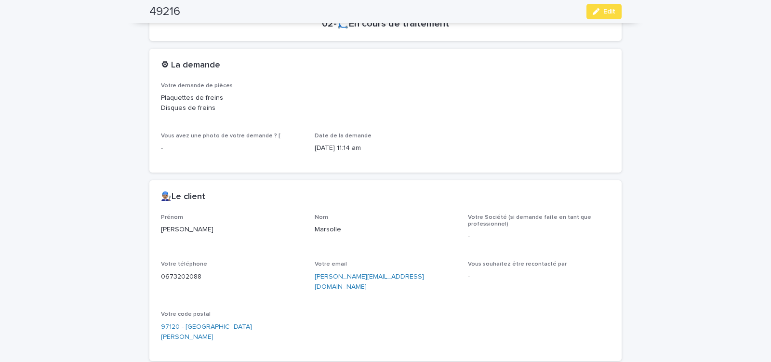
scroll to position [328, 0]
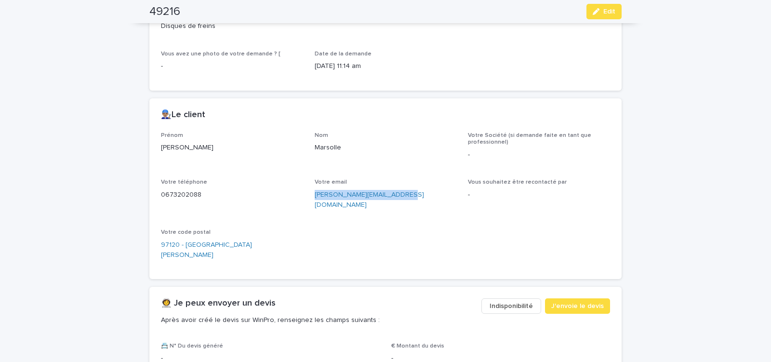
drag, startPoint x: 310, startPoint y: 201, endPoint x: 399, endPoint y: 201, distance: 88.2
click at [398, 201] on div "Prénom Julie Nom Marsolle Votre Société (si demande faite en tant que professio…" at bounding box center [385, 200] width 449 height 136
copy link "julie.marsolle@hotmail.com"
click at [561, 301] on span "J'envoie le devis" at bounding box center [577, 306] width 53 height 10
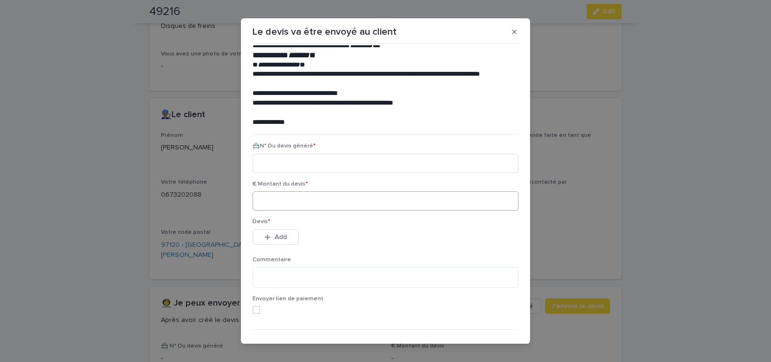
scroll to position [41, 0]
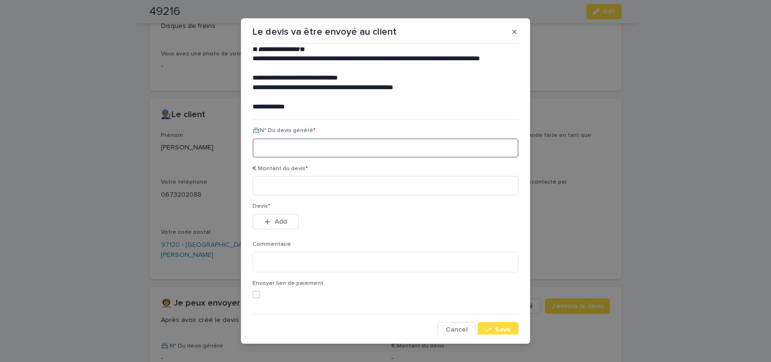
paste input "********"
type input "********"
click at [298, 187] on input at bounding box center [386, 185] width 266 height 19
type input "******"
drag, startPoint x: 279, startPoint y: 223, endPoint x: 253, endPoint y: 217, distance: 26.3
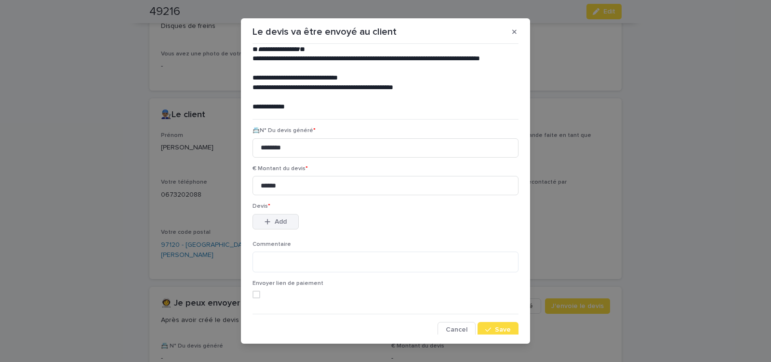
click at [280, 222] on span "Add" at bounding box center [281, 221] width 12 height 7
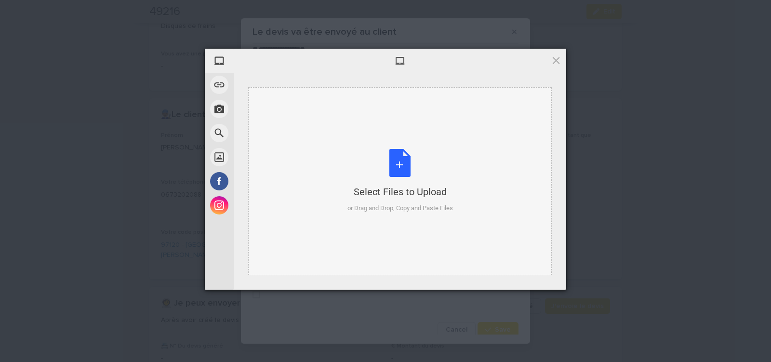
click at [402, 167] on div "Select Files to Upload or Drag and Drop, Copy and Paste Files" at bounding box center [401, 181] width 106 height 64
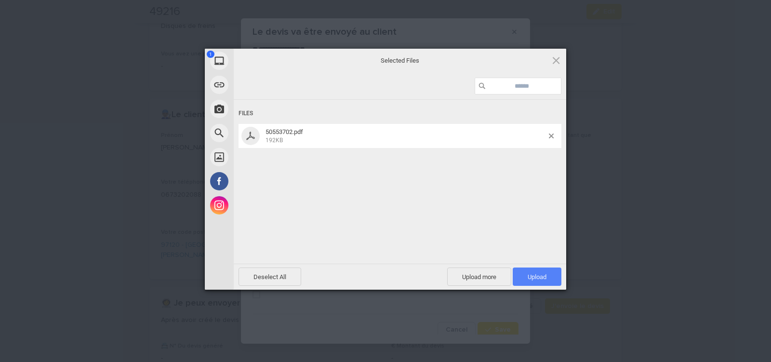
click at [544, 277] on span "Upload 1" at bounding box center [537, 276] width 19 height 7
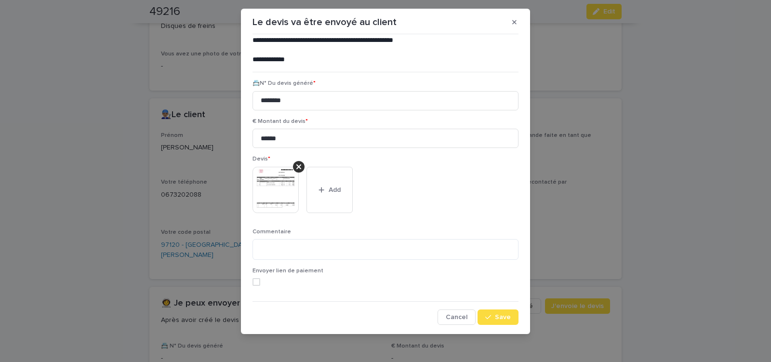
scroll to position [11, 0]
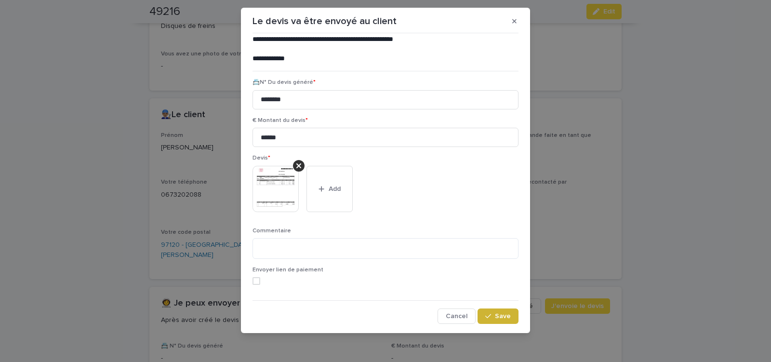
drag, startPoint x: 498, startPoint y: 318, endPoint x: 268, endPoint y: 234, distance: 245.0
click at [497, 317] on span "Save" at bounding box center [503, 316] width 16 height 7
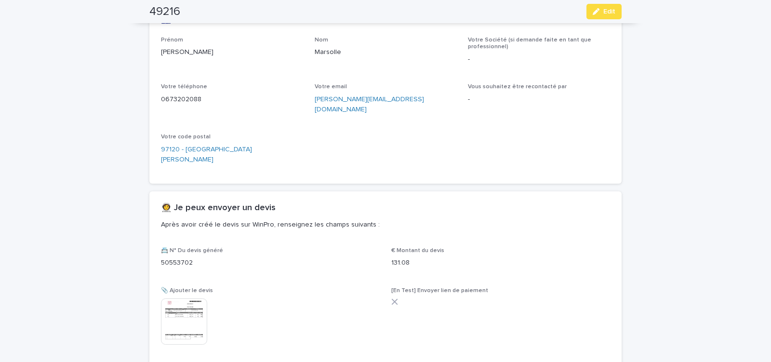
scroll to position [504, 0]
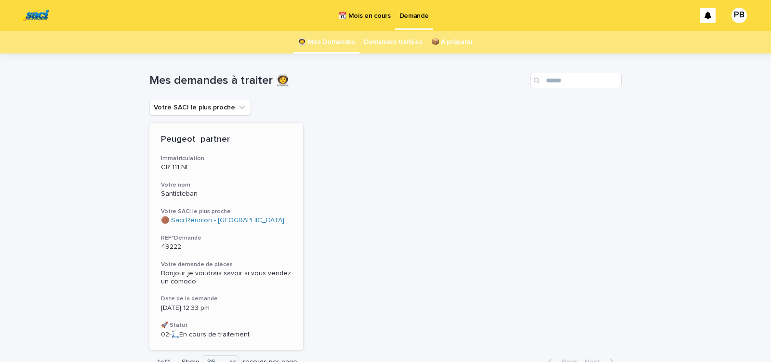
click at [261, 231] on div "Peugeot partner Immatriculation CR 111 NF Votre nom Santisteban Votre SACI le p…" at bounding box center [226, 236] width 154 height 227
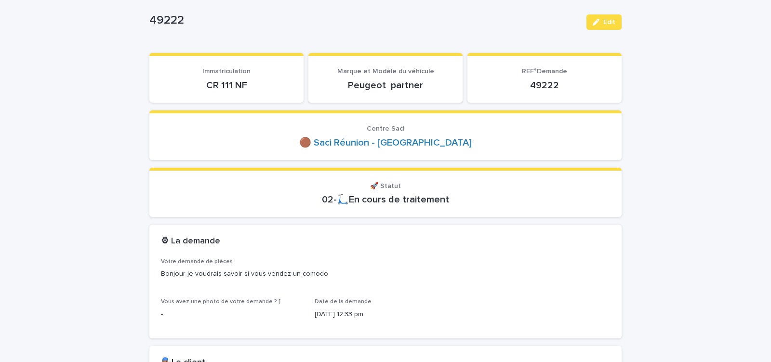
scroll to position [82, 0]
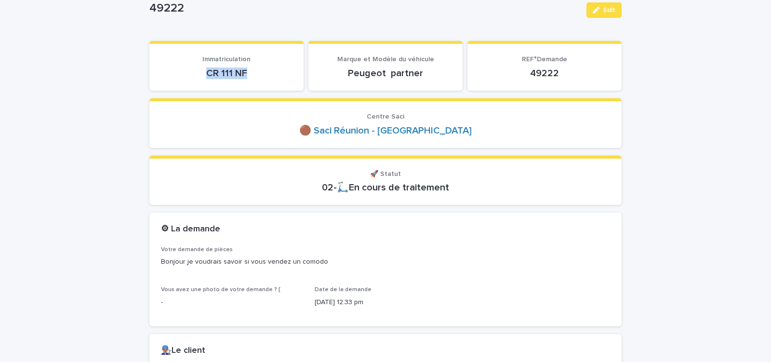
drag, startPoint x: 199, startPoint y: 79, endPoint x: 264, endPoint y: 76, distance: 65.1
click at [264, 77] on p "CR 111 NF" at bounding box center [226, 73] width 131 height 12
copy p "CR 111 NF"
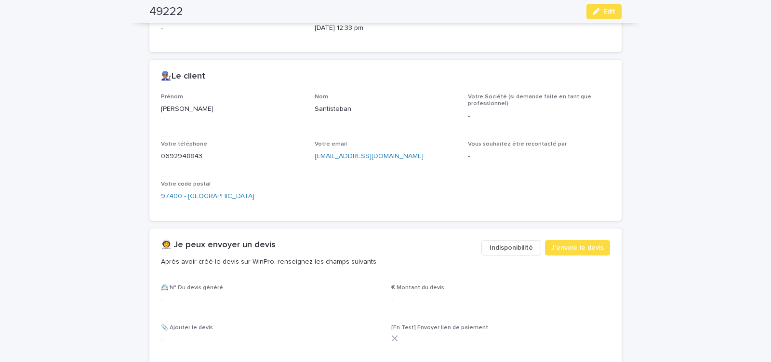
scroll to position [369, 0]
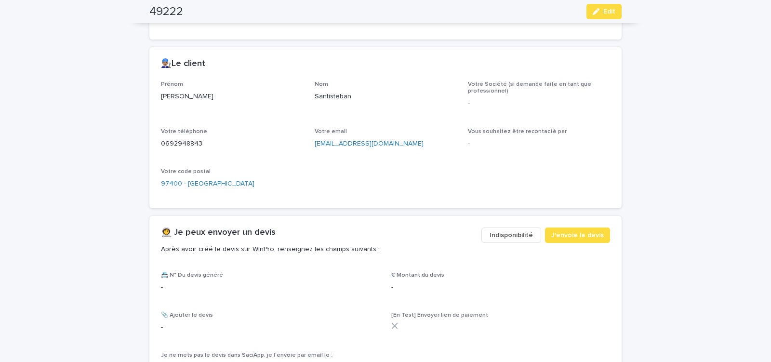
click at [515, 233] on span "Indisponibilité" at bounding box center [511, 235] width 43 height 10
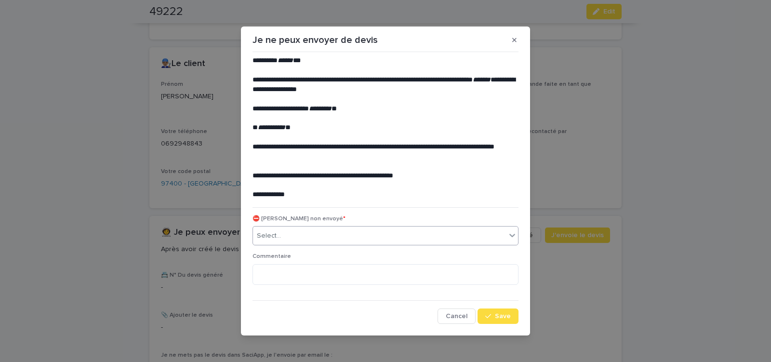
click at [344, 238] on div "Select..." at bounding box center [379, 236] width 253 height 16
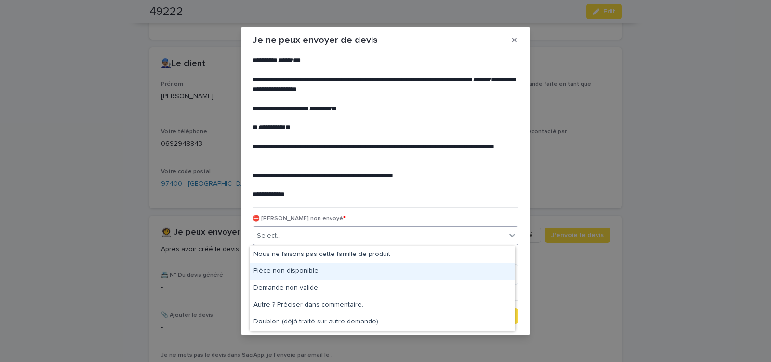
click at [289, 266] on div "Pièce non disponible" at bounding box center [382, 271] width 265 height 17
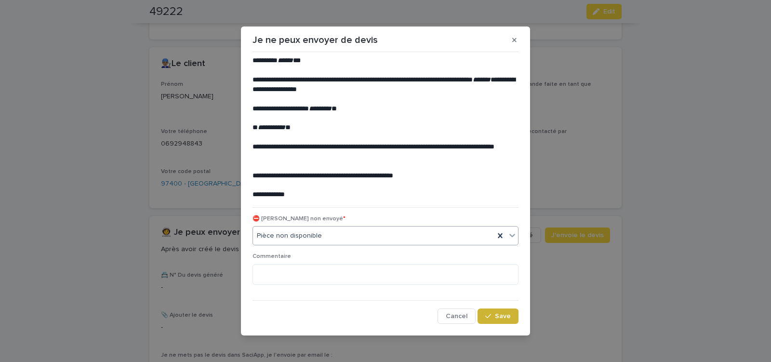
click at [498, 313] on span "Save" at bounding box center [503, 316] width 16 height 7
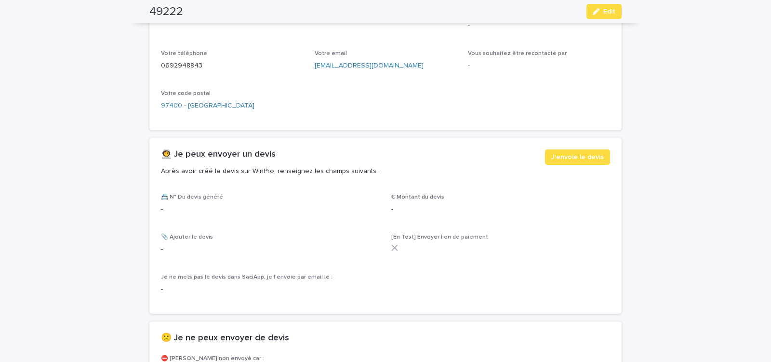
scroll to position [492, 0]
